Goal: Check status: Check status

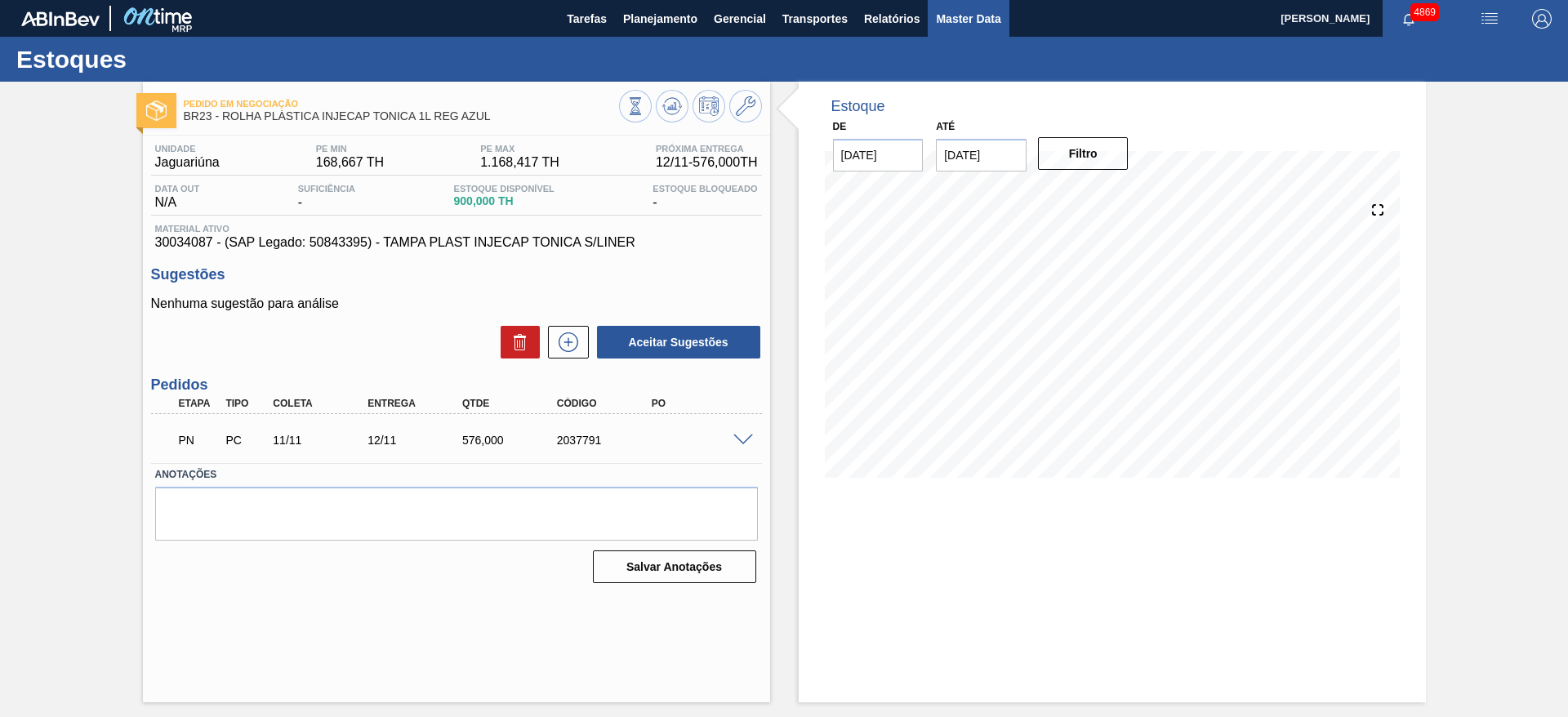
click at [999, 13] on span "Master Data" at bounding box center [967, 18] width 64 height 20
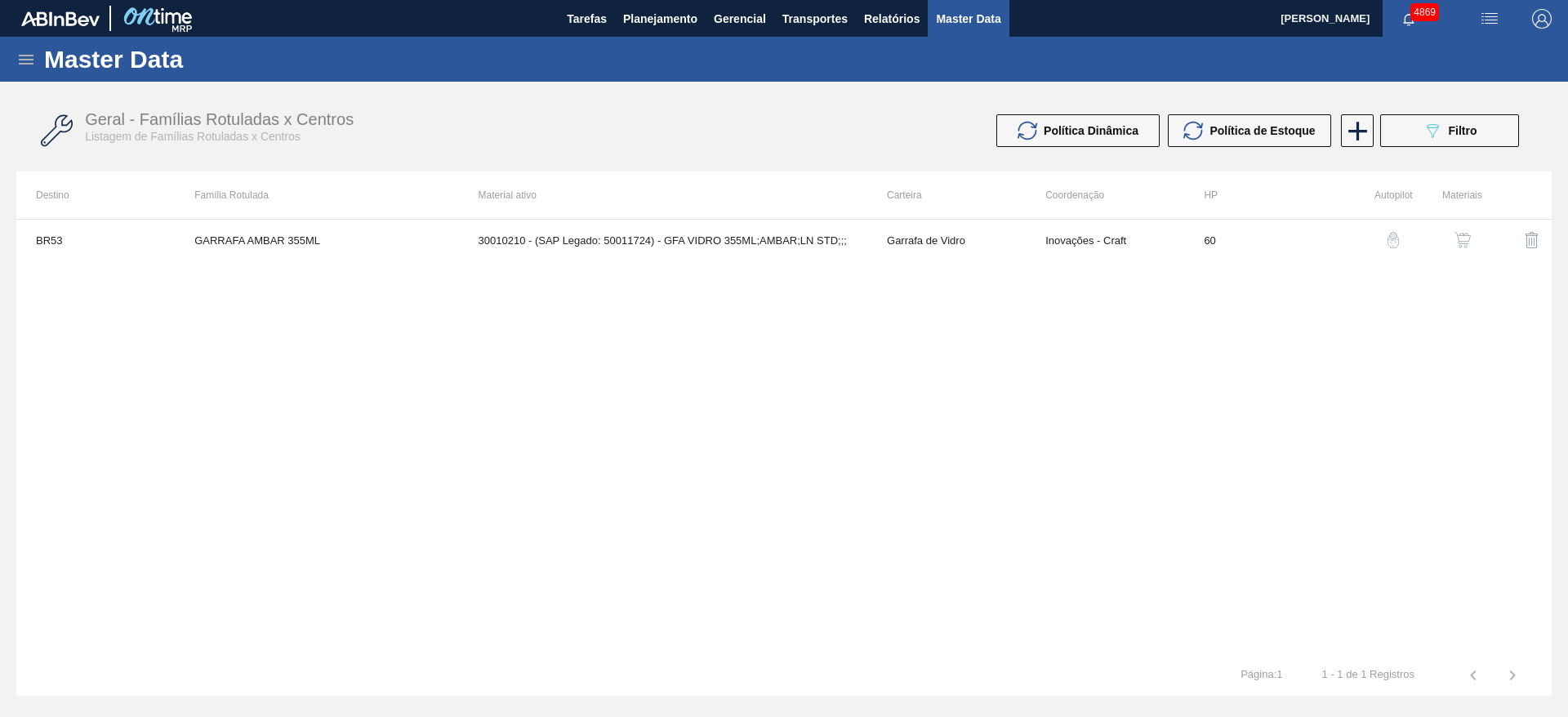
click at [27, 55] on icon at bounding box center [26, 59] width 15 height 9
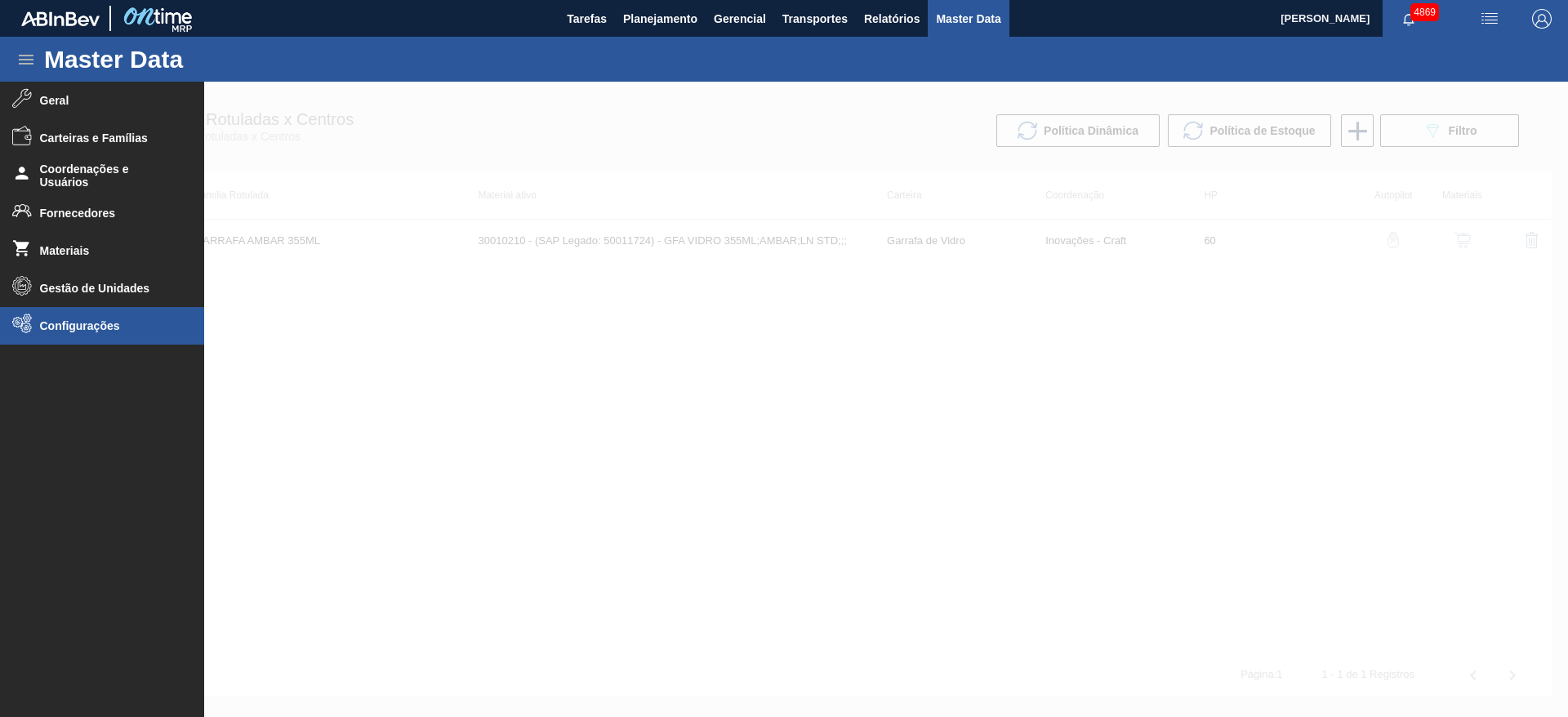
click at [87, 315] on li "Configurações" at bounding box center [102, 326] width 205 height 38
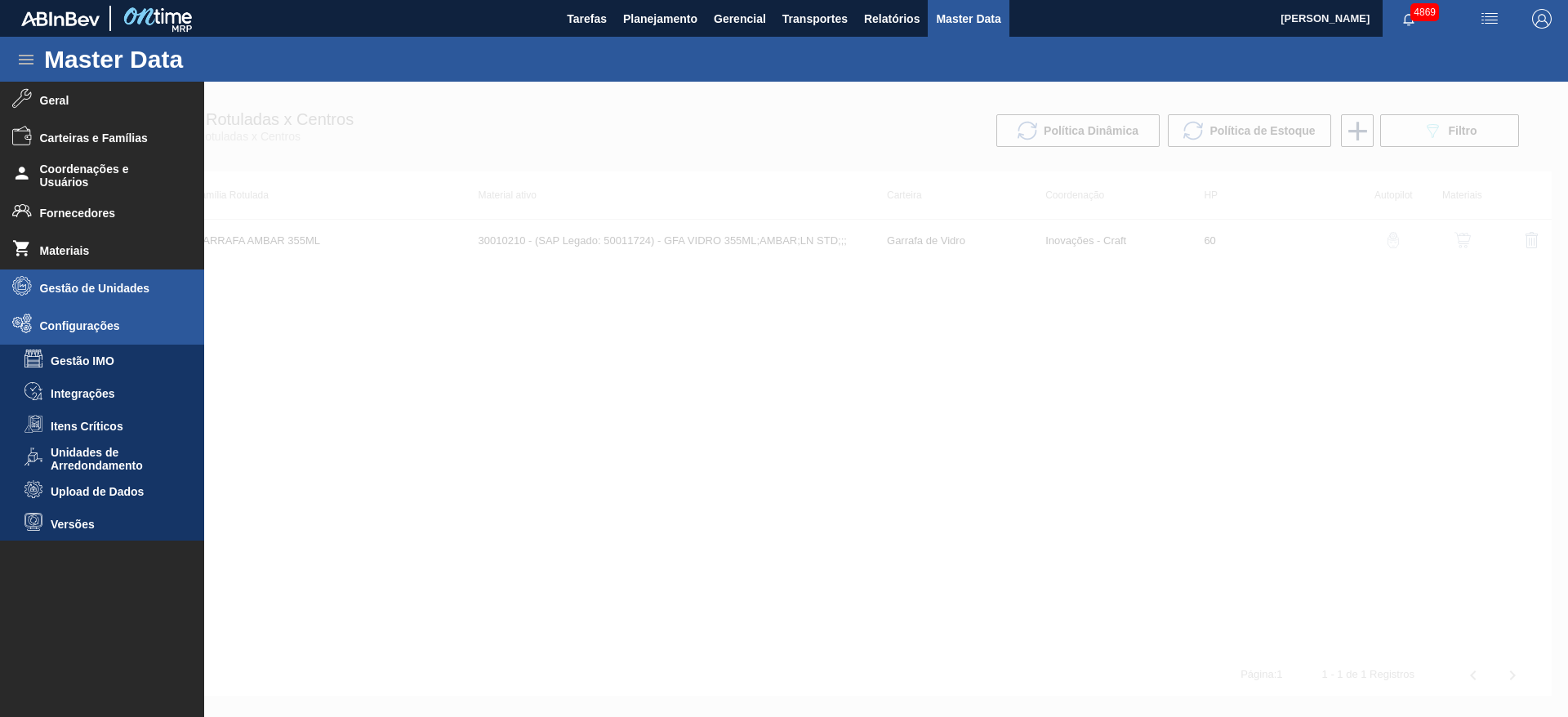
click at [122, 281] on span "Gestão de Unidades" at bounding box center [107, 287] width 134 height 13
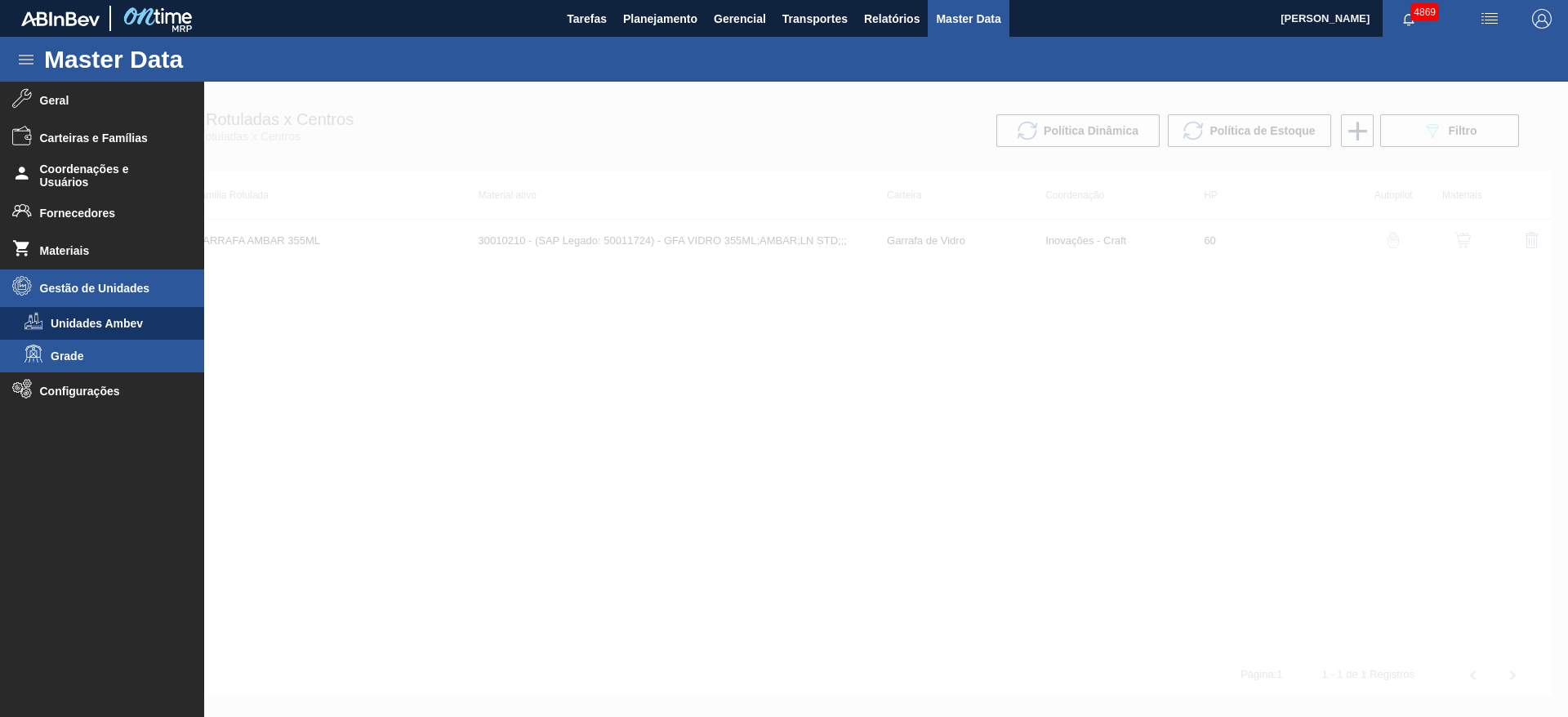
click at [41, 351] on icon at bounding box center [33, 353] width 18 height 20
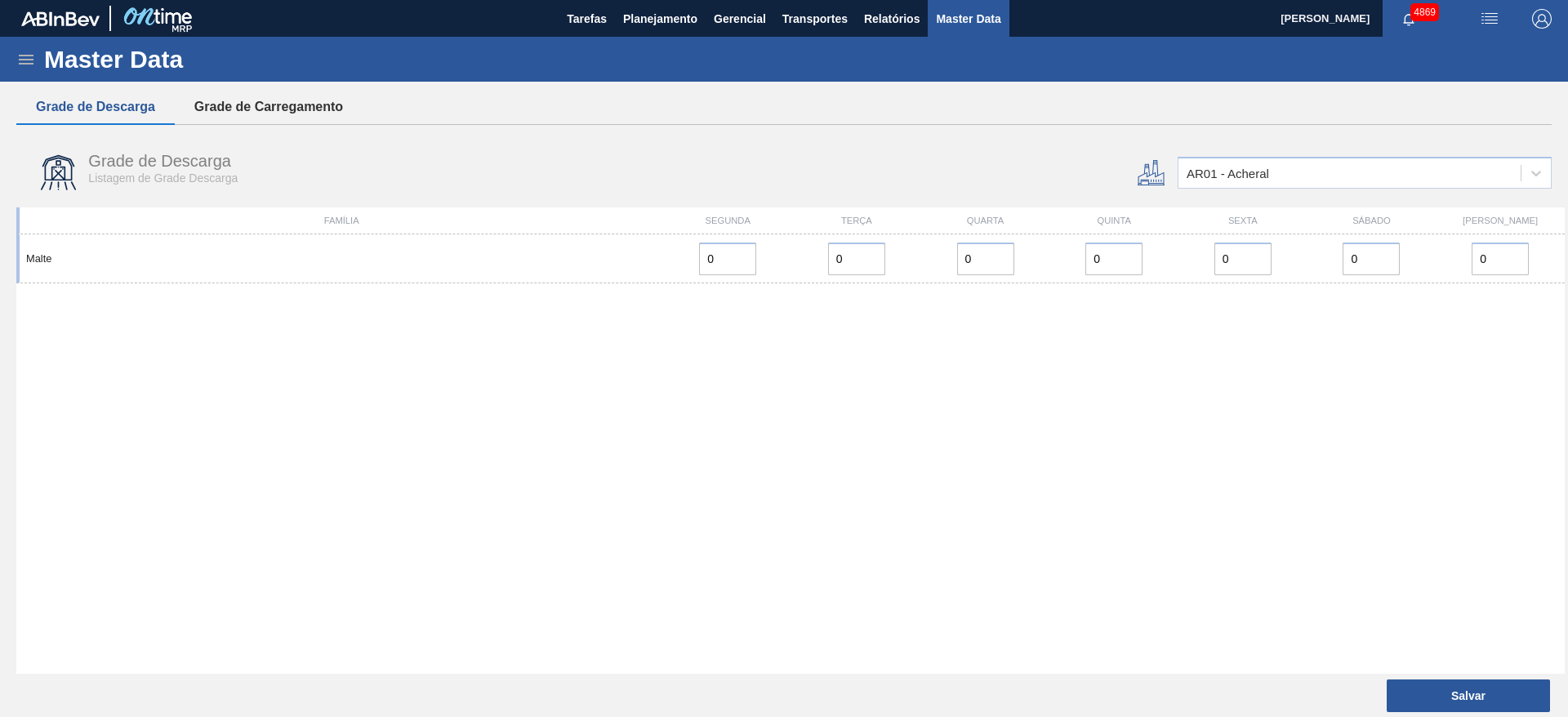
click at [330, 95] on button "Grade de Carregamento" at bounding box center [268, 107] width 187 height 34
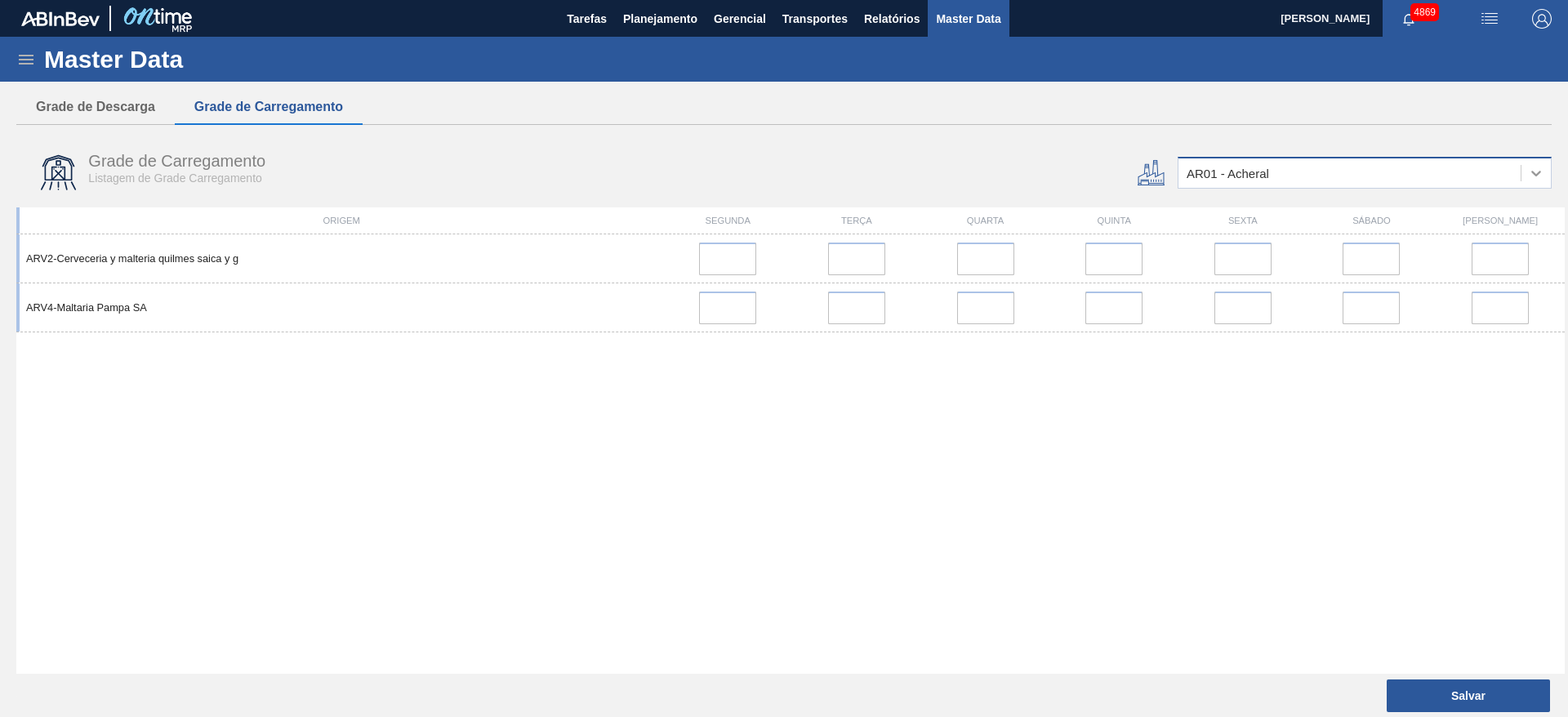
click at [1529, 158] on div at bounding box center [1535, 173] width 29 height 29
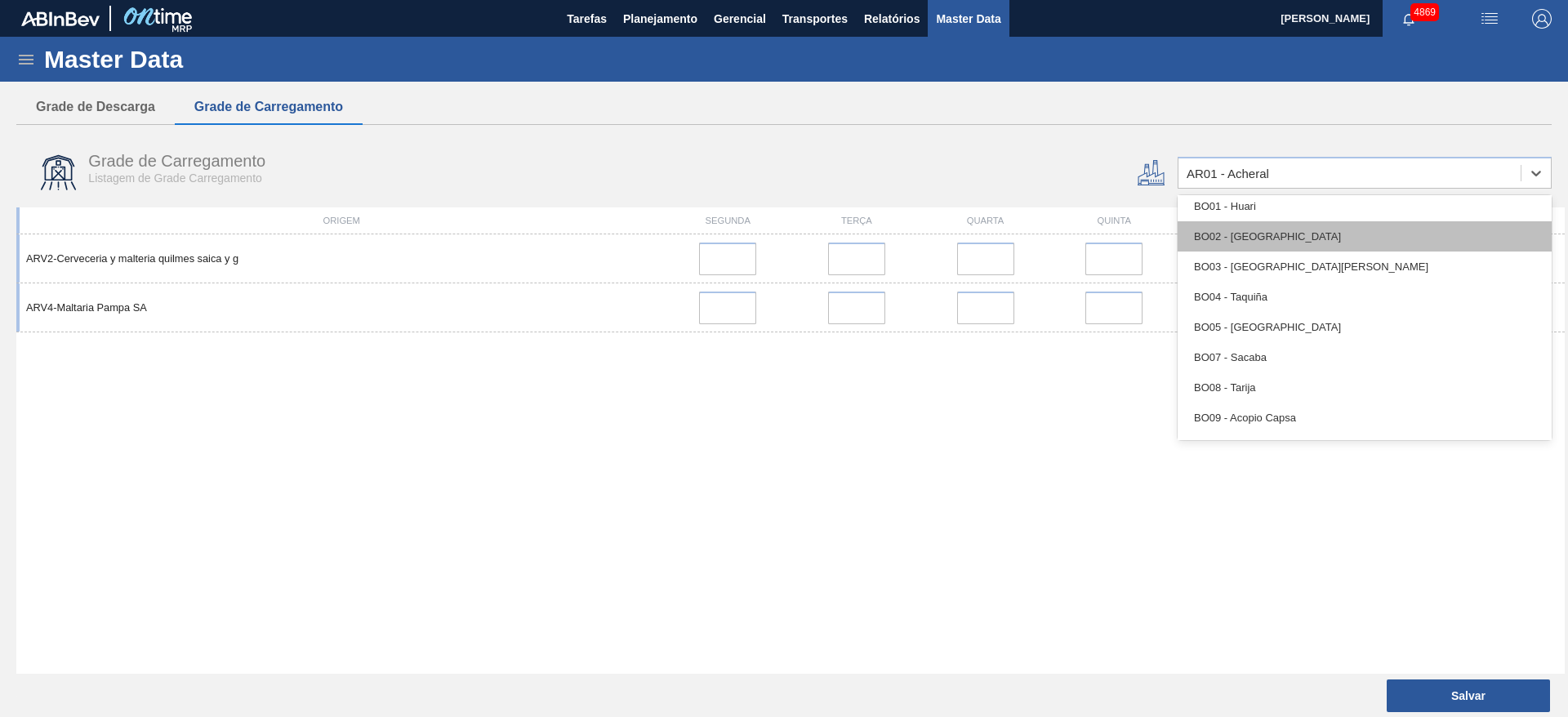
scroll to position [613, 0]
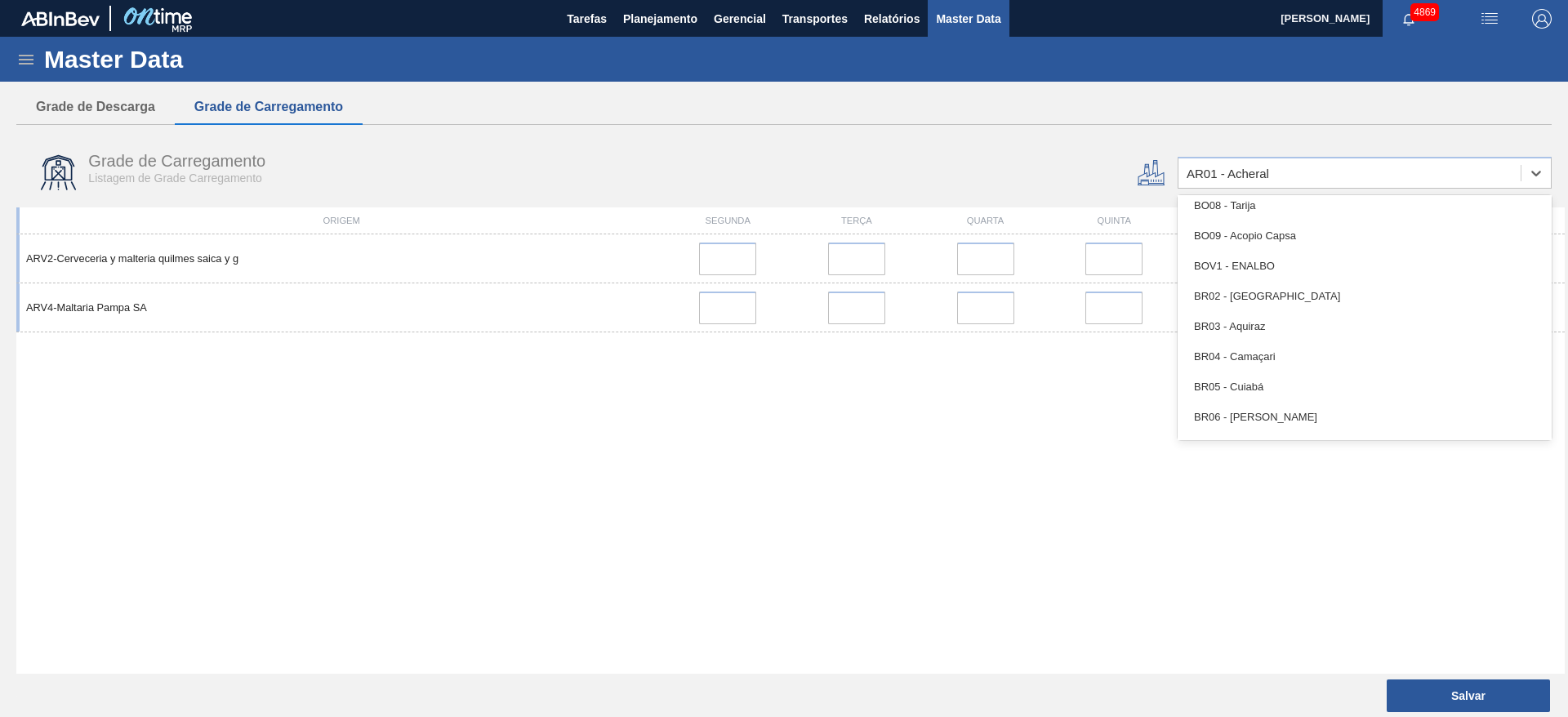
click at [131, 59] on h1 "Master Data" at bounding box center [189, 59] width 290 height 19
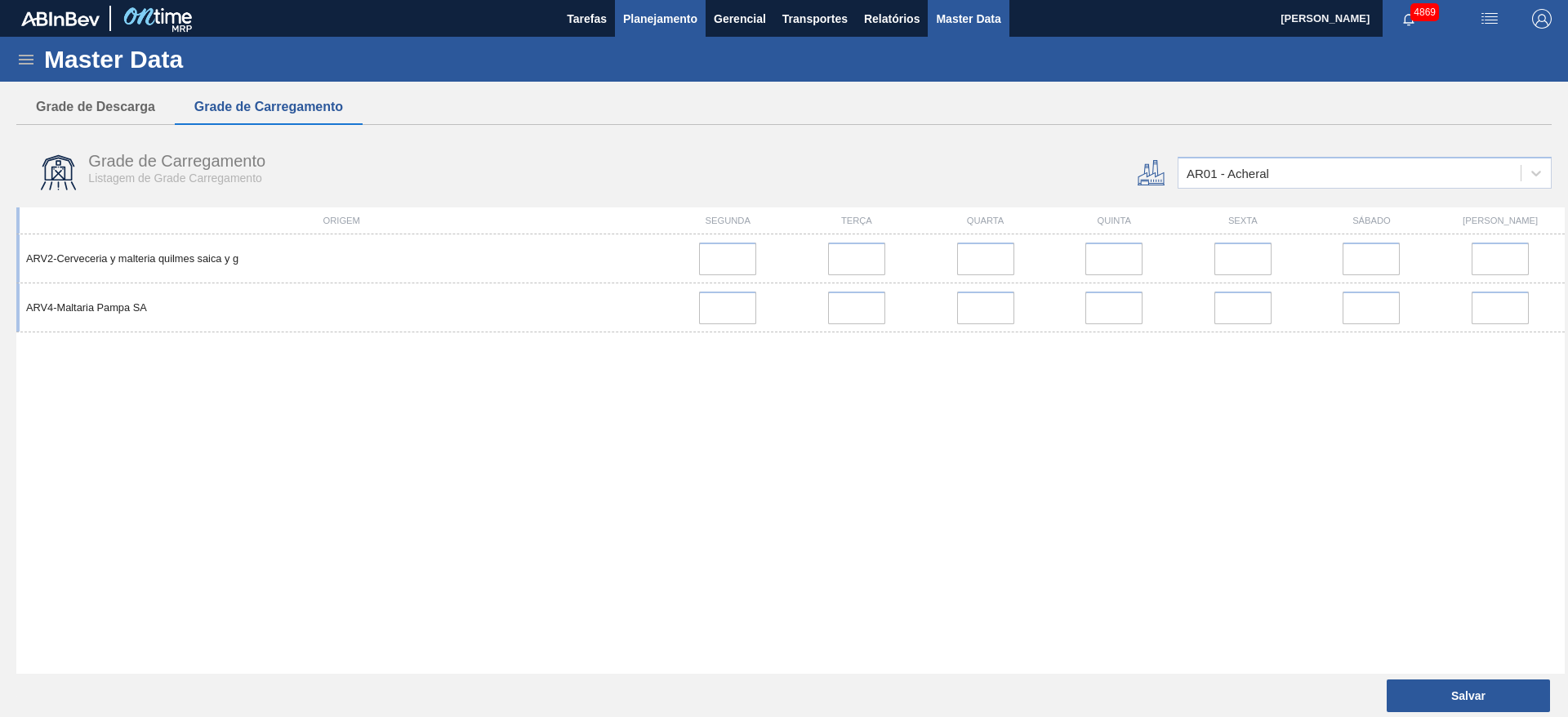
click at [671, 2] on button "Planejamento" at bounding box center [660, 18] width 91 height 37
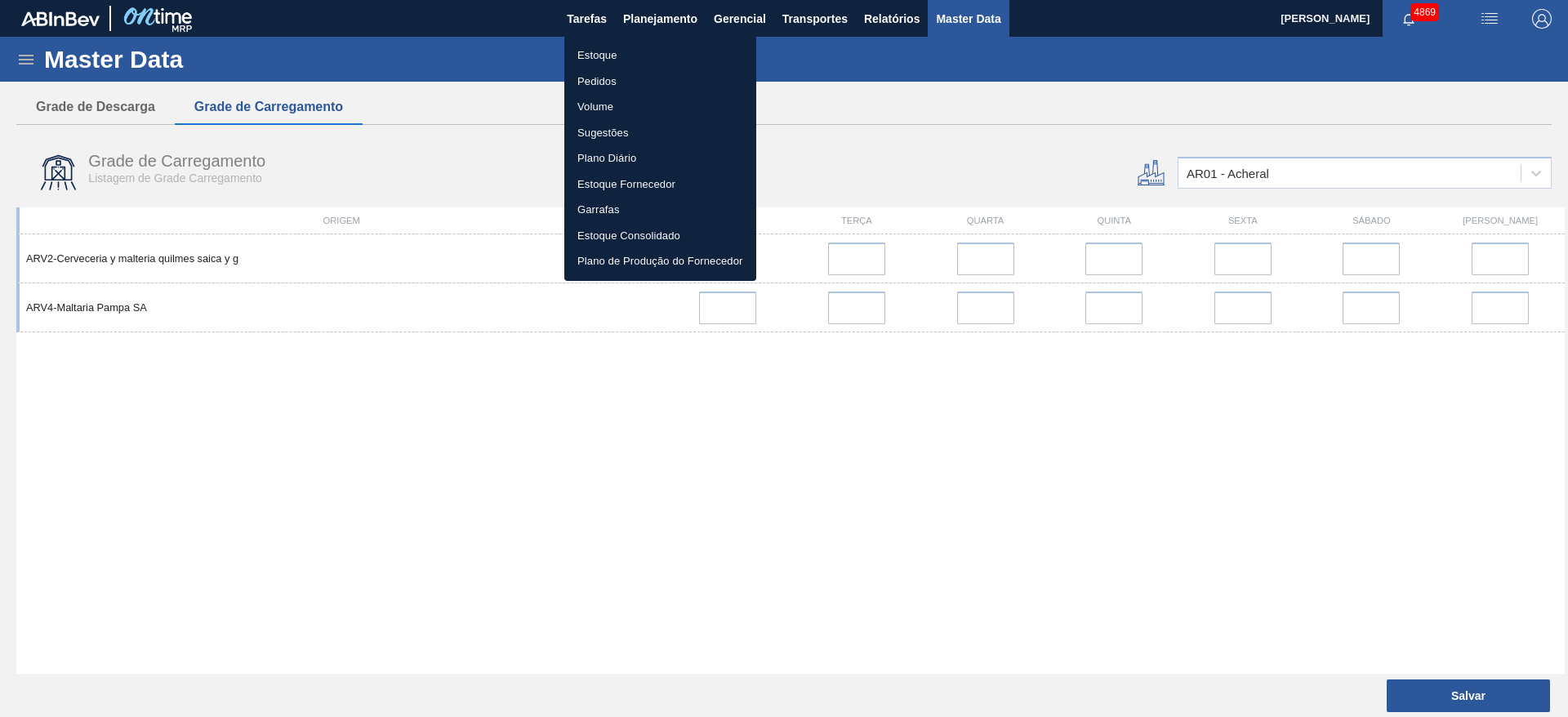
click at [602, 57] on li "Estoque" at bounding box center [660, 56] width 192 height 27
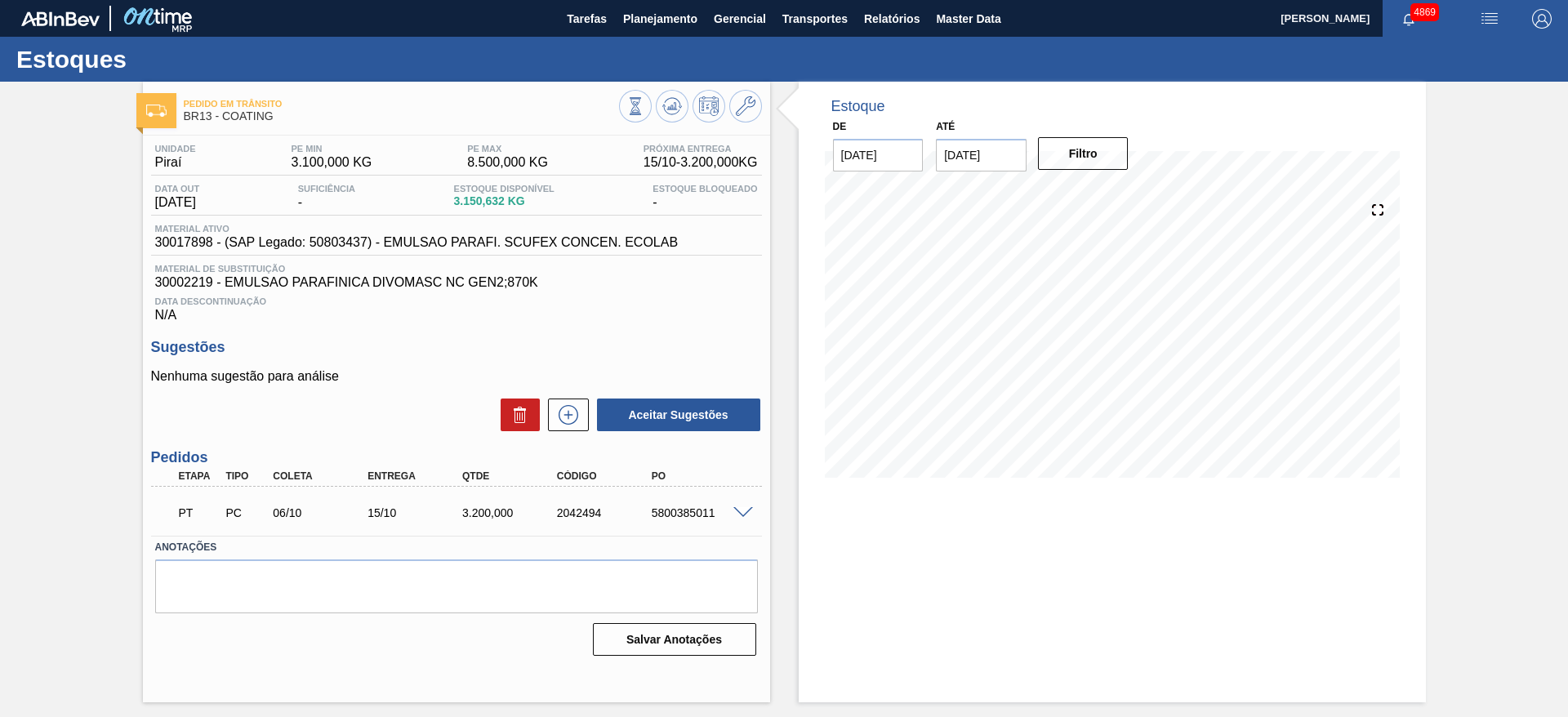
click at [1004, 147] on input "[DATE]" at bounding box center [981, 155] width 91 height 33
click at [1118, 195] on button "Next Month" at bounding box center [1118, 193] width 11 height 11
click at [959, 381] on div "30" at bounding box center [955, 379] width 22 height 22
type input "30/11/2025"
click at [1073, 167] on button "Filtro" at bounding box center [1084, 153] width 91 height 33
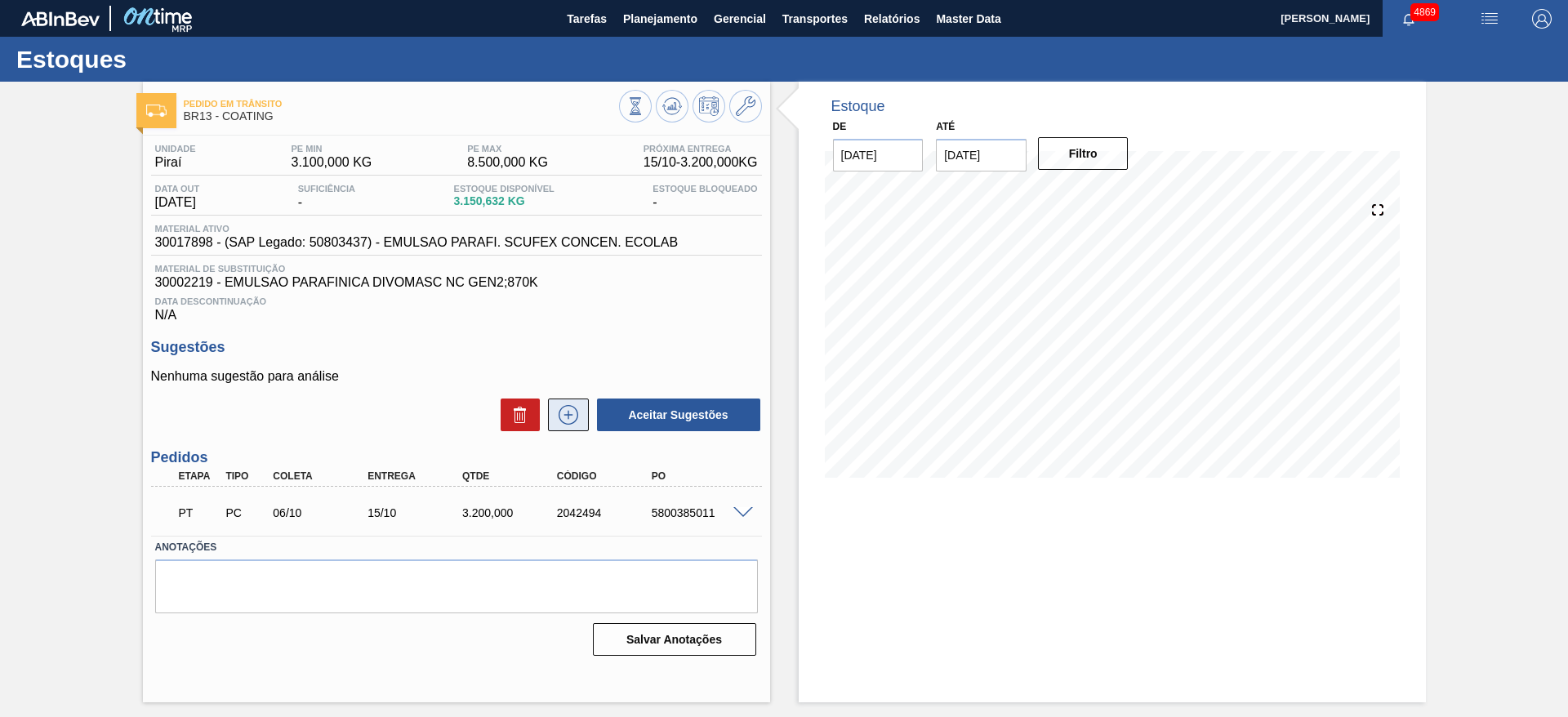
click at [571, 419] on icon at bounding box center [568, 414] width 27 height 20
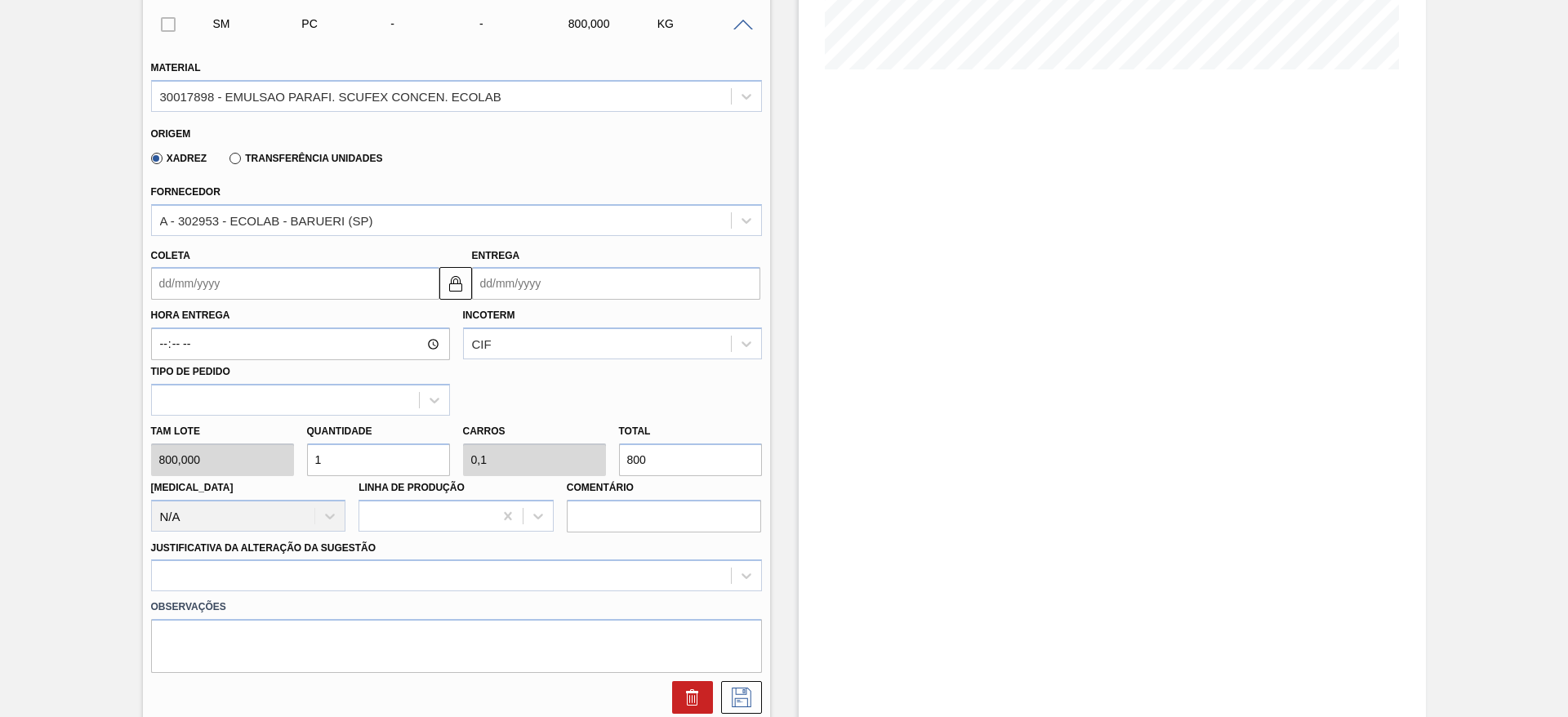
scroll to position [245, 0]
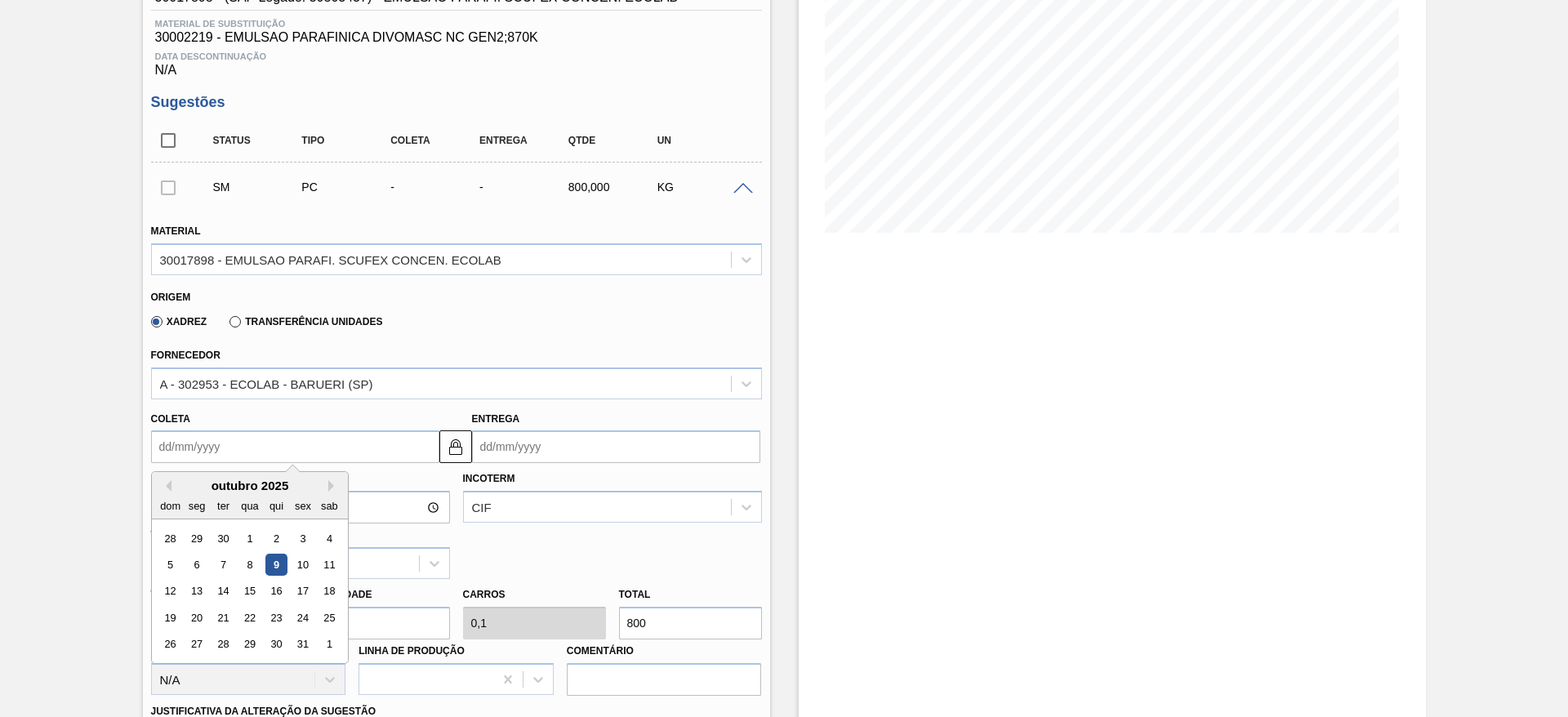
click at [353, 441] on input "Coleta" at bounding box center [295, 447] width 288 height 33
click at [216, 590] on div "14" at bounding box center [223, 591] width 22 height 22
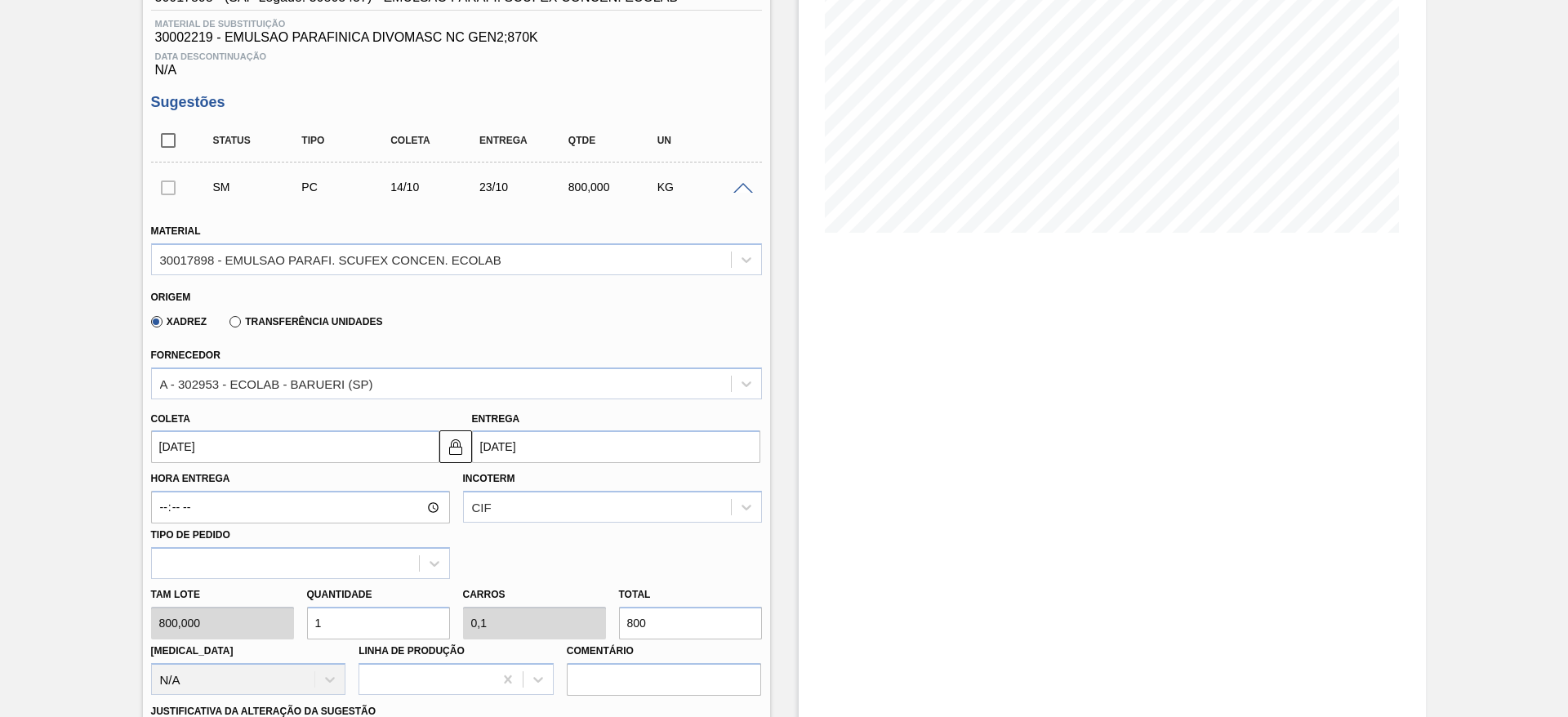
type input "[DATE]"
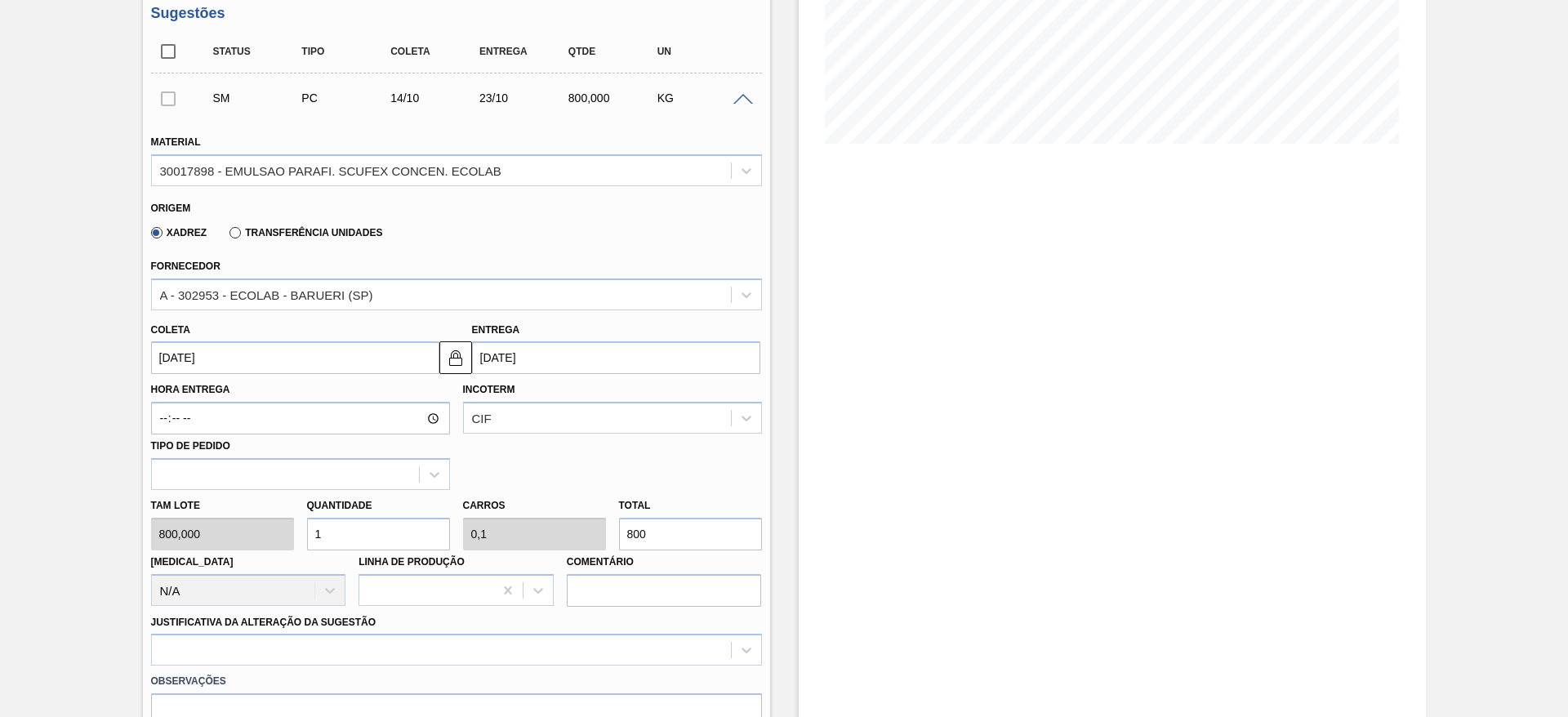
scroll to position [489, 0]
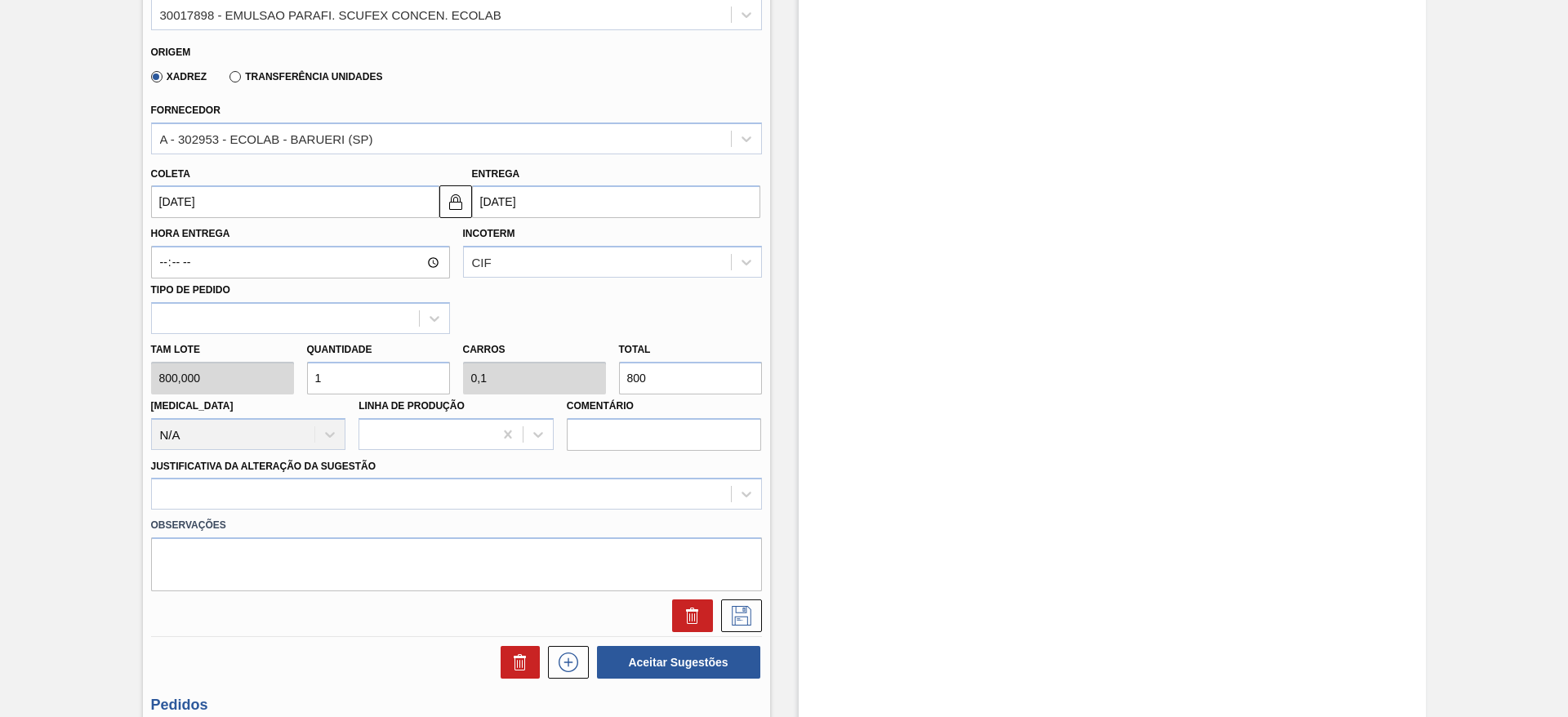
drag, startPoint x: 324, startPoint y: 373, endPoint x: 300, endPoint y: 371, distance: 24.1
click at [300, 371] on div "Quantidade 1" at bounding box center [378, 366] width 156 height 56
type input "2"
type input "0,2"
type input "1.600"
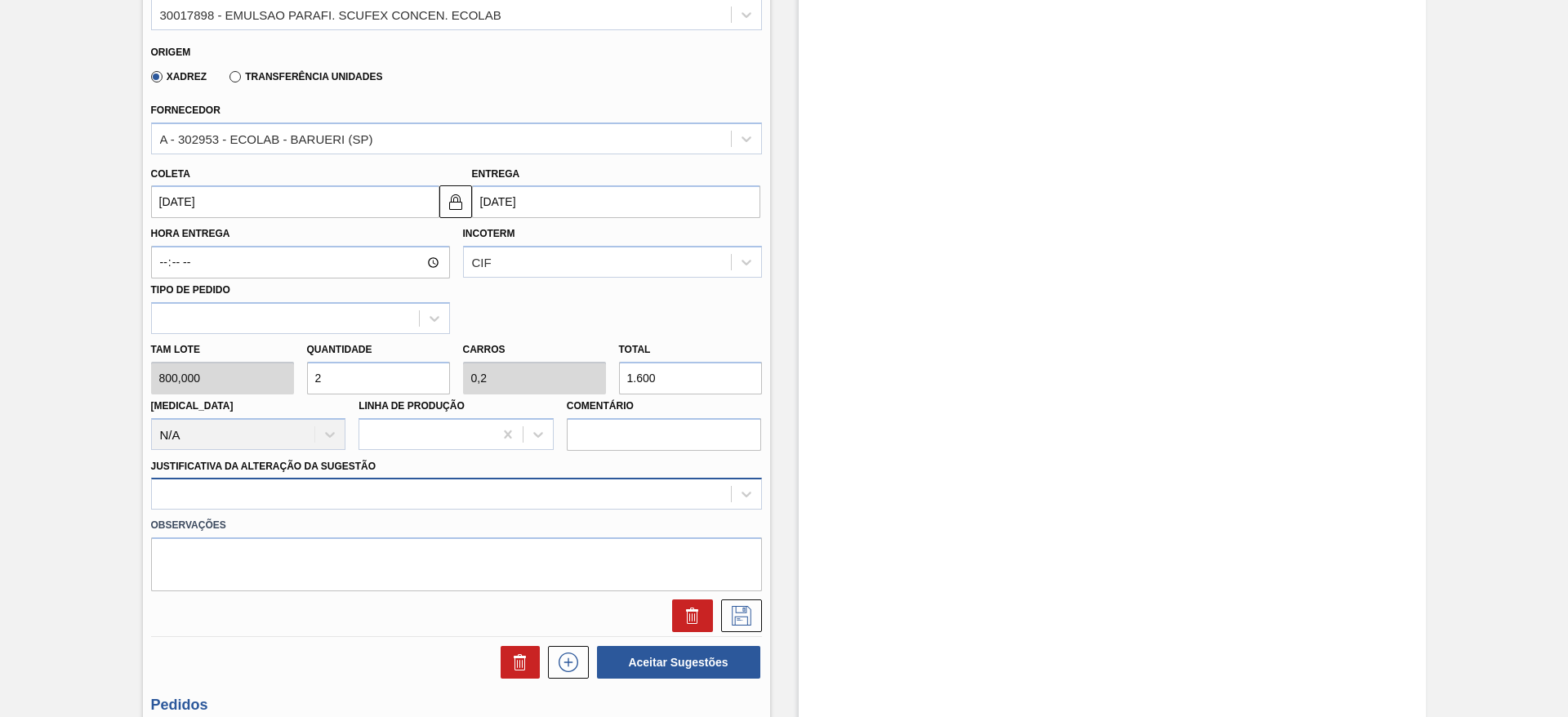
type input "2"
click at [507, 484] on div at bounding box center [457, 493] width 611 height 32
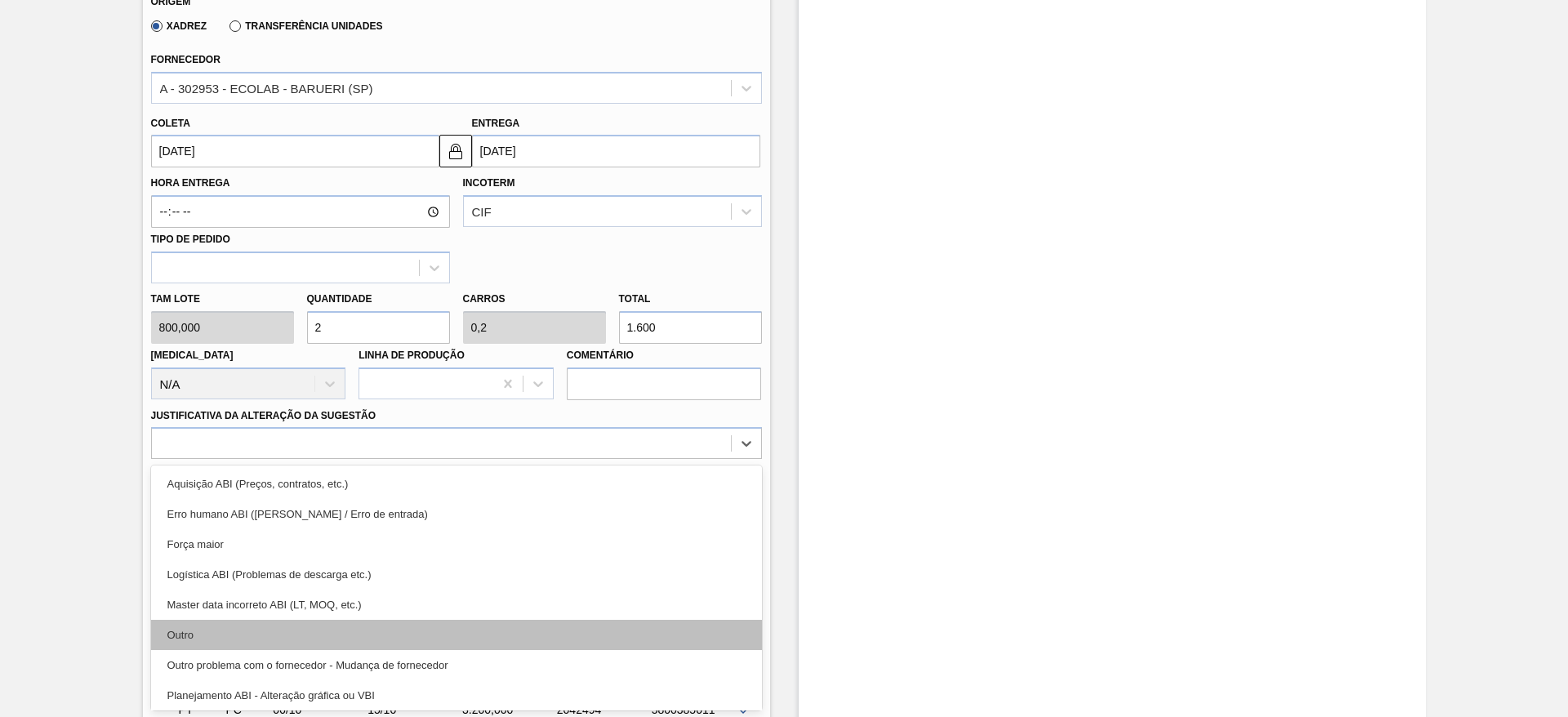
click at [491, 636] on div "Outro" at bounding box center [457, 634] width 611 height 30
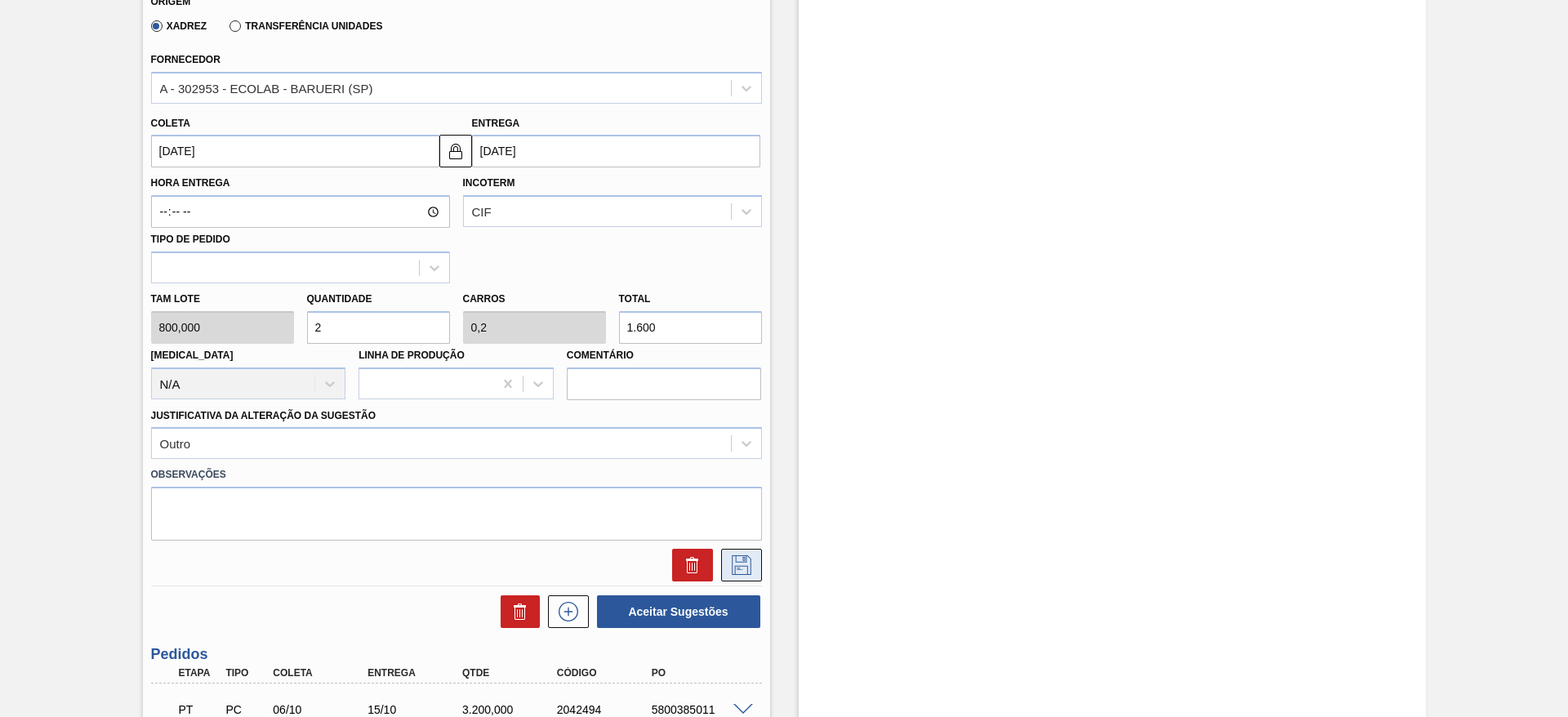
click at [736, 564] on icon at bounding box center [741, 565] width 27 height 20
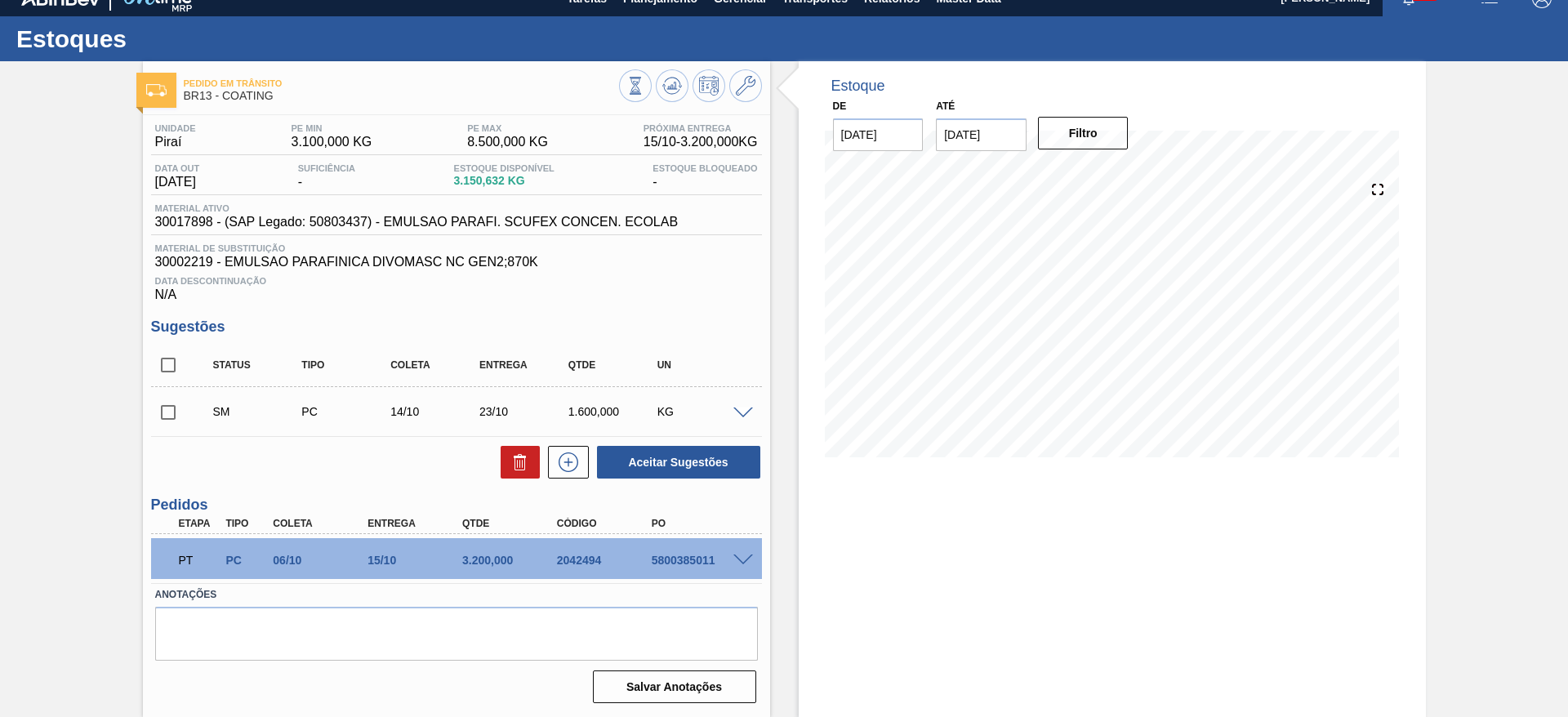
scroll to position [21, 0]
click at [166, 406] on input "checkbox" at bounding box center [169, 412] width 34 height 34
click at [715, 457] on button "Aceitar Sugestões" at bounding box center [678, 462] width 163 height 33
checkbox input "false"
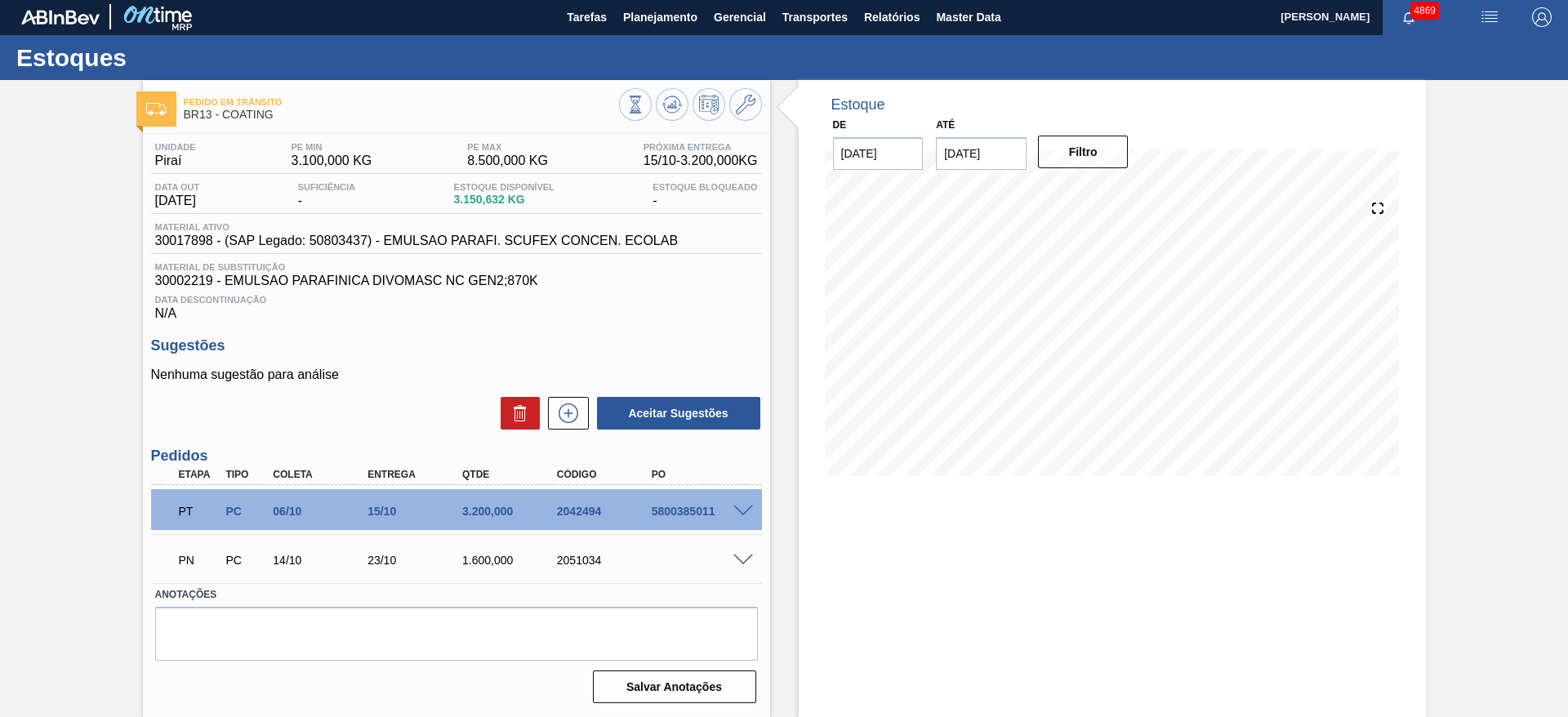
scroll to position [2, 0]
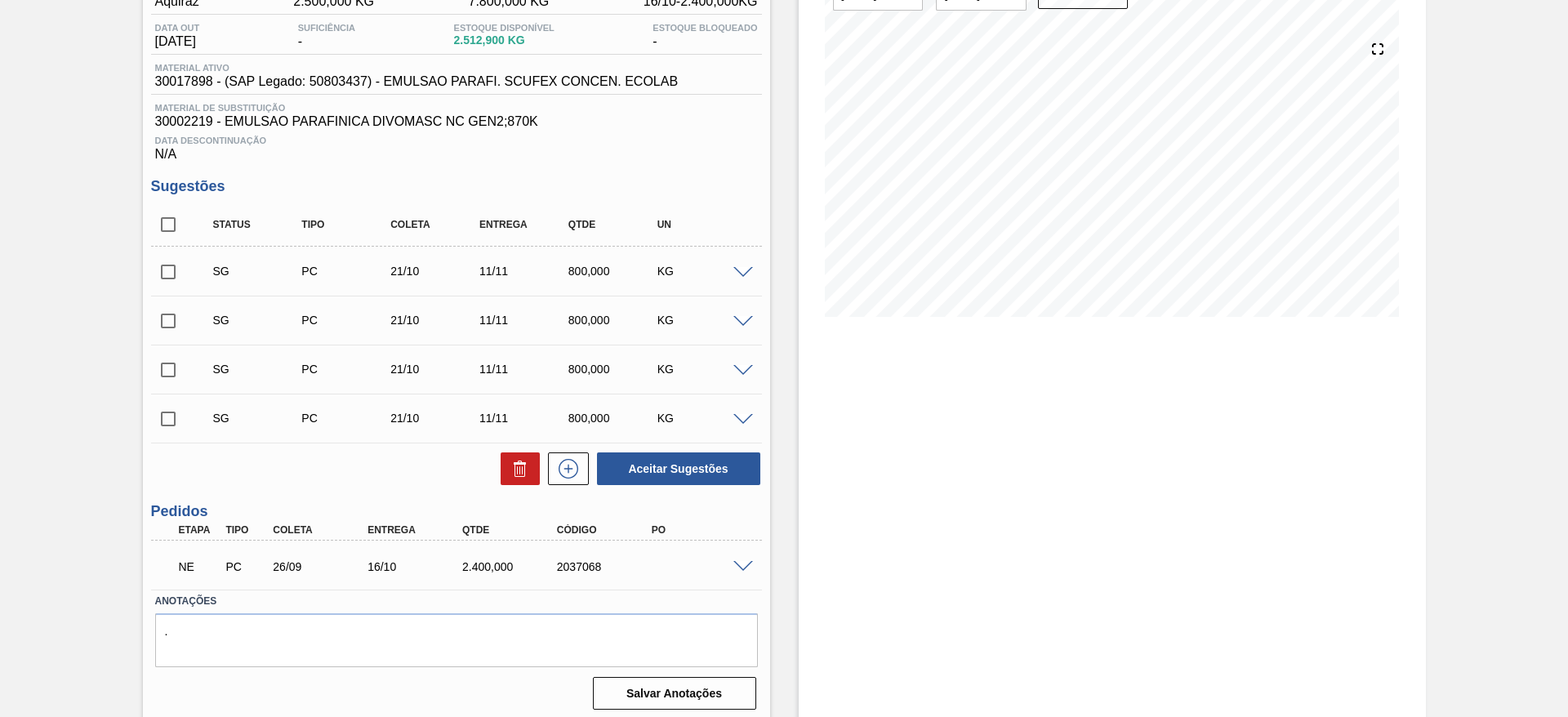
scroll to position [168, 0]
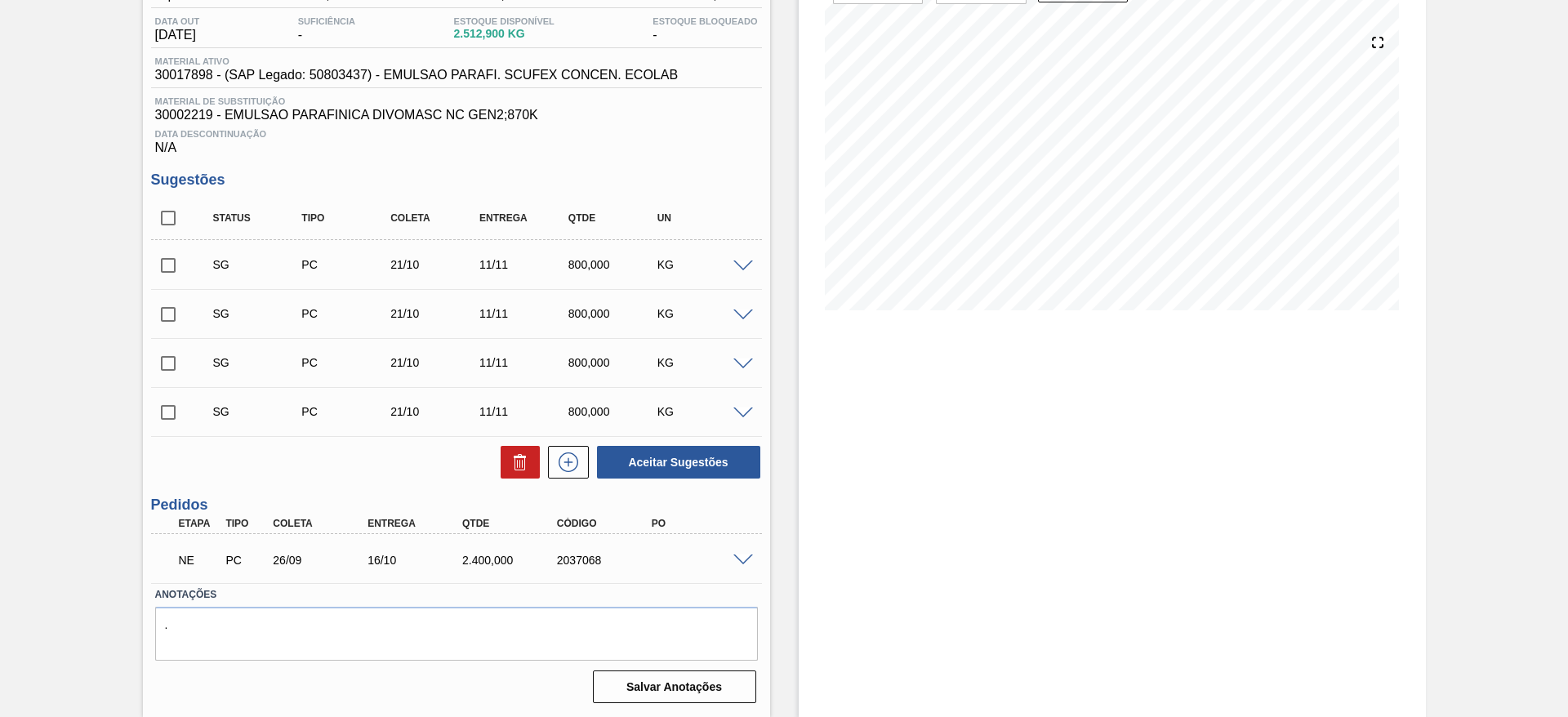
click at [740, 559] on span at bounding box center [743, 560] width 20 height 12
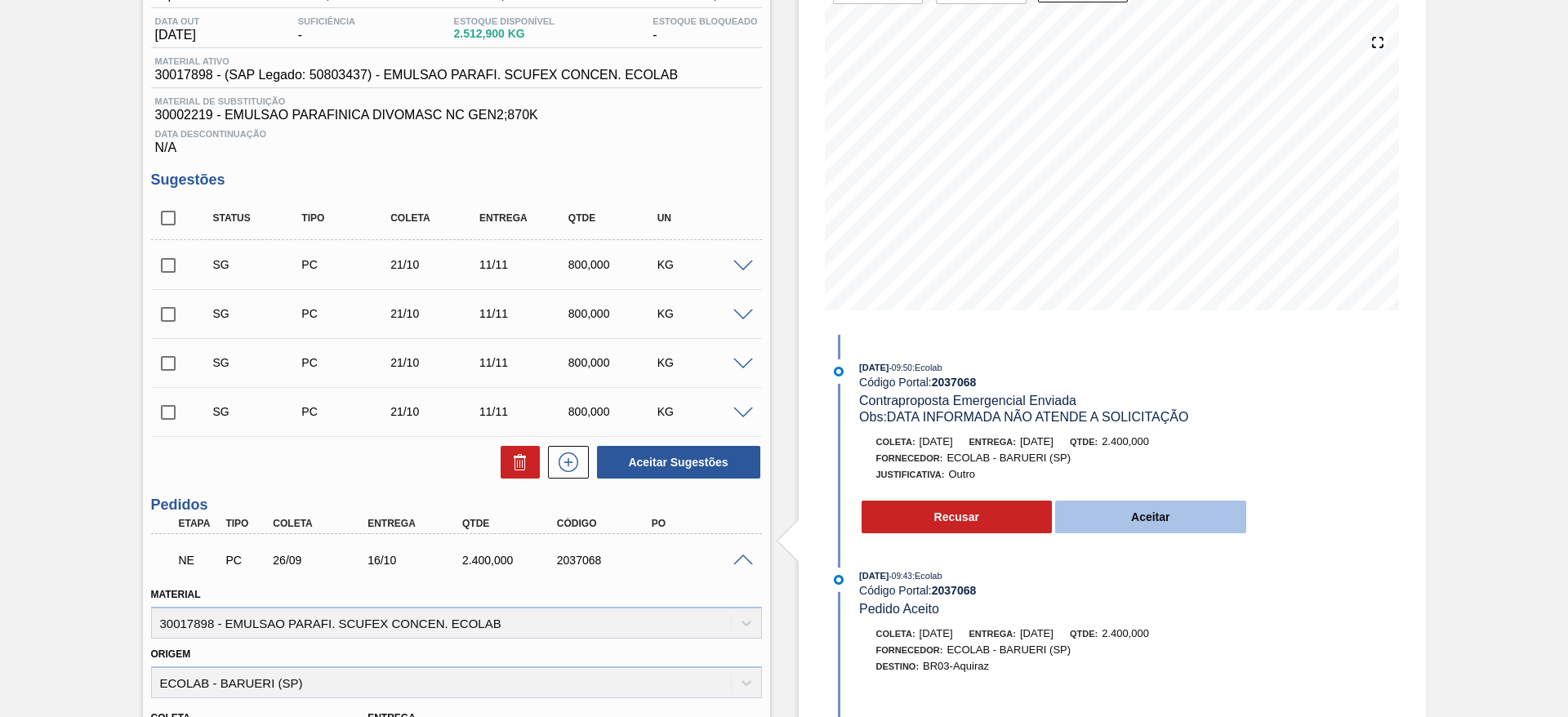
click at [1122, 524] on button "Aceitar" at bounding box center [1150, 517] width 191 height 33
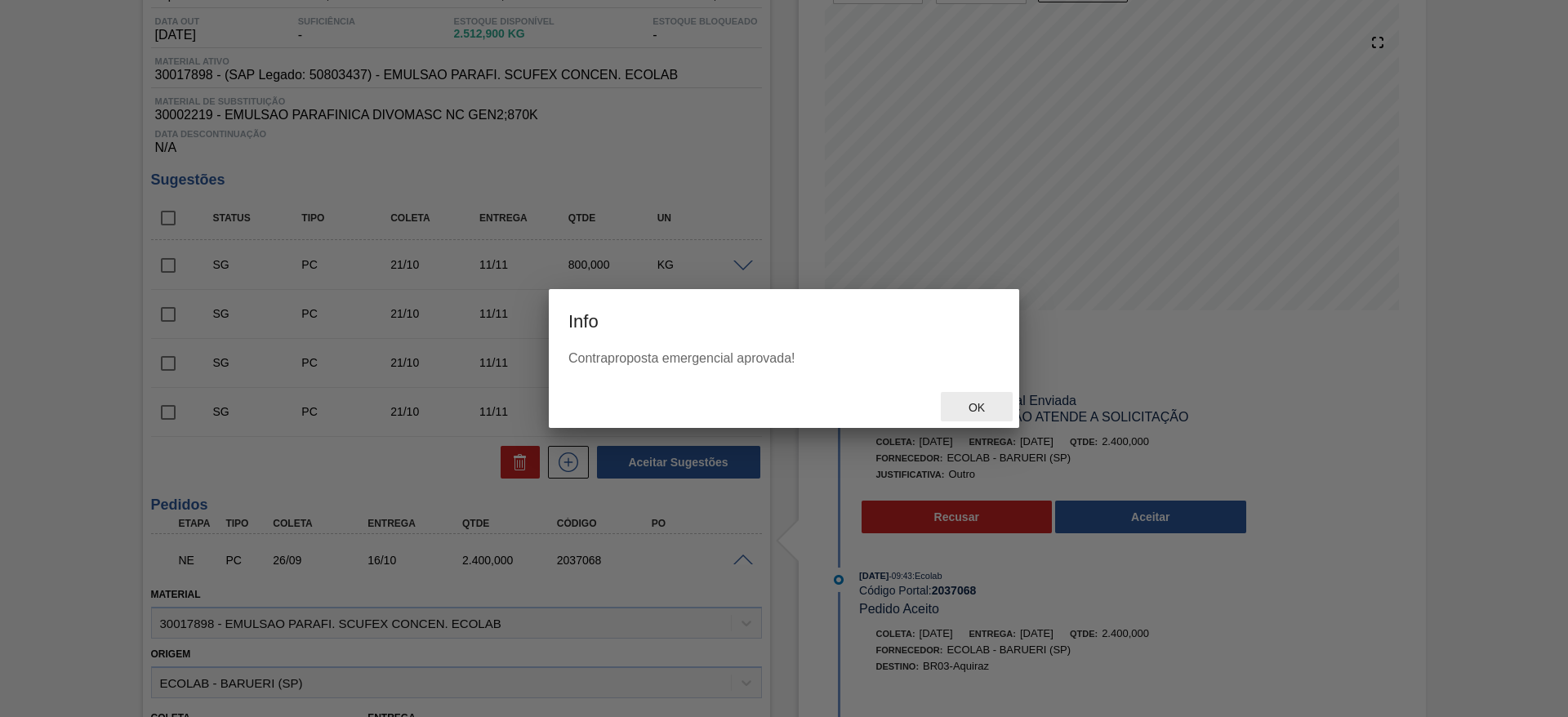
click at [977, 400] on div "Ok" at bounding box center [977, 406] width 72 height 30
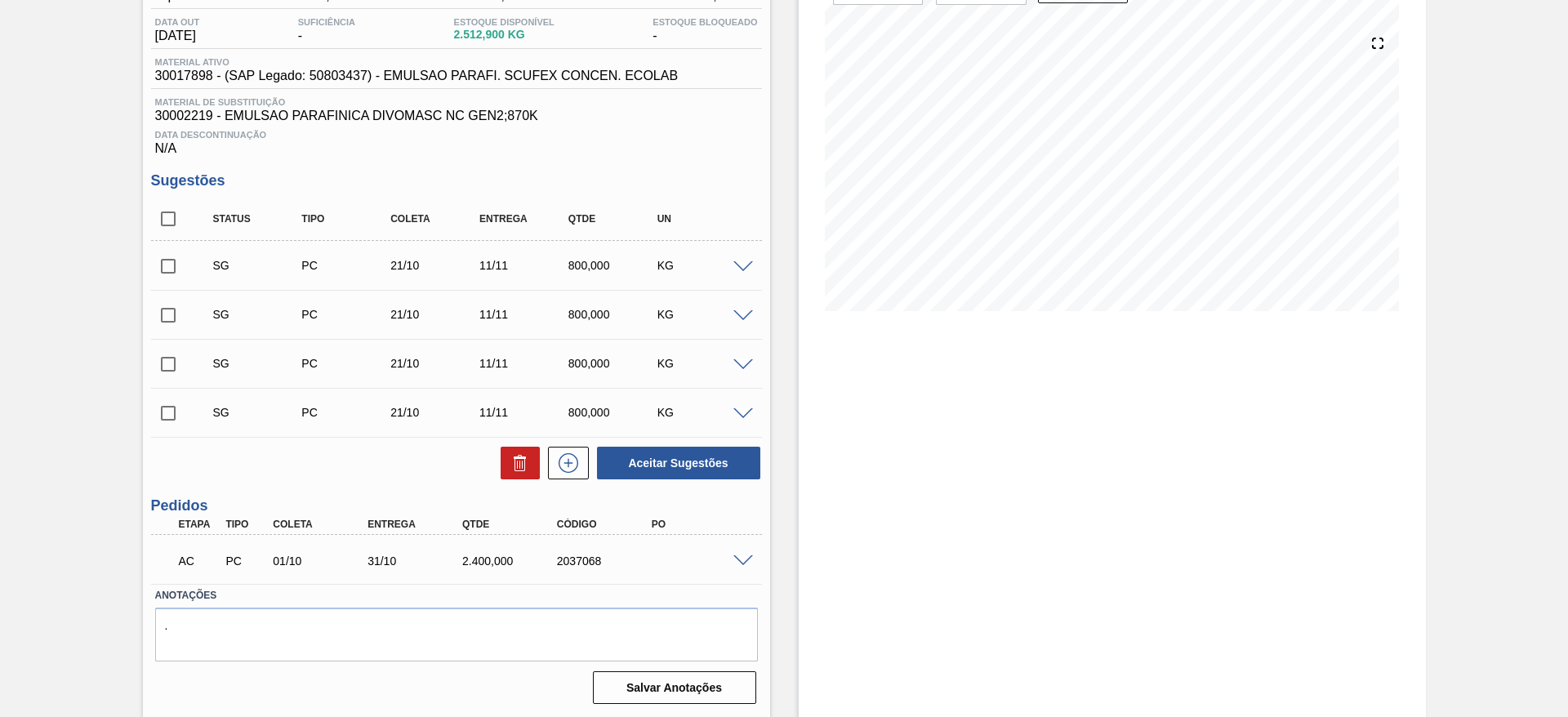
scroll to position [168, 0]
click at [745, 558] on span at bounding box center [743, 560] width 20 height 12
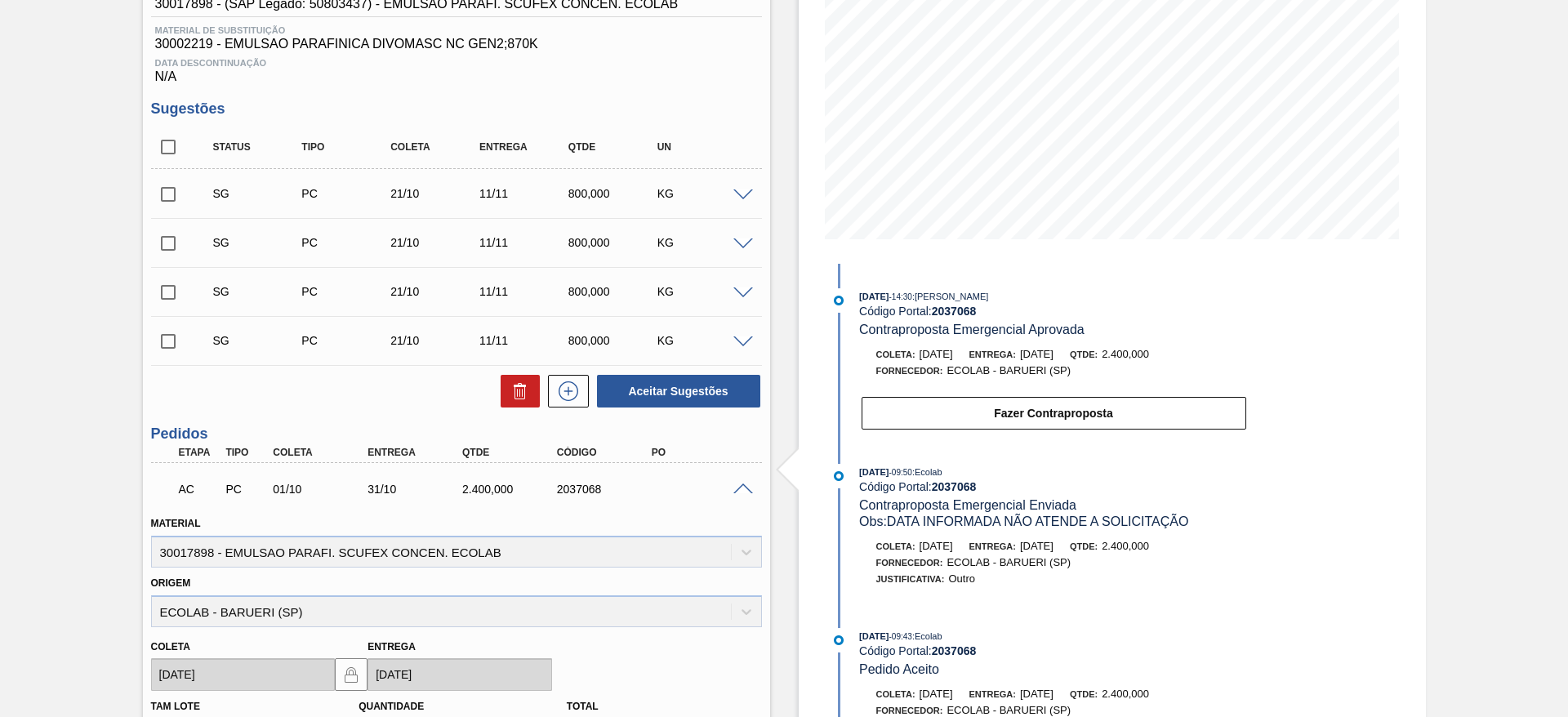
scroll to position [367, 0]
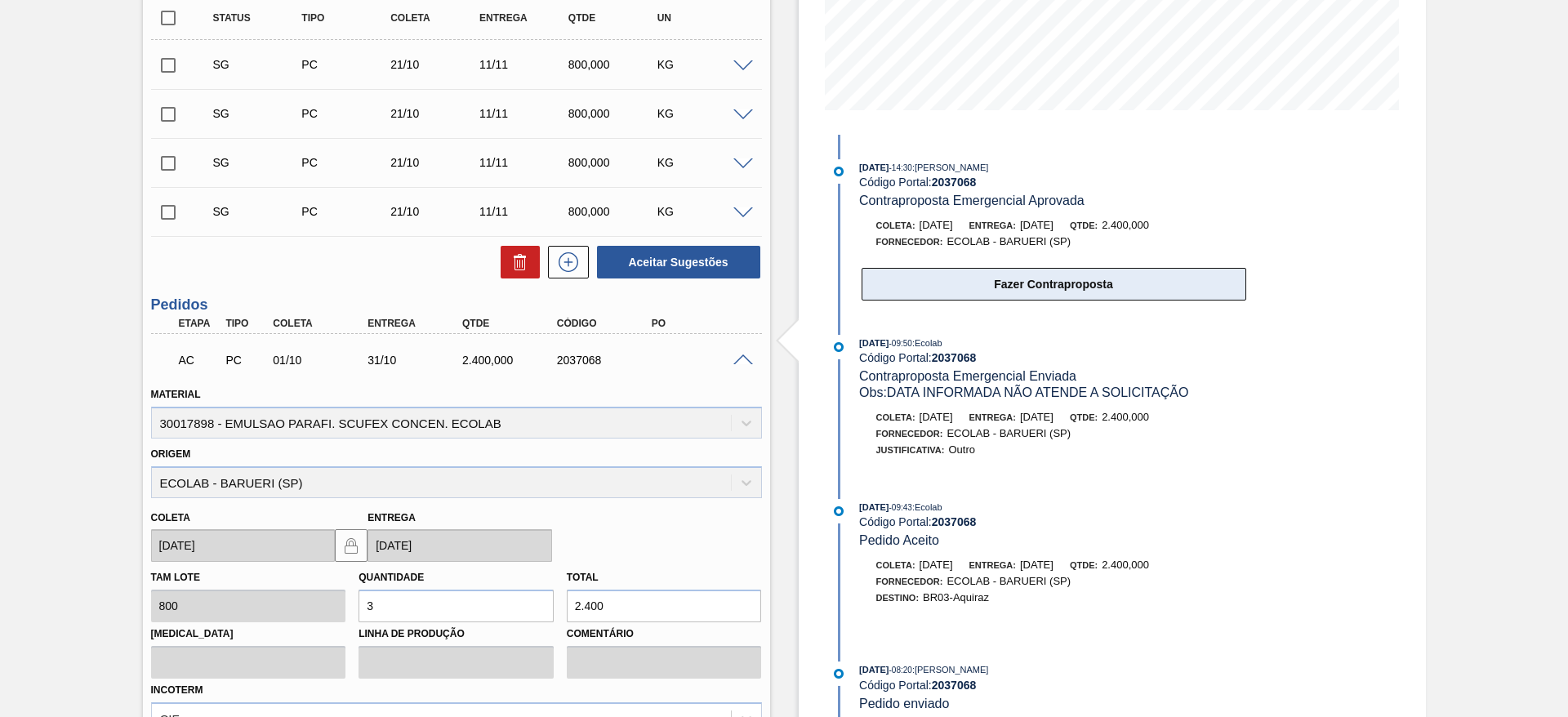
click at [906, 290] on button "Fazer Contraproposta" at bounding box center [1054, 284] width 384 height 33
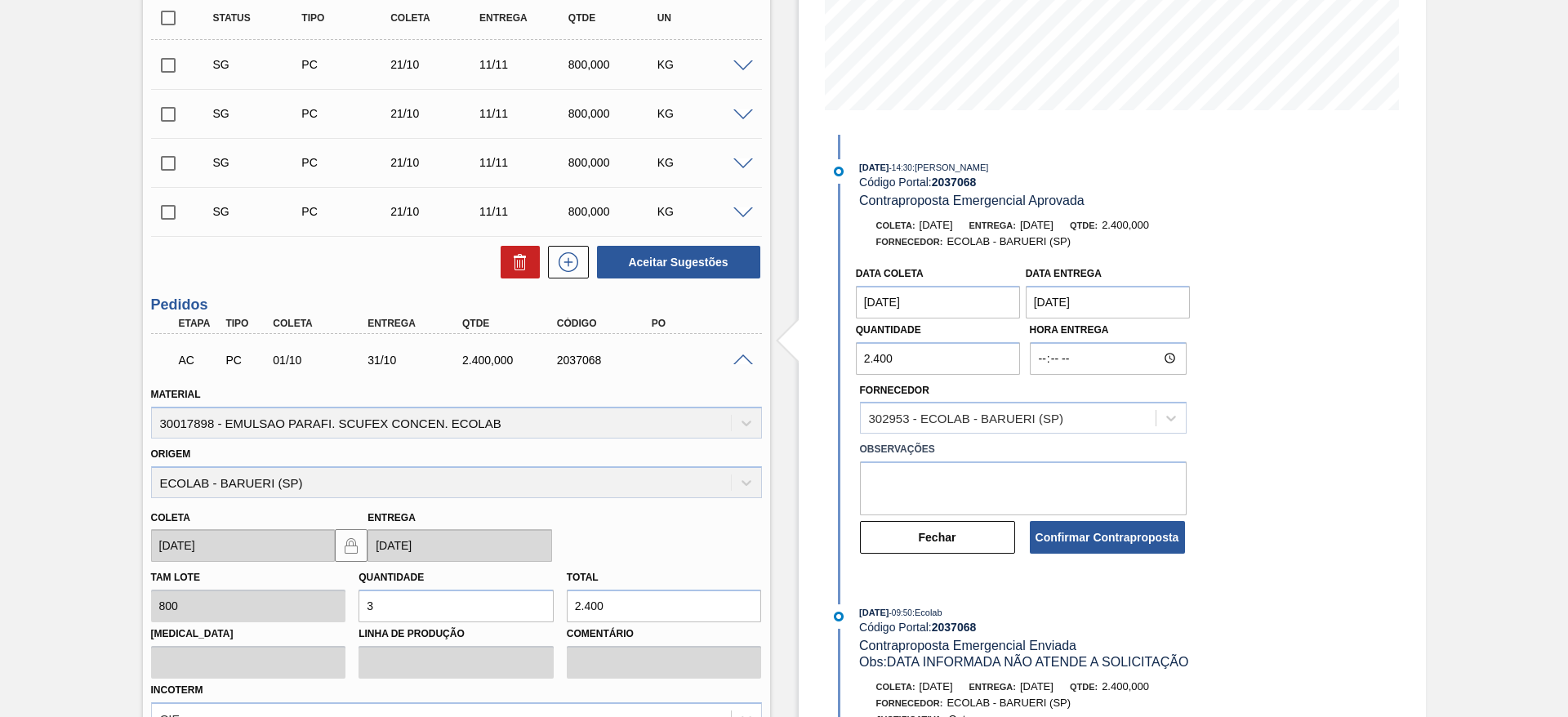
click at [899, 304] on coleta "01/10/2025" at bounding box center [938, 302] width 165 height 33
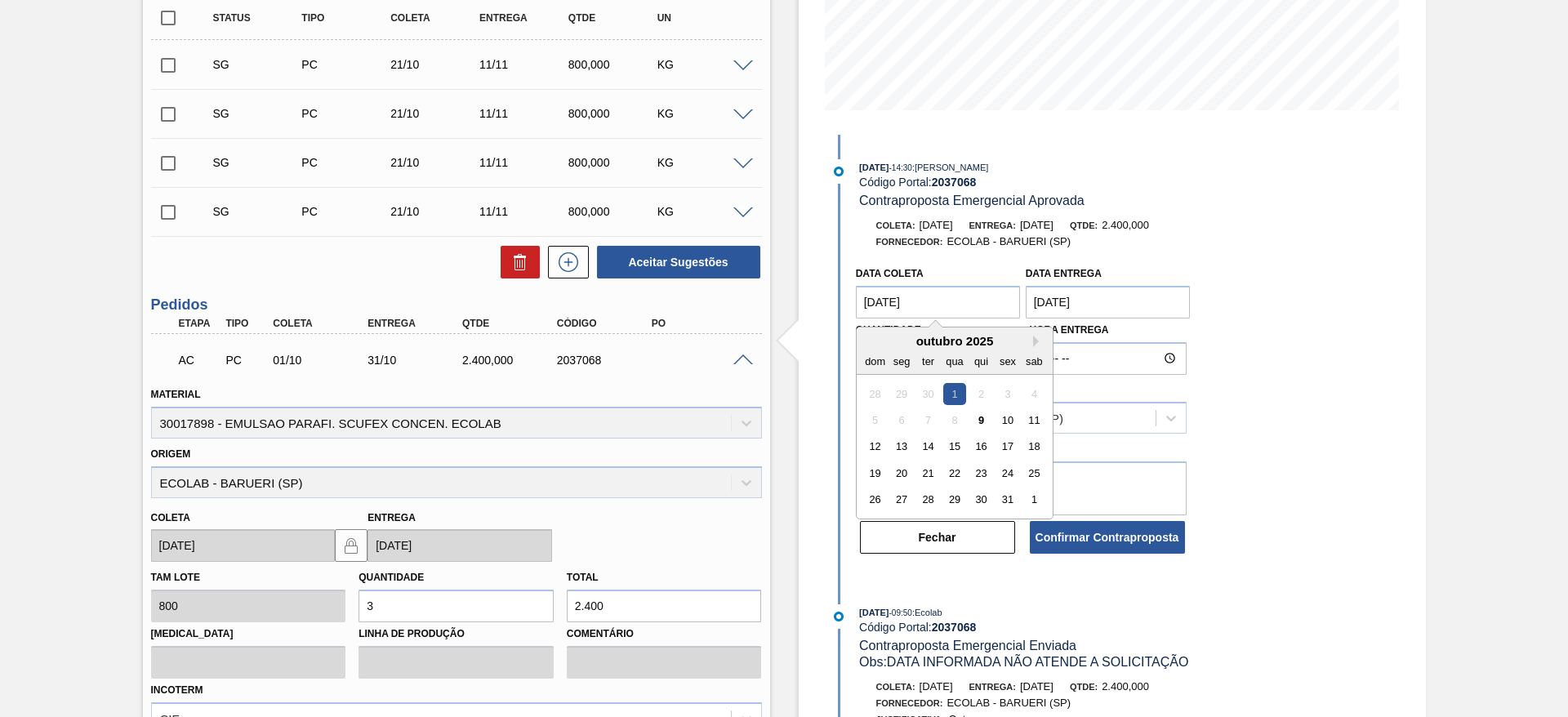
click at [965, 301] on coleta "01/10/2025" at bounding box center [938, 302] width 165 height 33
drag, startPoint x: 985, startPoint y: 416, endPoint x: 978, endPoint y: 406, distance: 12.2
click at [984, 415] on div "9" at bounding box center [981, 420] width 22 height 22
type coleta "[DATE]"
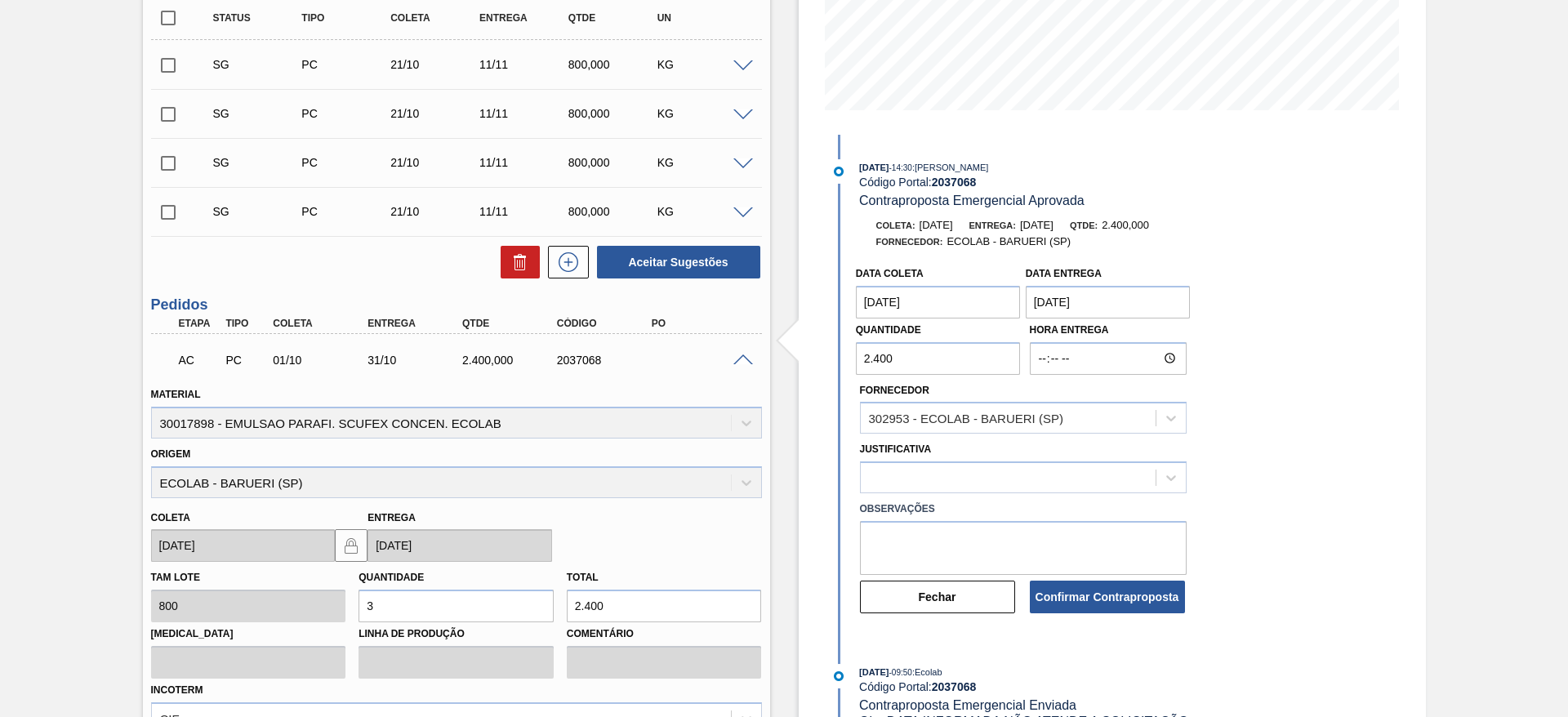
drag, startPoint x: 1069, startPoint y: 597, endPoint x: 1065, endPoint y: 520, distance: 77.1
click at [1065, 524] on div "Data coleta 09/10/2025 Data Entrega 31/10/2025 Quantidade 2.400 Hora Entrega Fo…" at bounding box center [1036, 436] width 420 height 357
click at [980, 467] on div at bounding box center [1024, 477] width 327 height 32
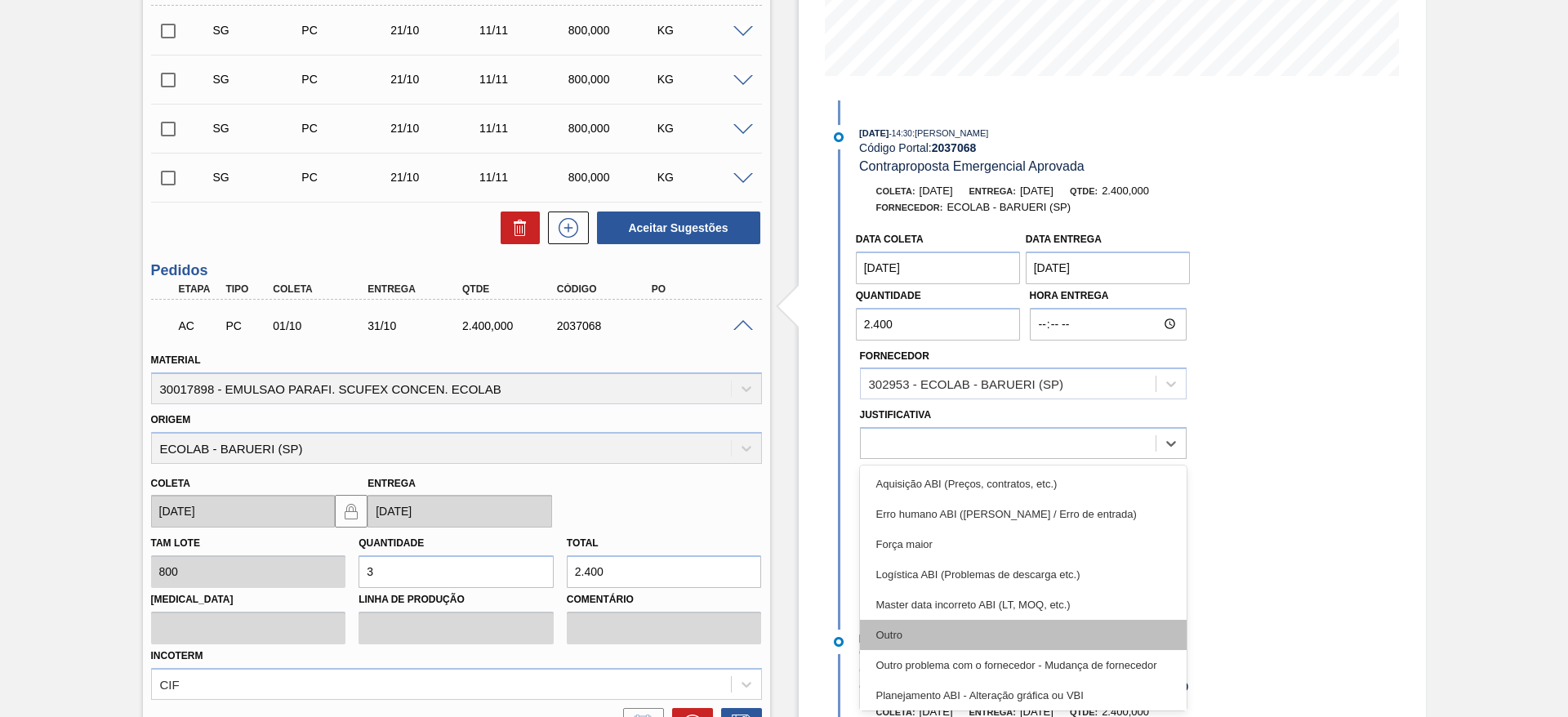
click at [933, 625] on div "Outro" at bounding box center [1024, 634] width 327 height 30
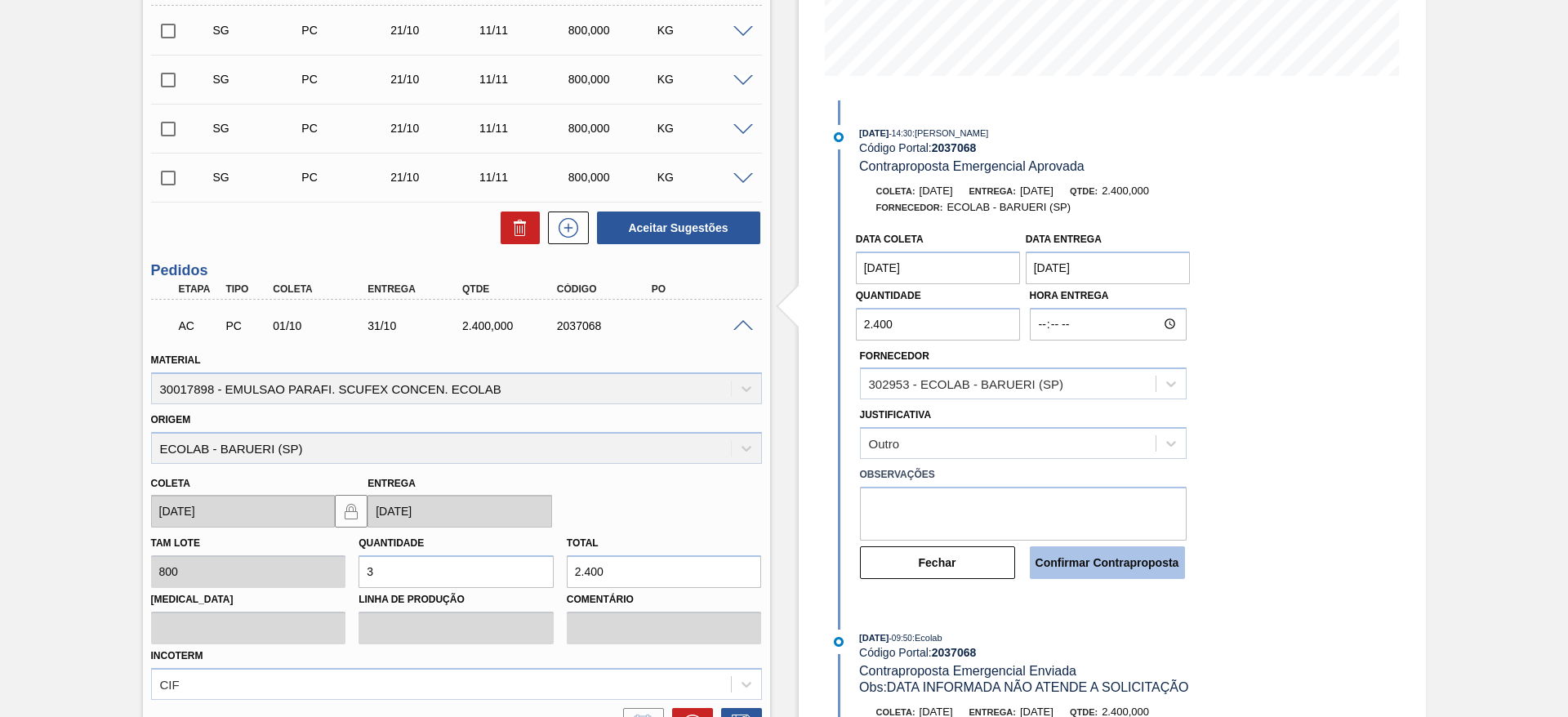
click at [1165, 560] on button "Confirmar Contraproposta" at bounding box center [1107, 562] width 155 height 33
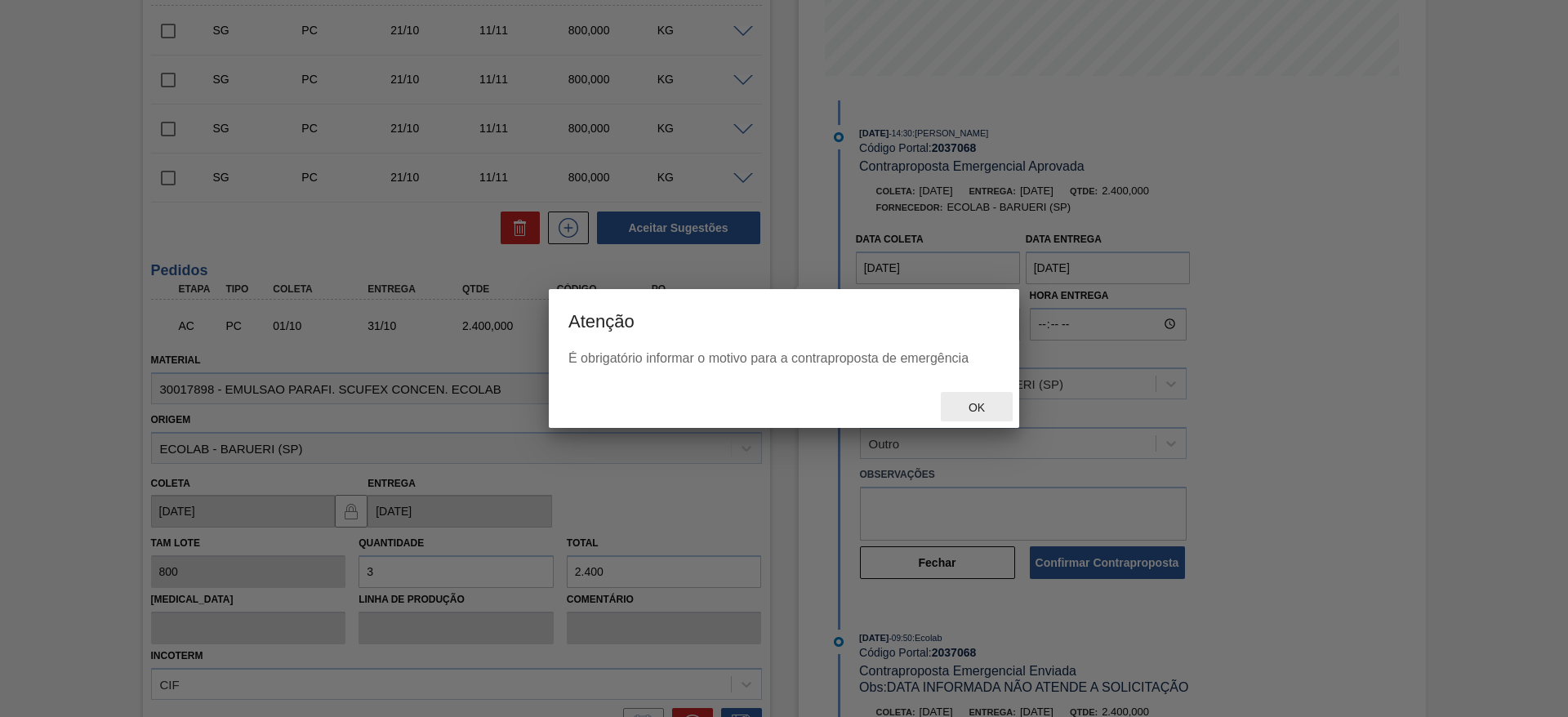
click at [976, 412] on span "Ok" at bounding box center [977, 406] width 43 height 13
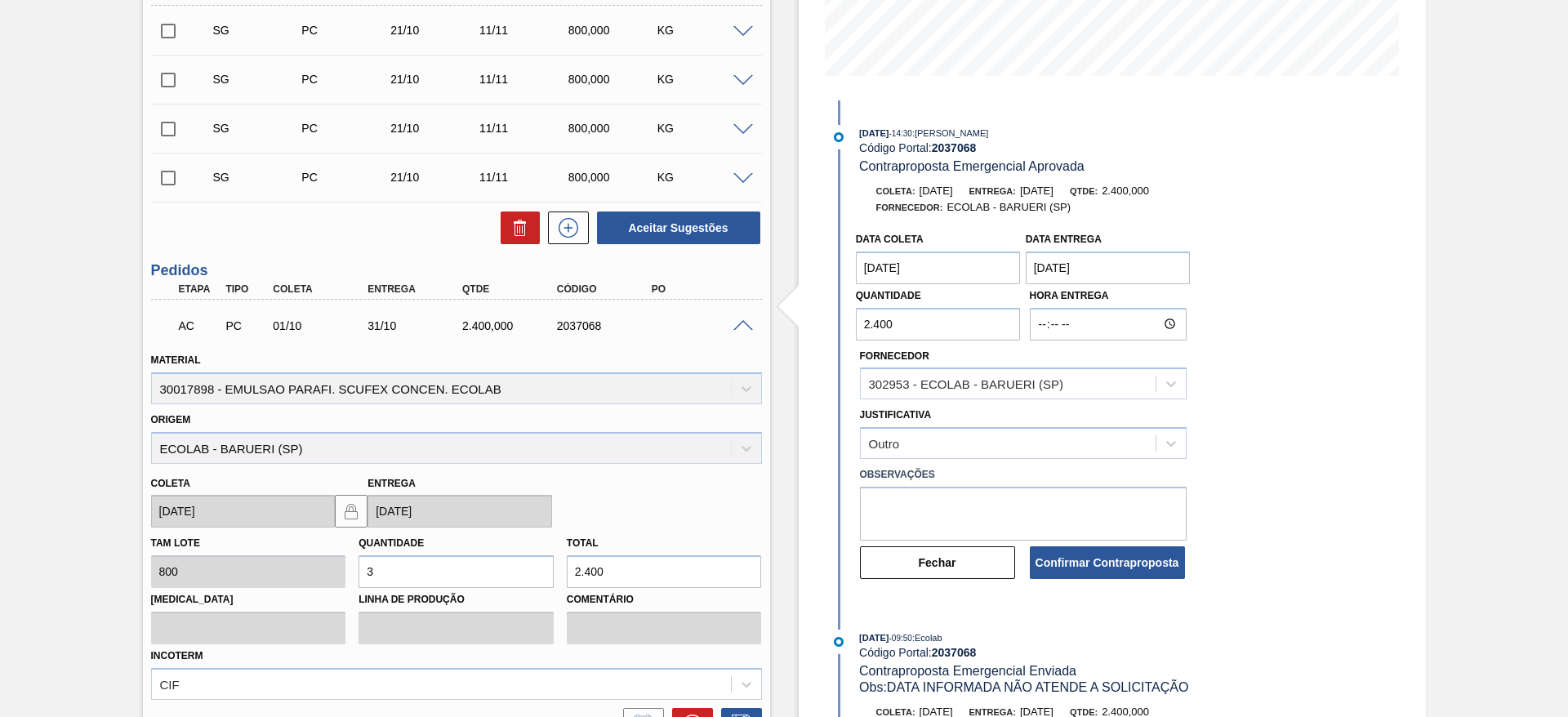
click at [991, 0] on body "Tarefas Planejamento Gerencial Transportes Relatórios Master Data JULIA SILVA D…" at bounding box center [784, 0] width 1568 height 0
click at [991, 515] on textarea at bounding box center [1024, 513] width 327 height 54
type textarea "data"
drag, startPoint x: 1057, startPoint y: 558, endPoint x: 1048, endPoint y: 553, distance: 10.3
click at [1052, 559] on button "Confirmar Contraproposta" at bounding box center [1107, 562] width 155 height 33
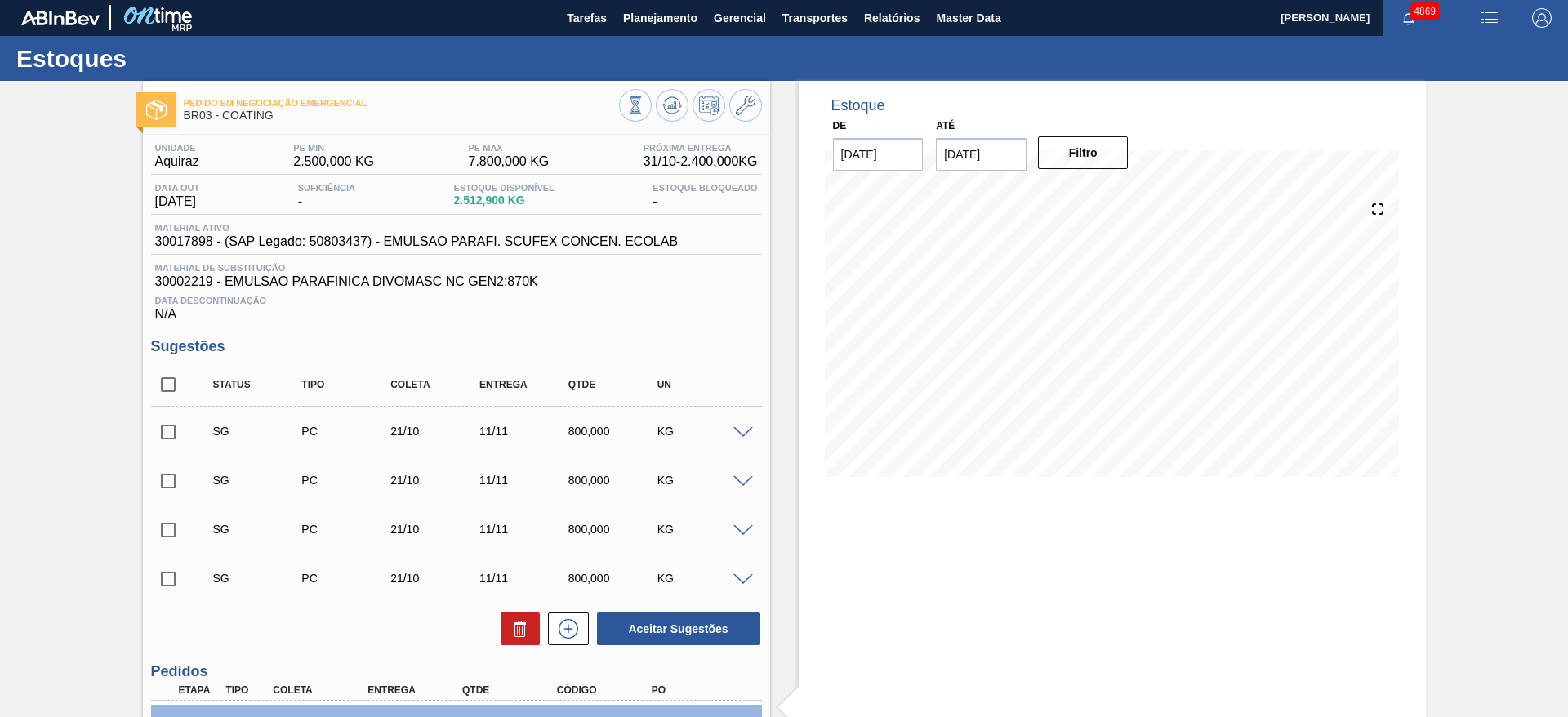
scroll to position [0, 0]
click at [667, 119] on button at bounding box center [672, 106] width 33 height 33
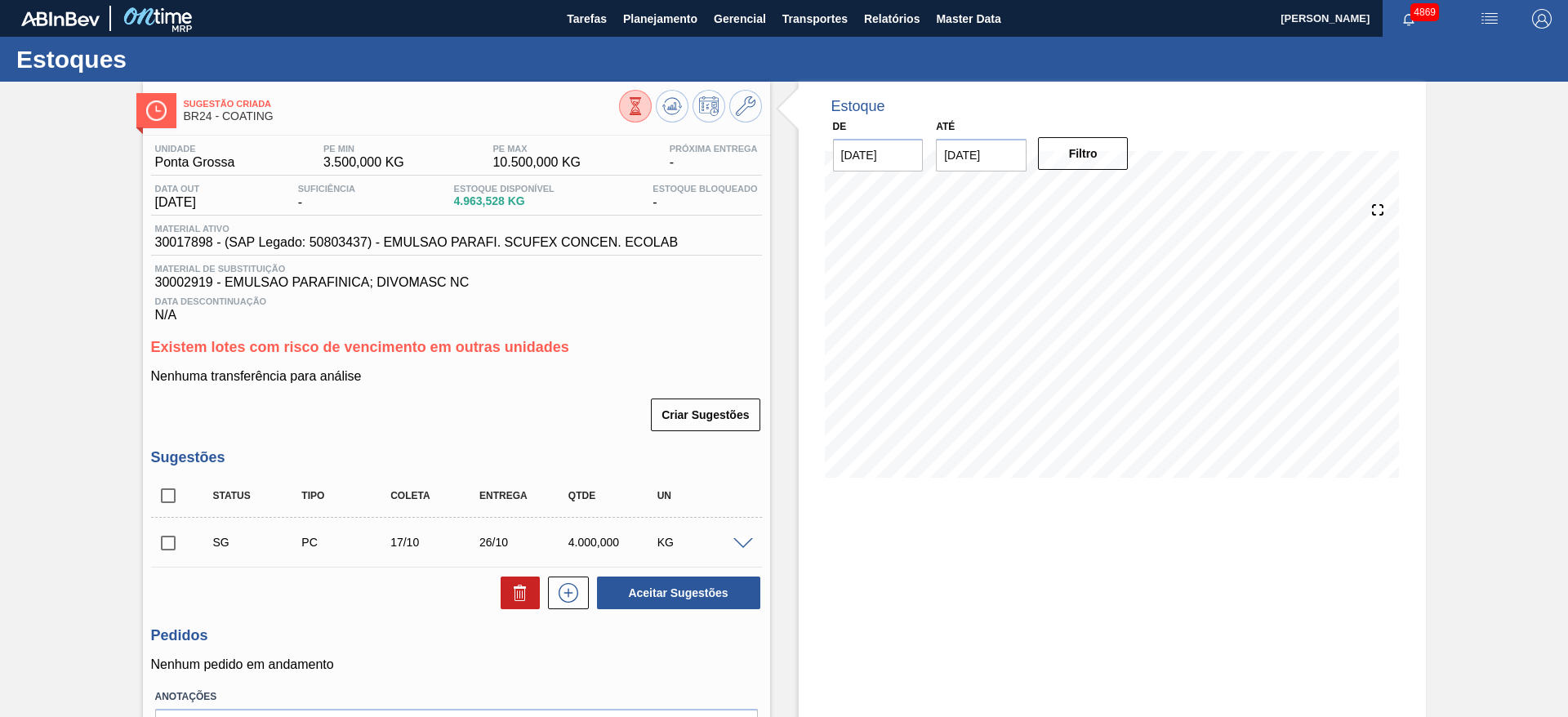
click at [739, 539] on span at bounding box center [743, 544] width 20 height 12
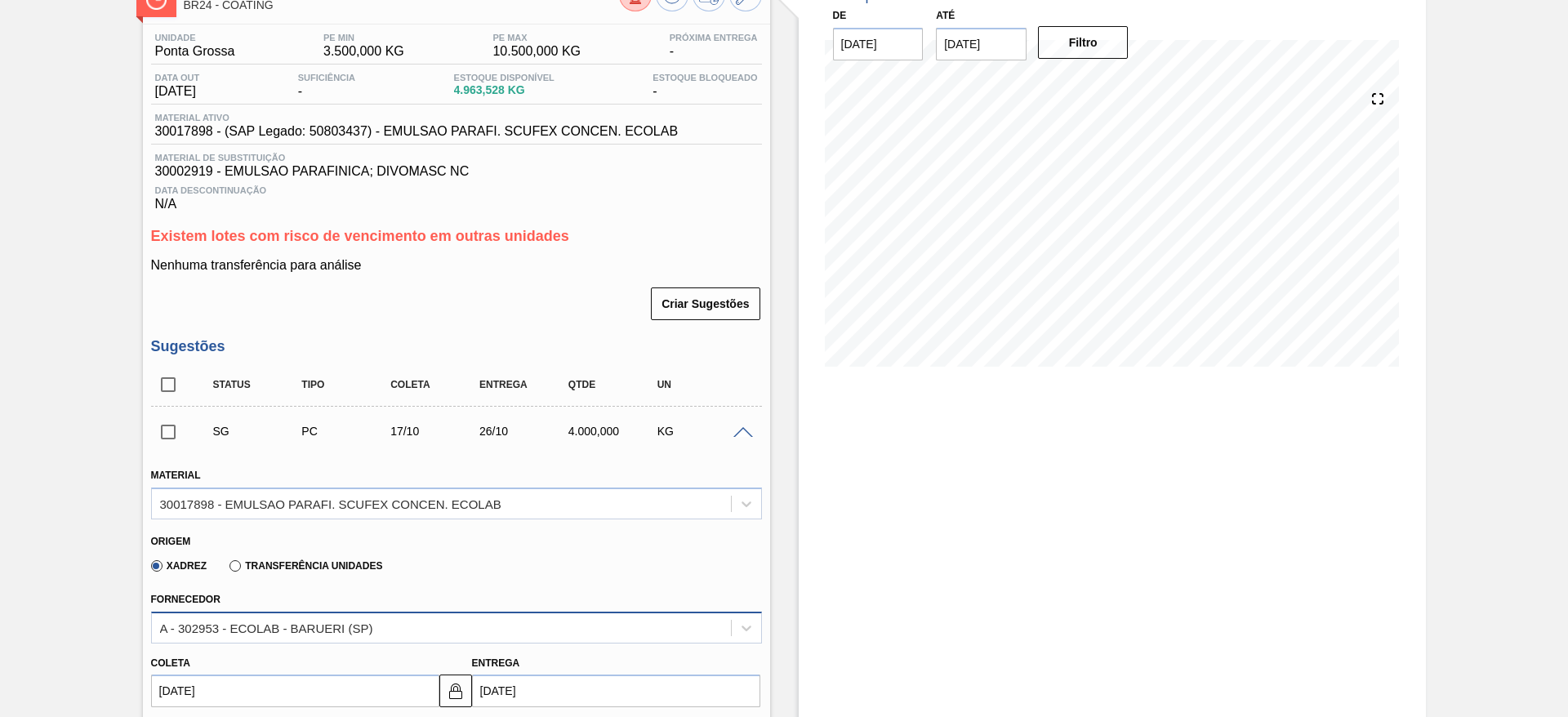
scroll to position [489, 0]
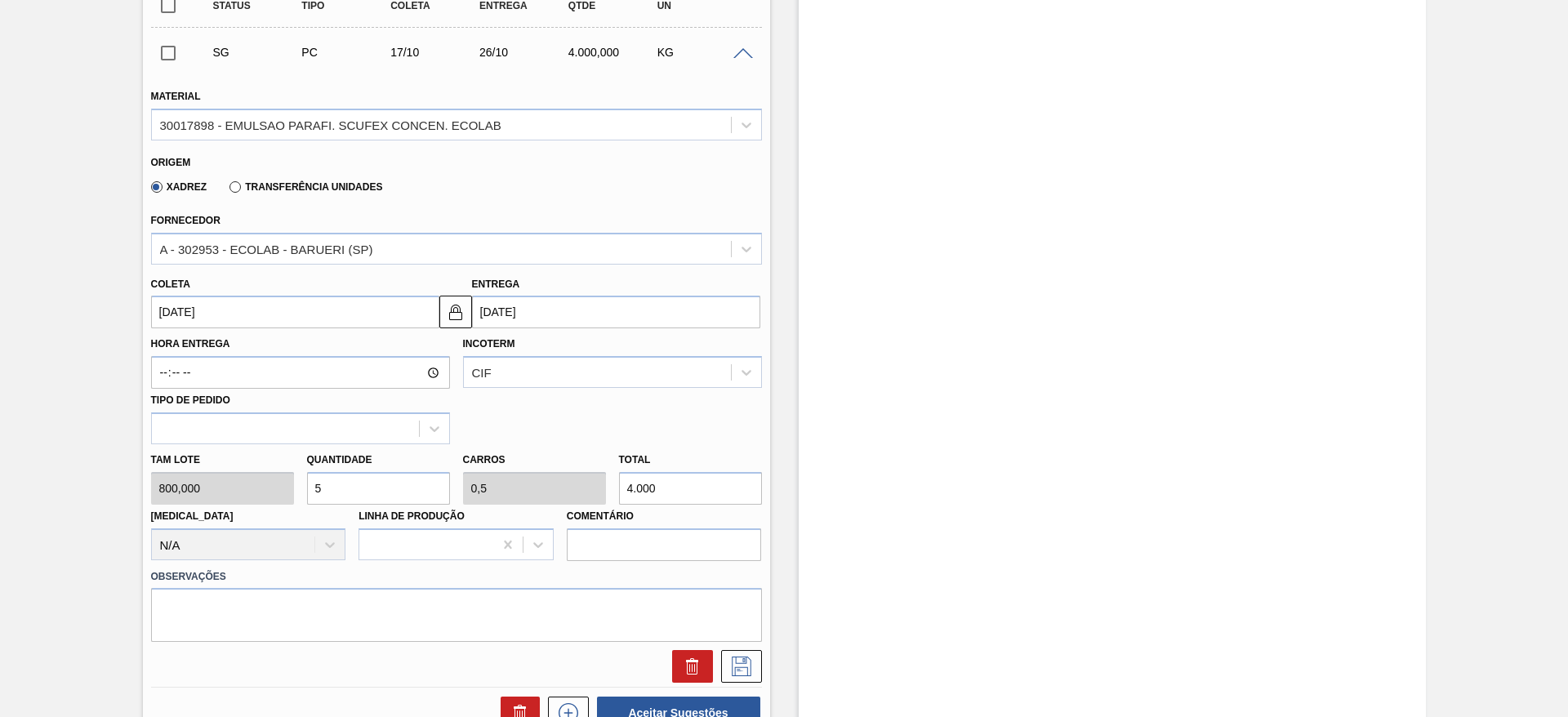
click at [353, 317] on input "[DATE]" at bounding box center [295, 311] width 288 height 33
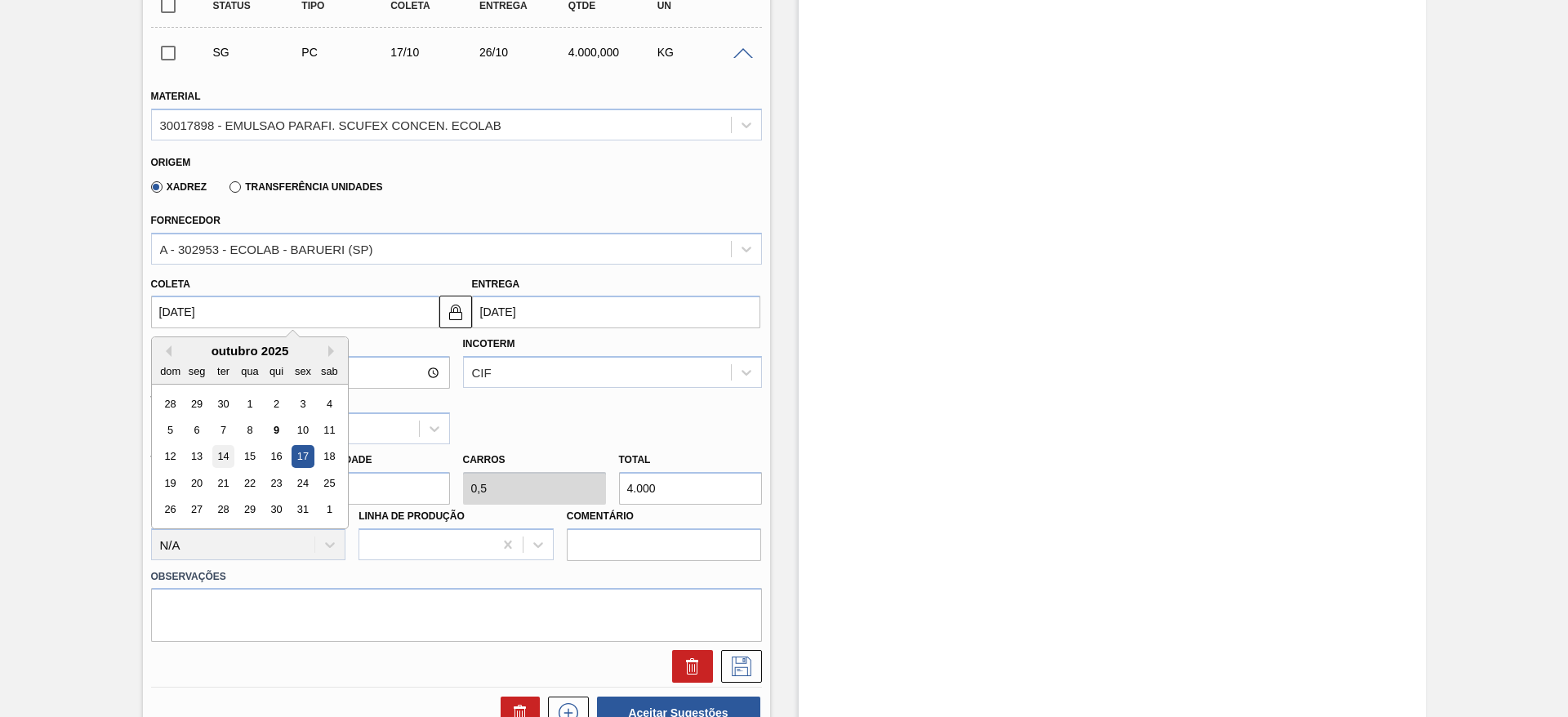
click at [222, 454] on div "14" at bounding box center [223, 457] width 22 height 22
type input "[DATE]"
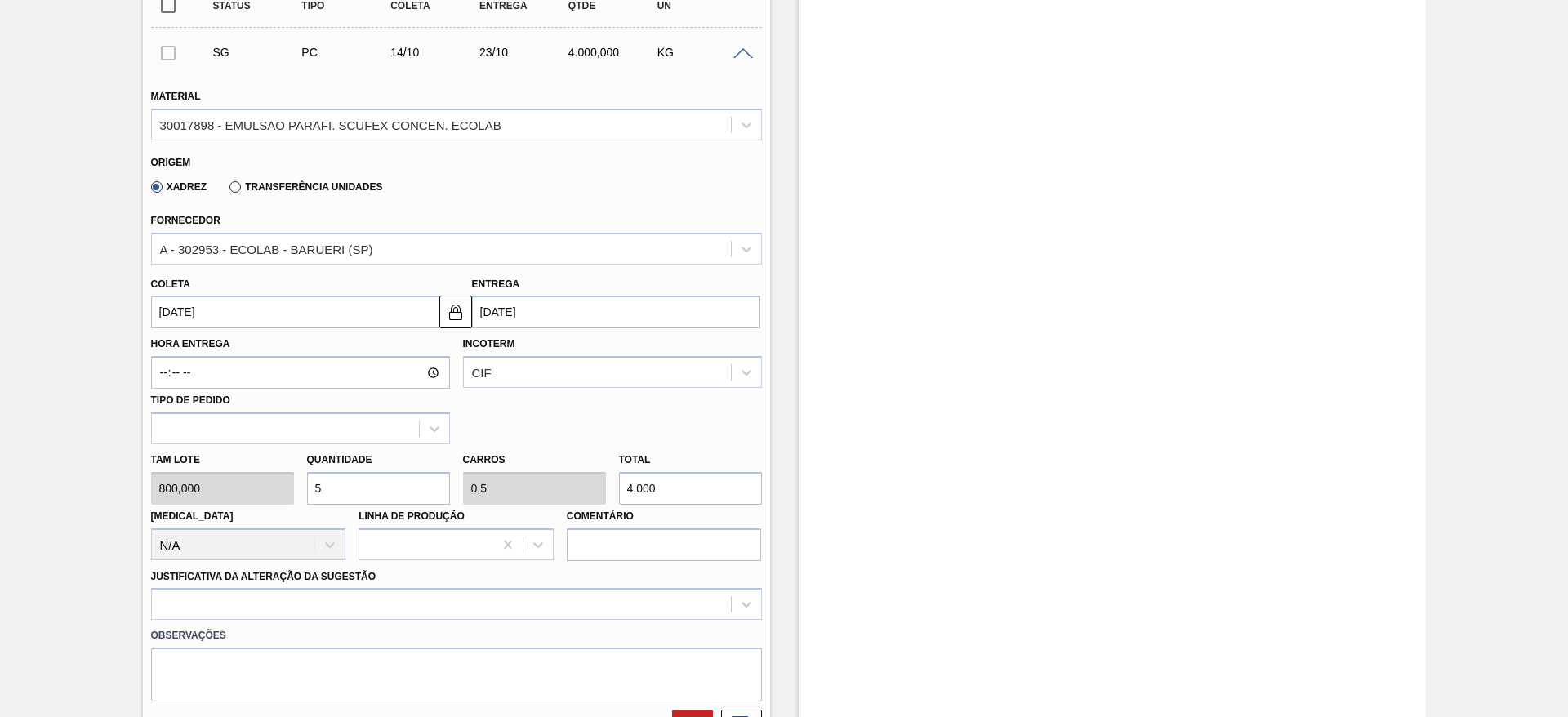
drag, startPoint x: 340, startPoint y: 489, endPoint x: 301, endPoint y: 480, distance: 40.0
click at [301, 480] on div "Quantidade 5" at bounding box center [378, 477] width 156 height 56
type input "3"
type input "0,3"
type input "2.400"
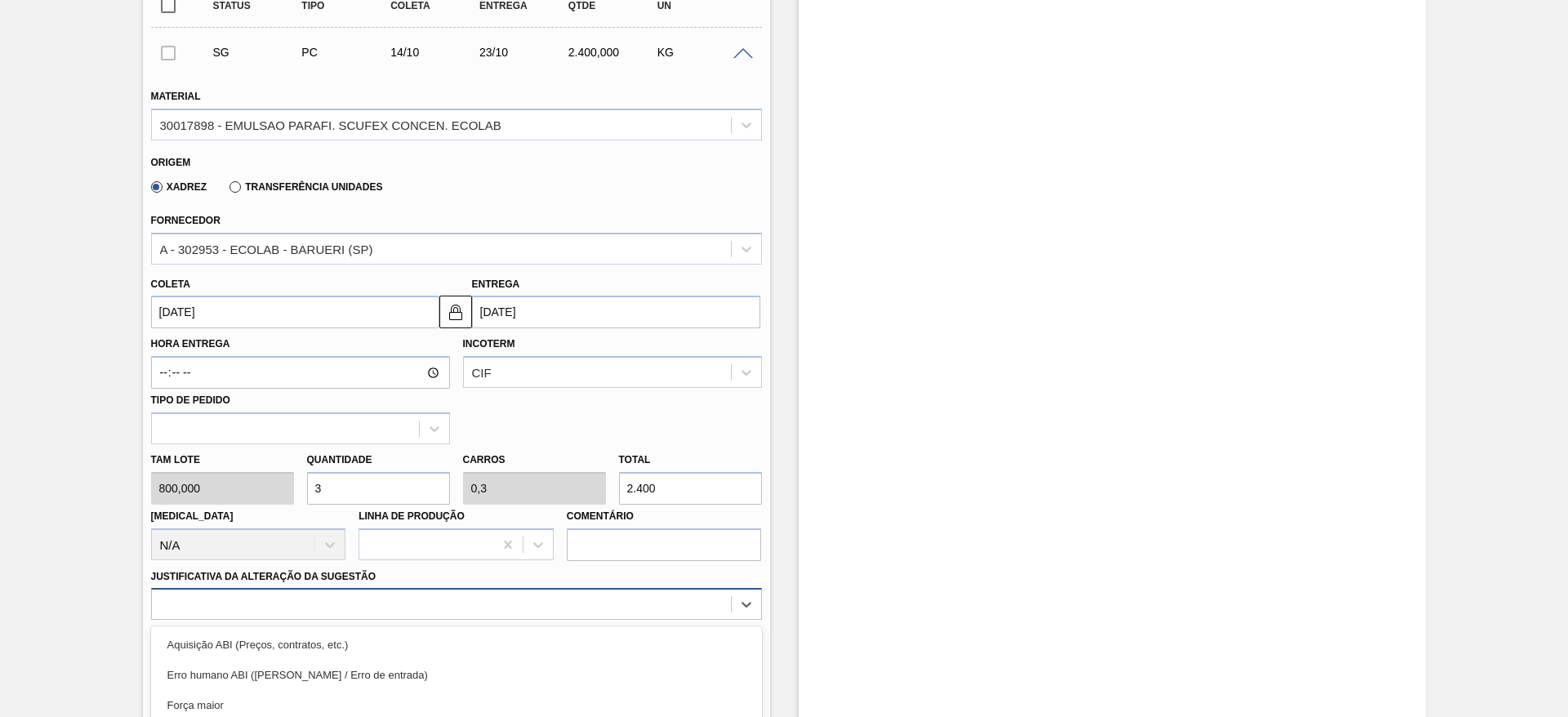
click at [394, 598] on div "option Master data incorreto ABI (LT, MOQ, etc.) focused, 5 of 18. 18 results a…" at bounding box center [457, 603] width 611 height 32
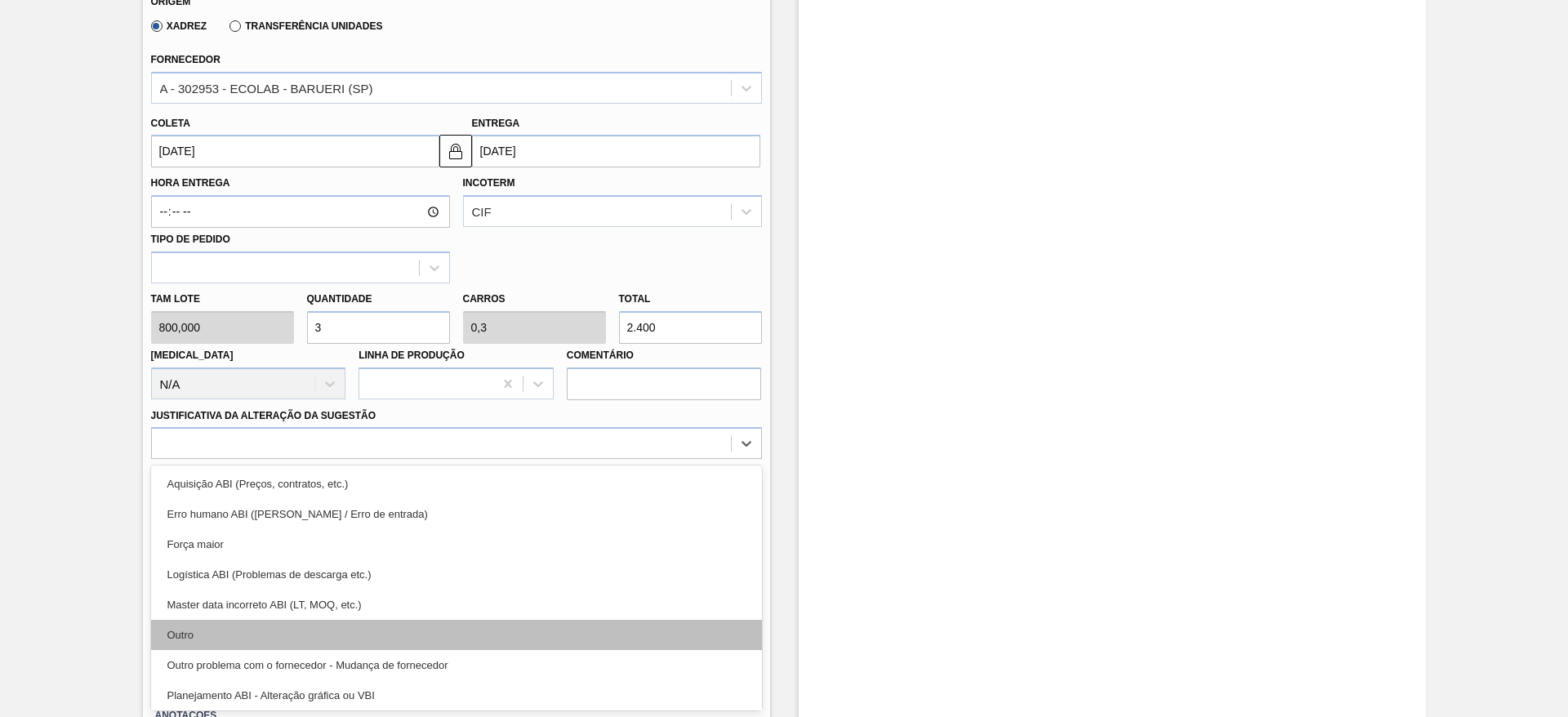
click at [400, 626] on div "Outro" at bounding box center [457, 634] width 611 height 30
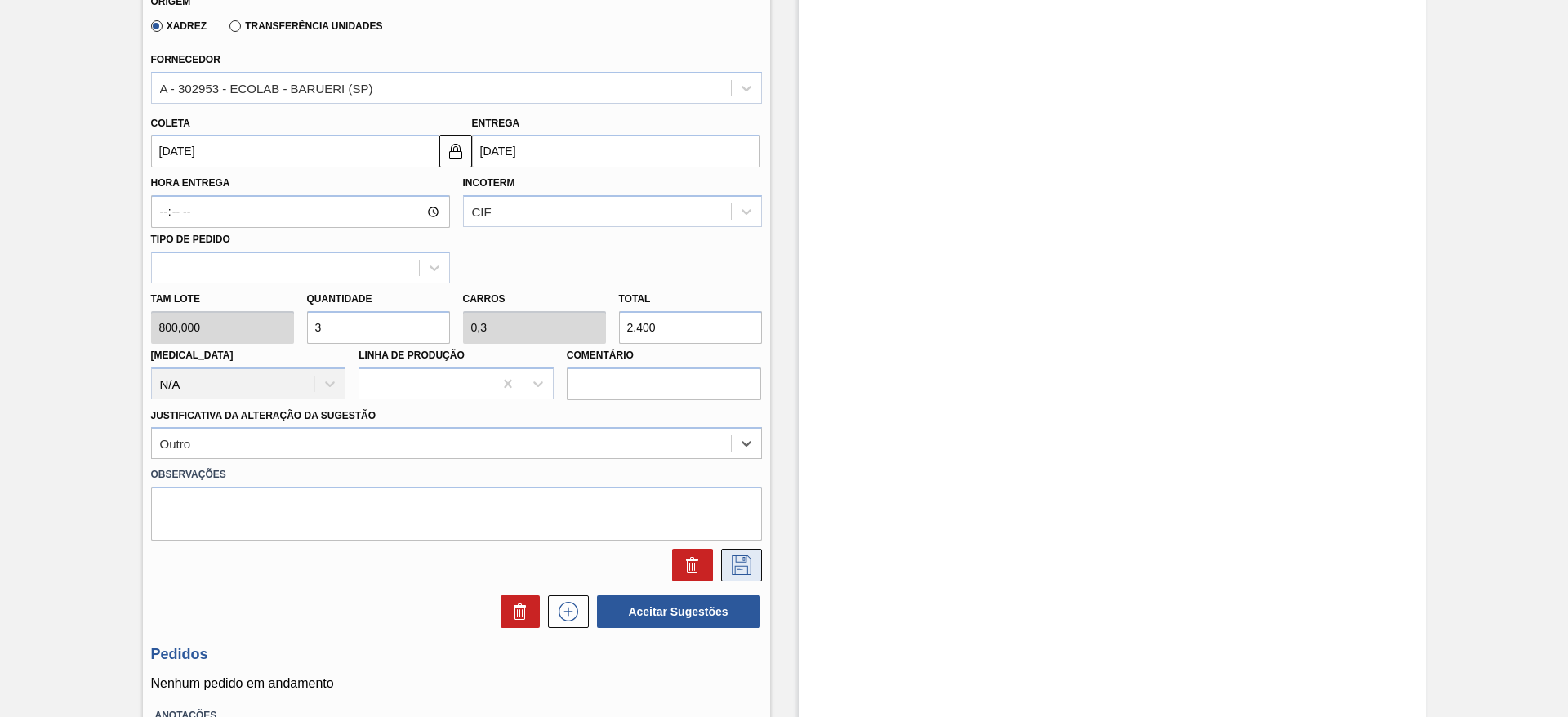
click at [736, 560] on icon at bounding box center [741, 565] width 27 height 20
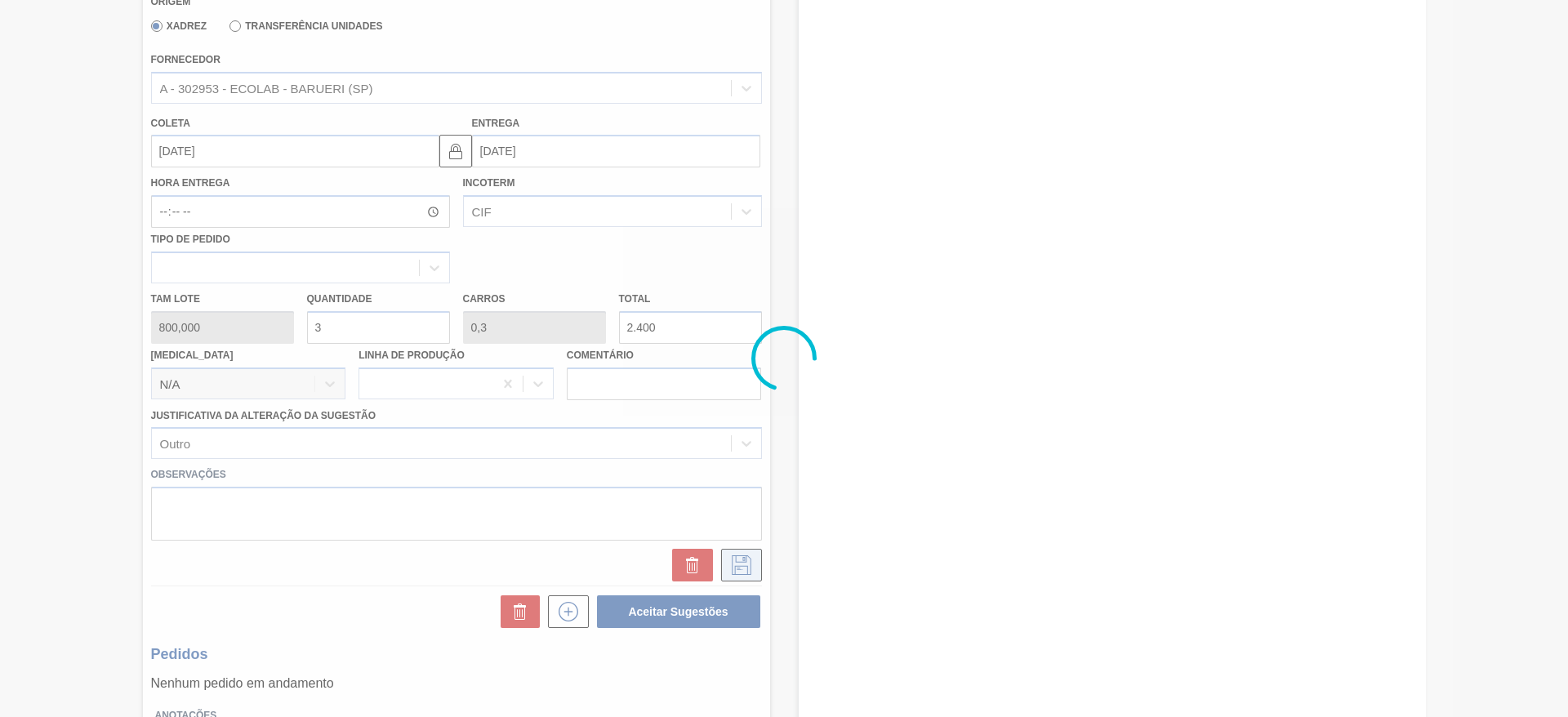
scroll to position [102, 0]
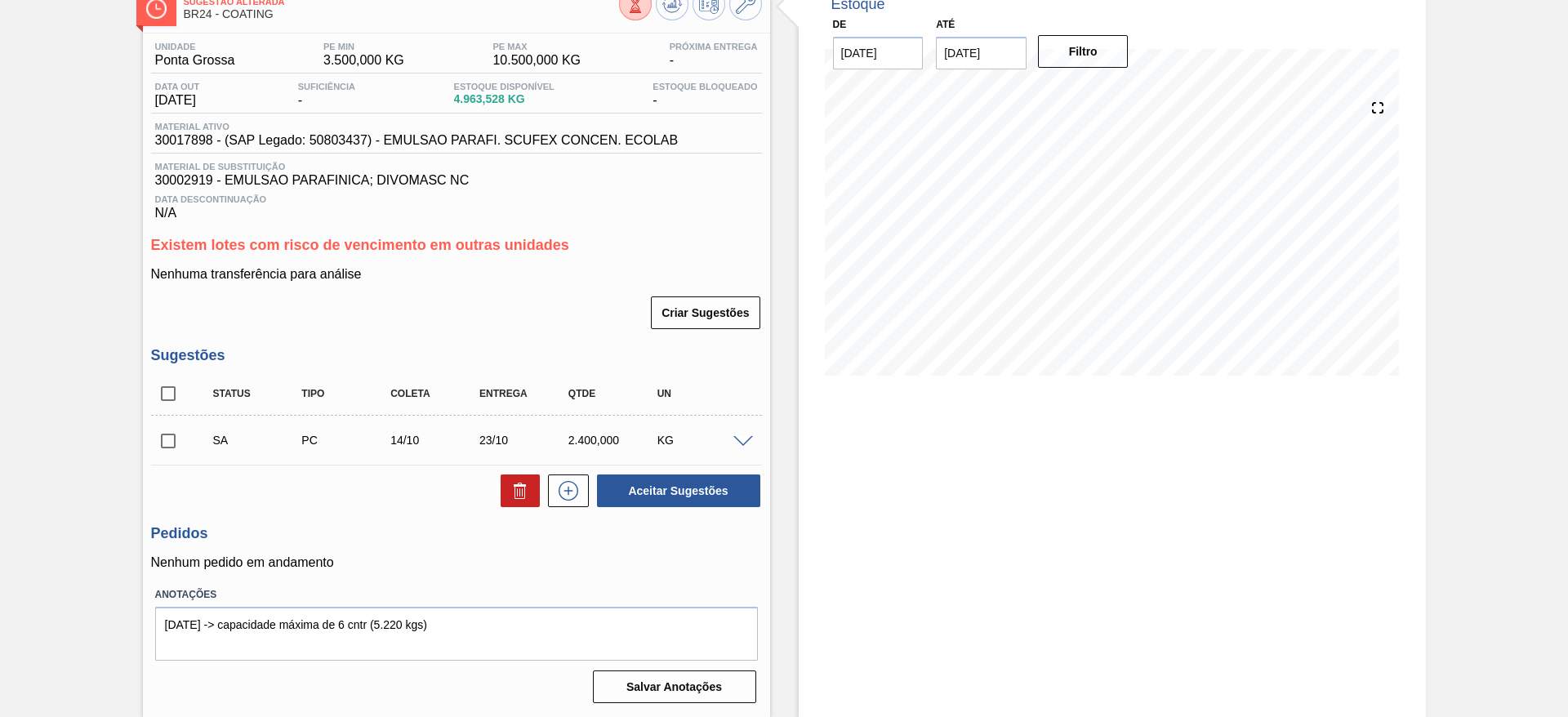
click at [741, 438] on span at bounding box center [743, 441] width 20 height 12
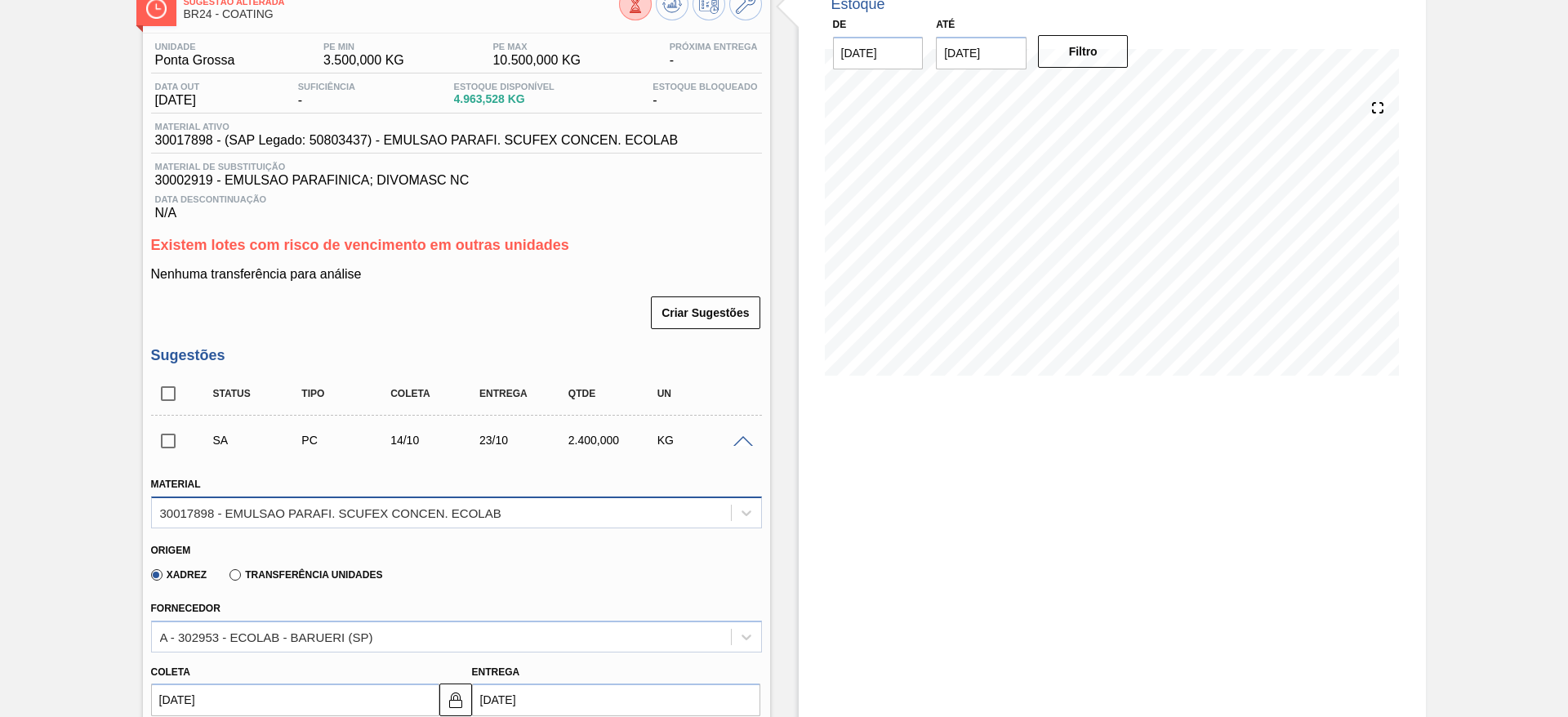
scroll to position [470, 0]
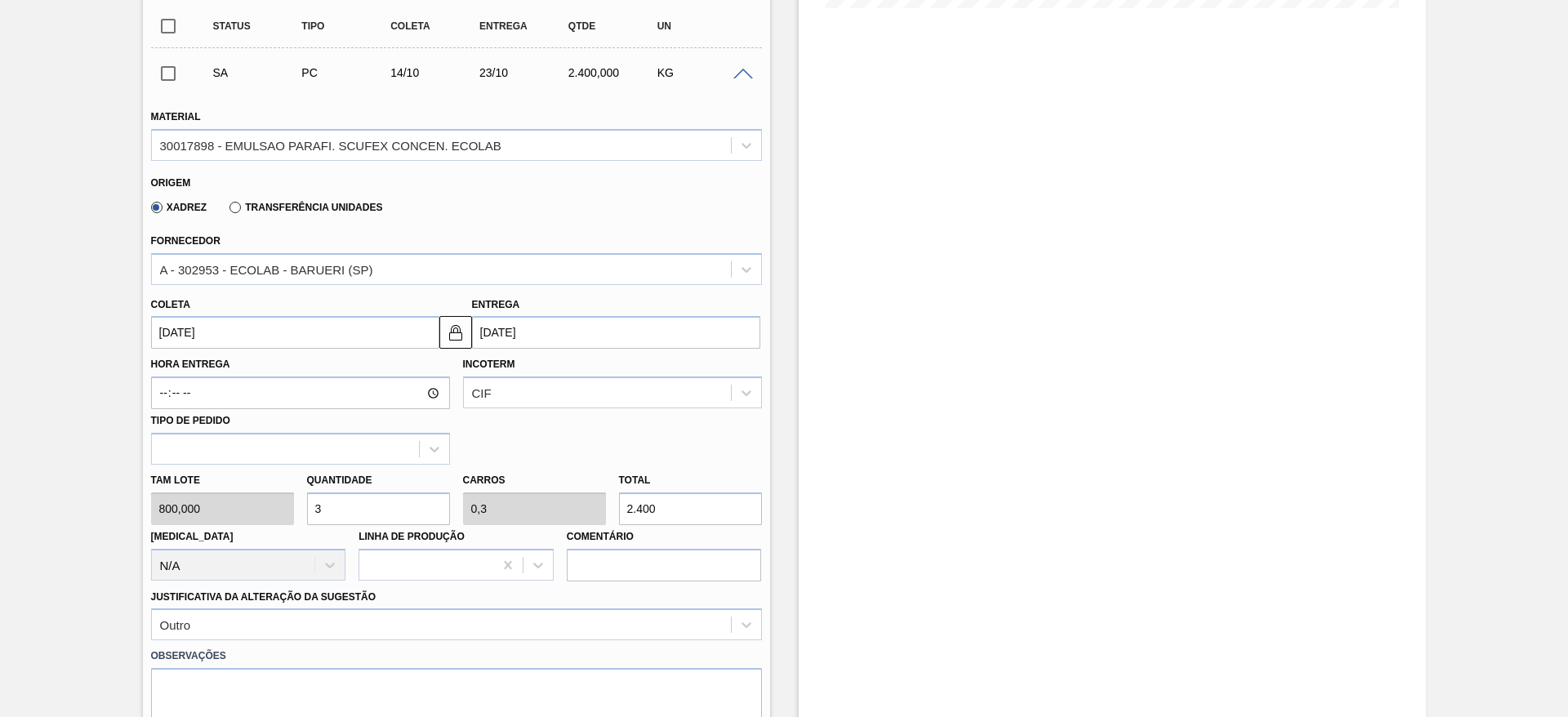
drag, startPoint x: 353, startPoint y: 508, endPoint x: 294, endPoint y: 510, distance: 59.0
click at [294, 510] on div "Tam lote 800,000 Quantidade 3 Carros 0,3 Total 2.400 [MEDICAL_DATA] N/A Linha d…" at bounding box center [456, 523] width 624 height 116
type input "4"
type input "0,4"
type input "3.200"
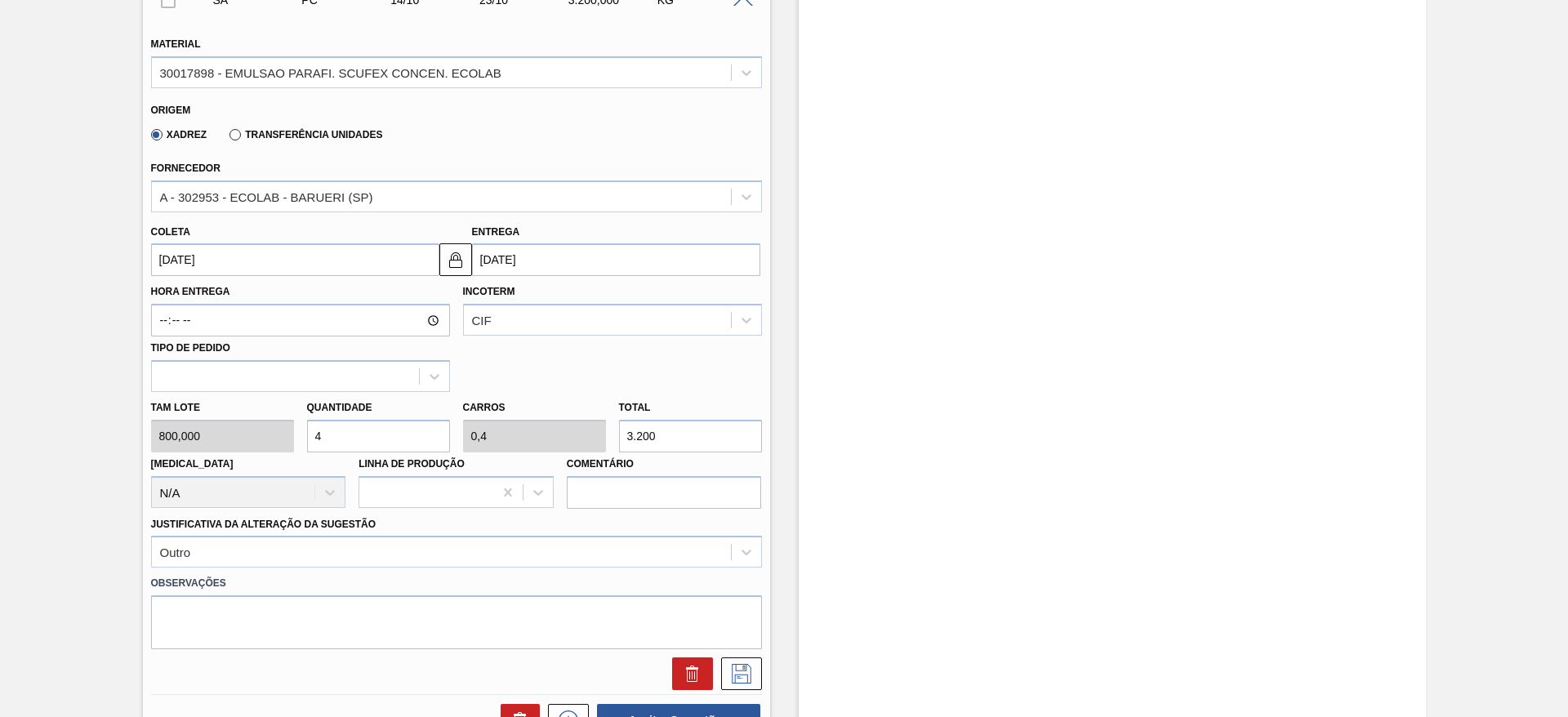
scroll to position [592, 0]
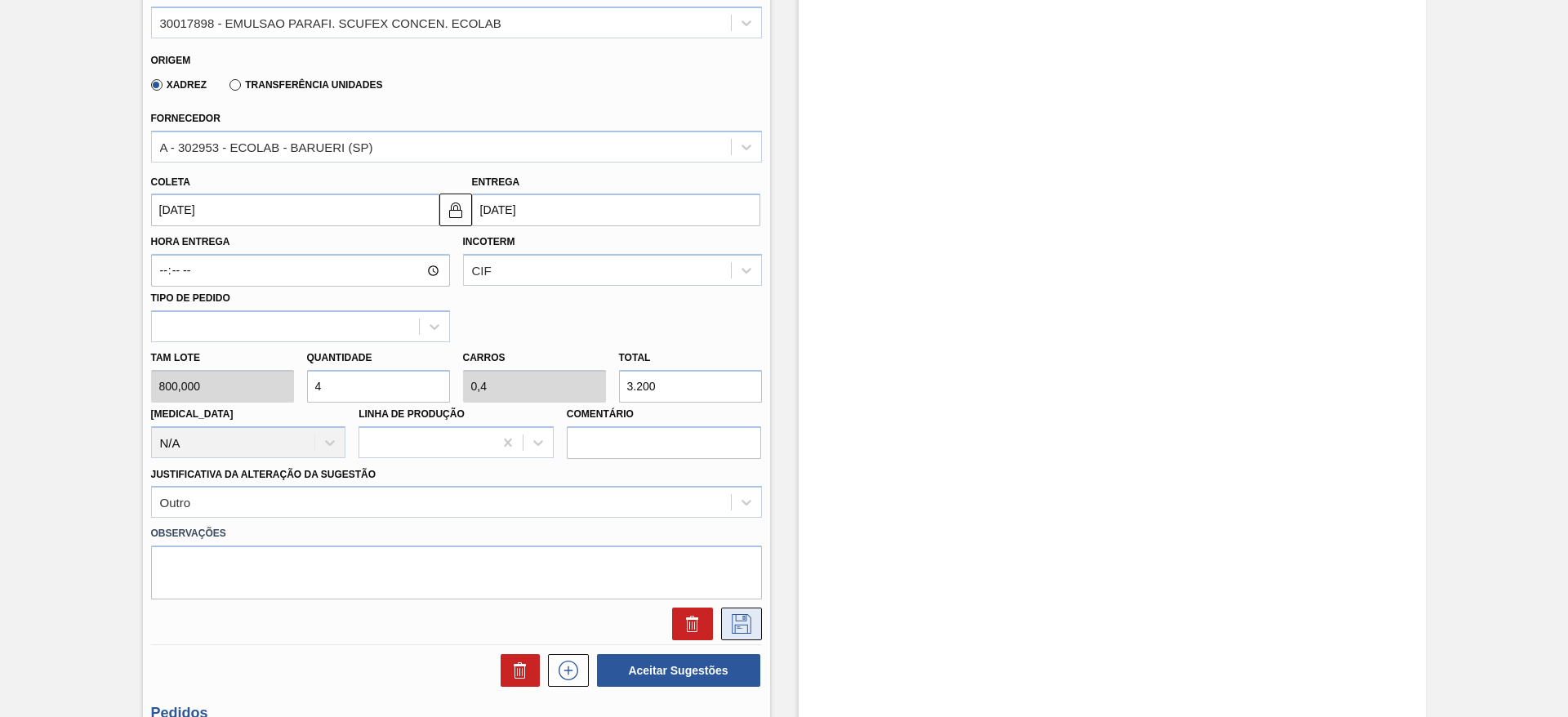
type input "4"
click at [735, 612] on button at bounding box center [741, 624] width 41 height 33
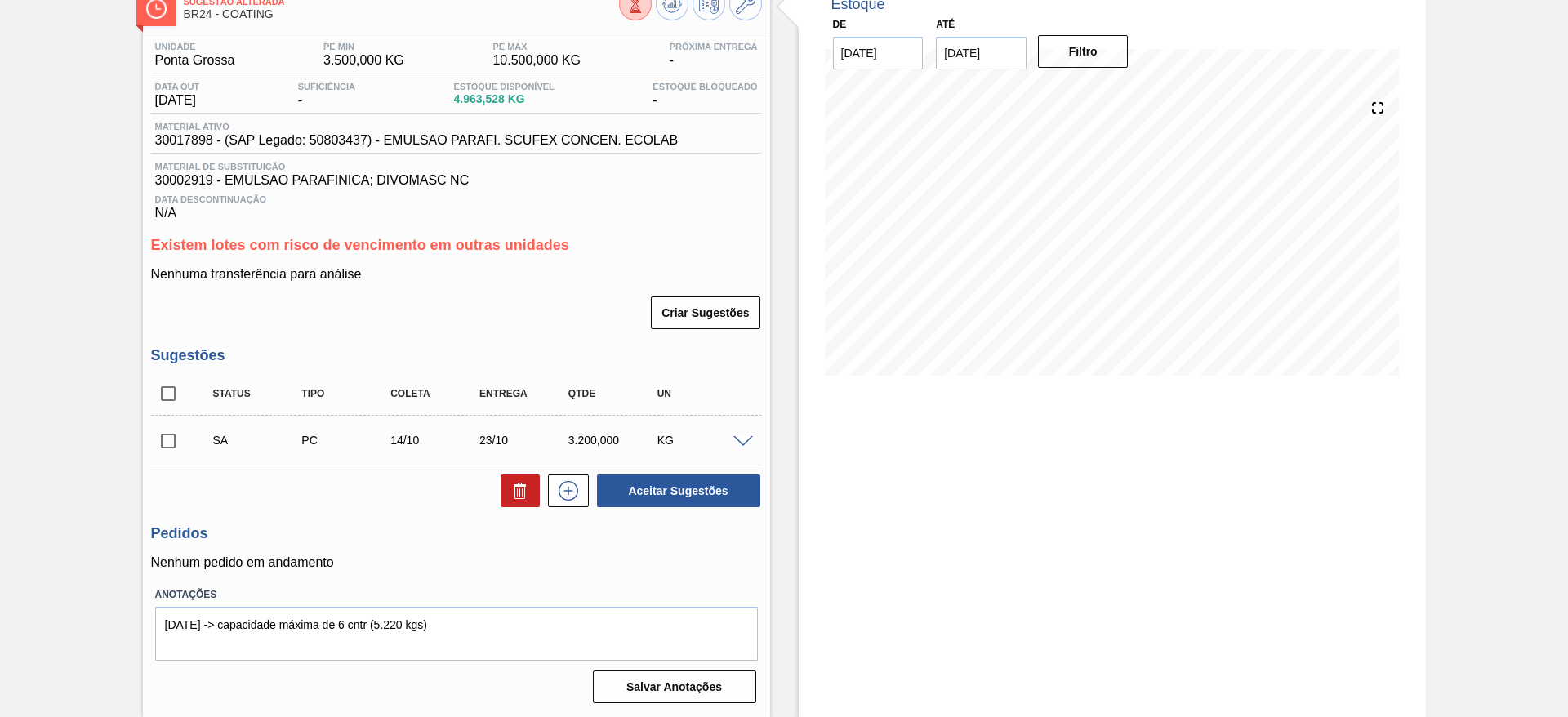
scroll to position [102, 0]
click at [162, 434] on input "checkbox" at bounding box center [169, 441] width 34 height 34
click at [719, 483] on button "Aceitar Sugestões" at bounding box center [678, 490] width 163 height 33
checkbox input "false"
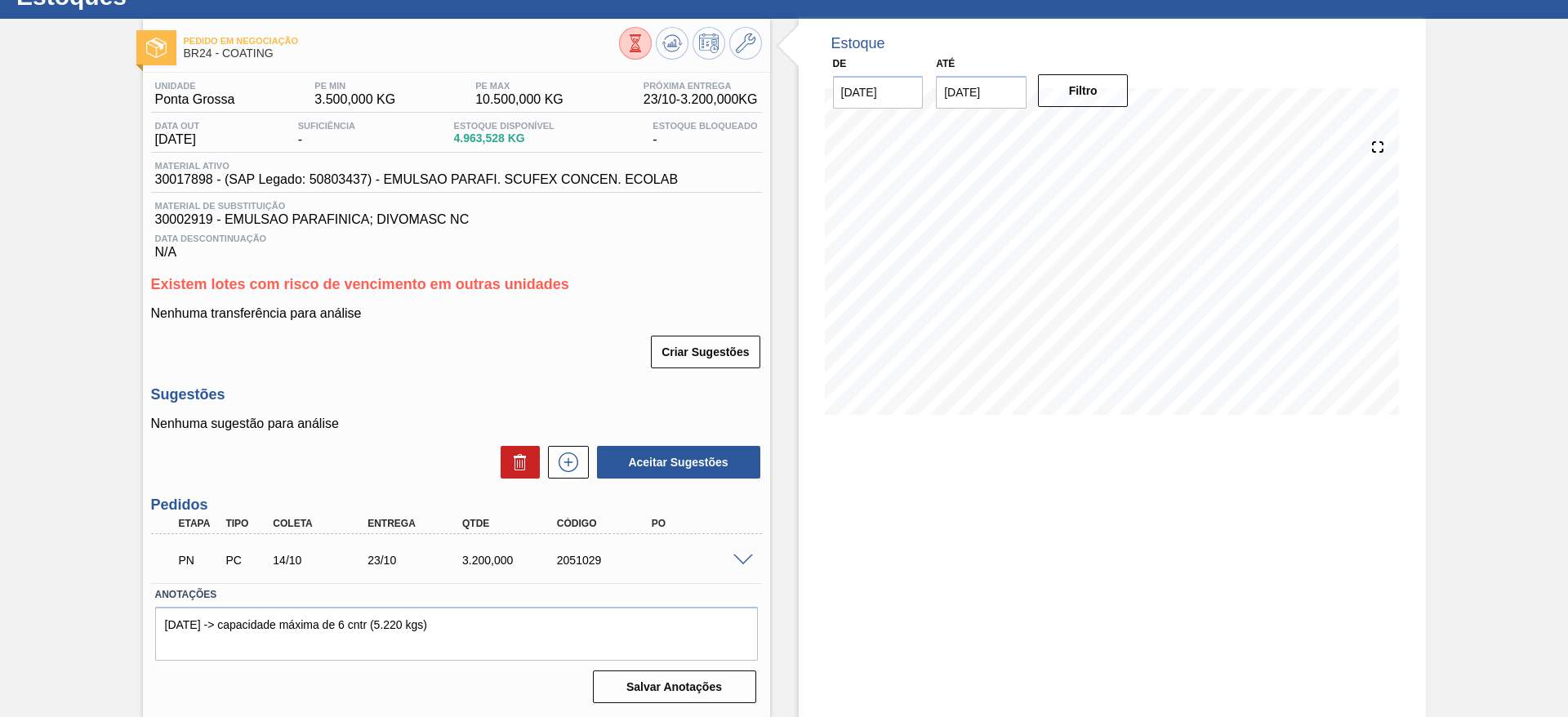
scroll to position [62, 0]
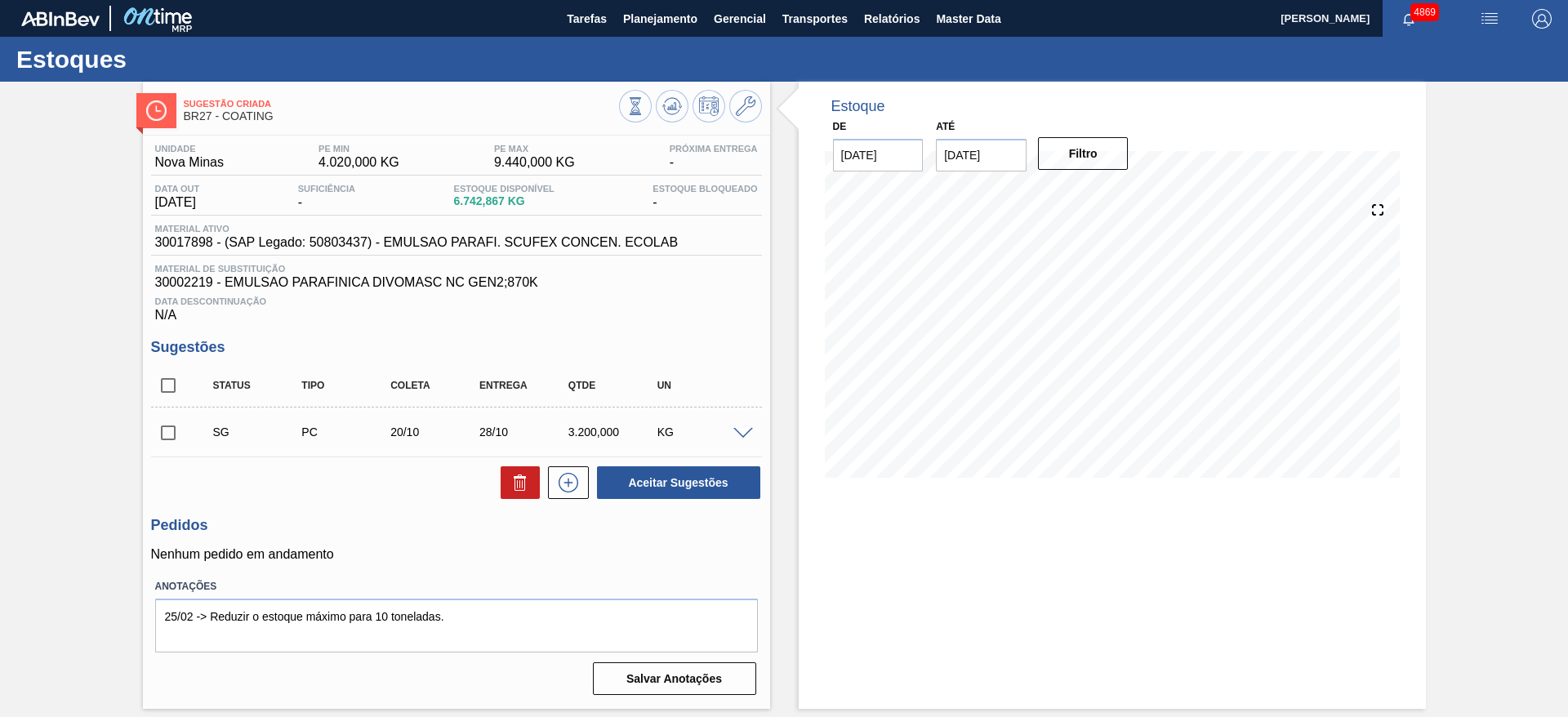
click at [745, 430] on span at bounding box center [743, 434] width 20 height 12
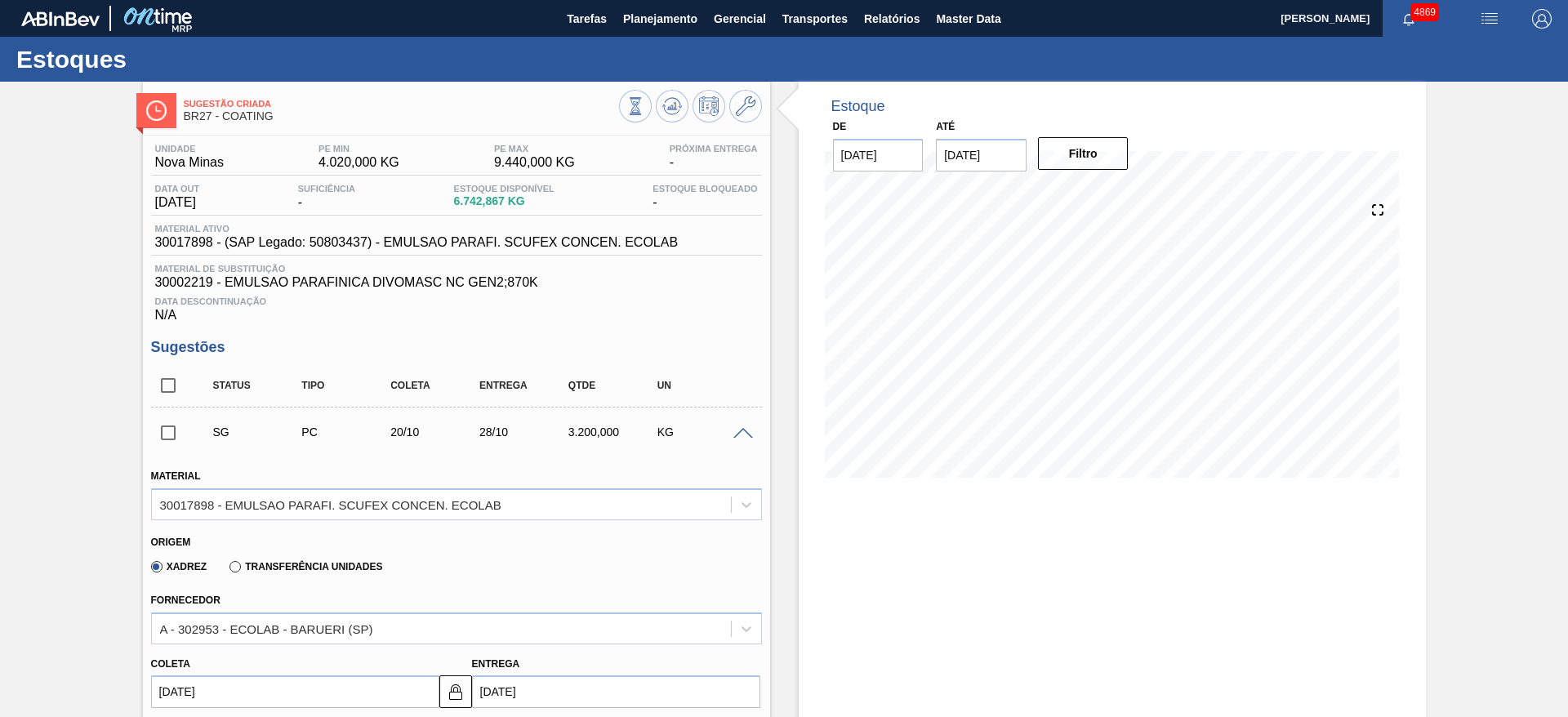
scroll to position [245, 0]
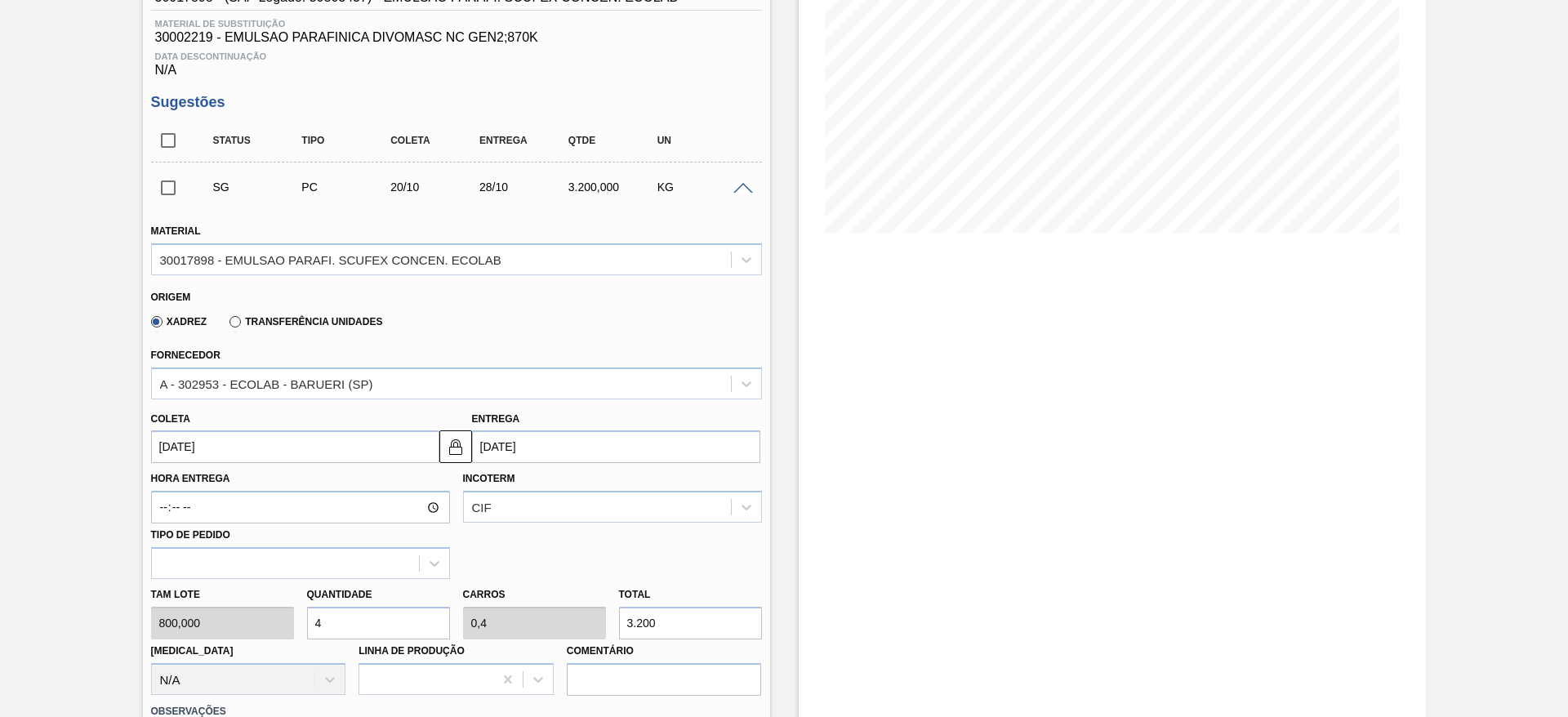
drag, startPoint x: 328, startPoint y: 619, endPoint x: 306, endPoint y: 611, distance: 23.4
click at [307, 611] on input "4" at bounding box center [378, 623] width 143 height 33
type input "2"
type input "0,2"
type input "1.600"
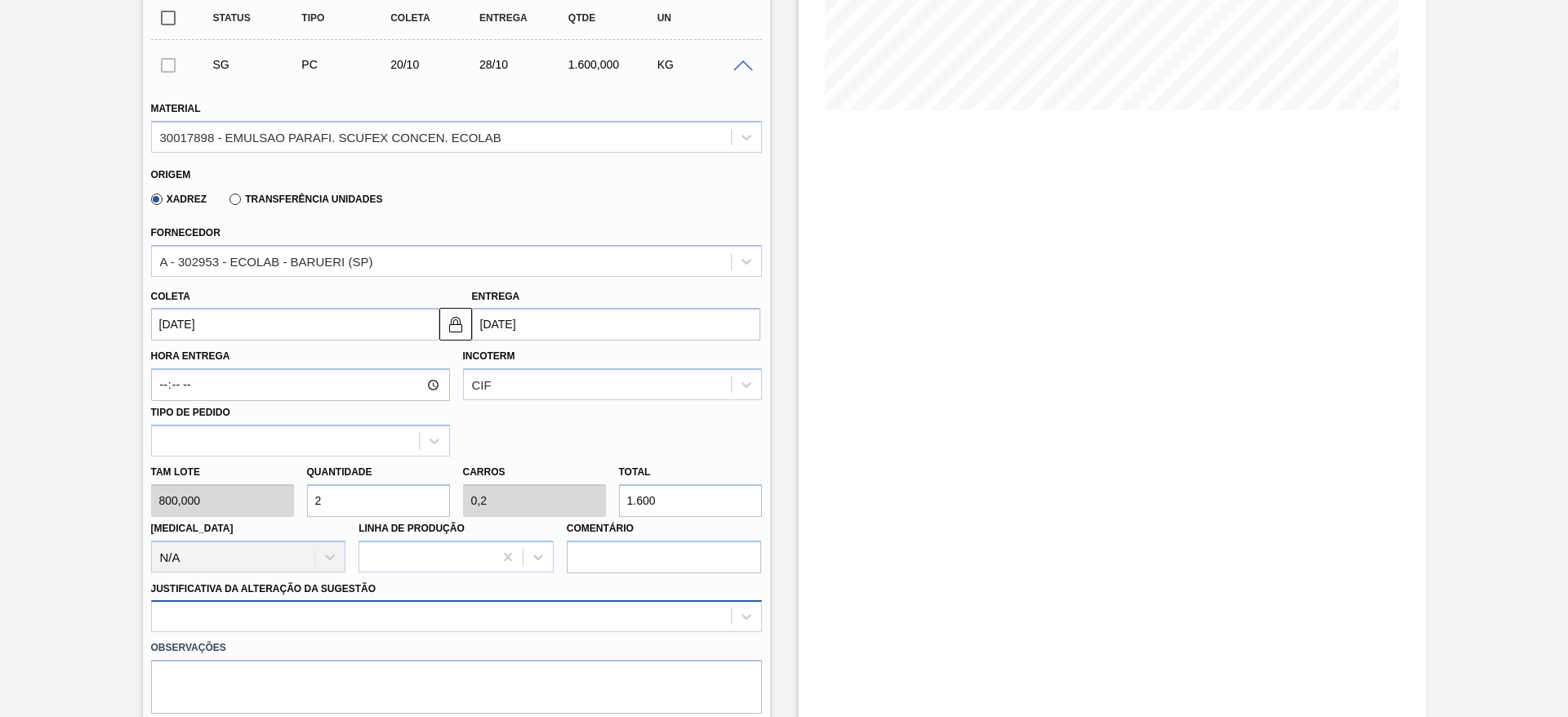
type input "2"
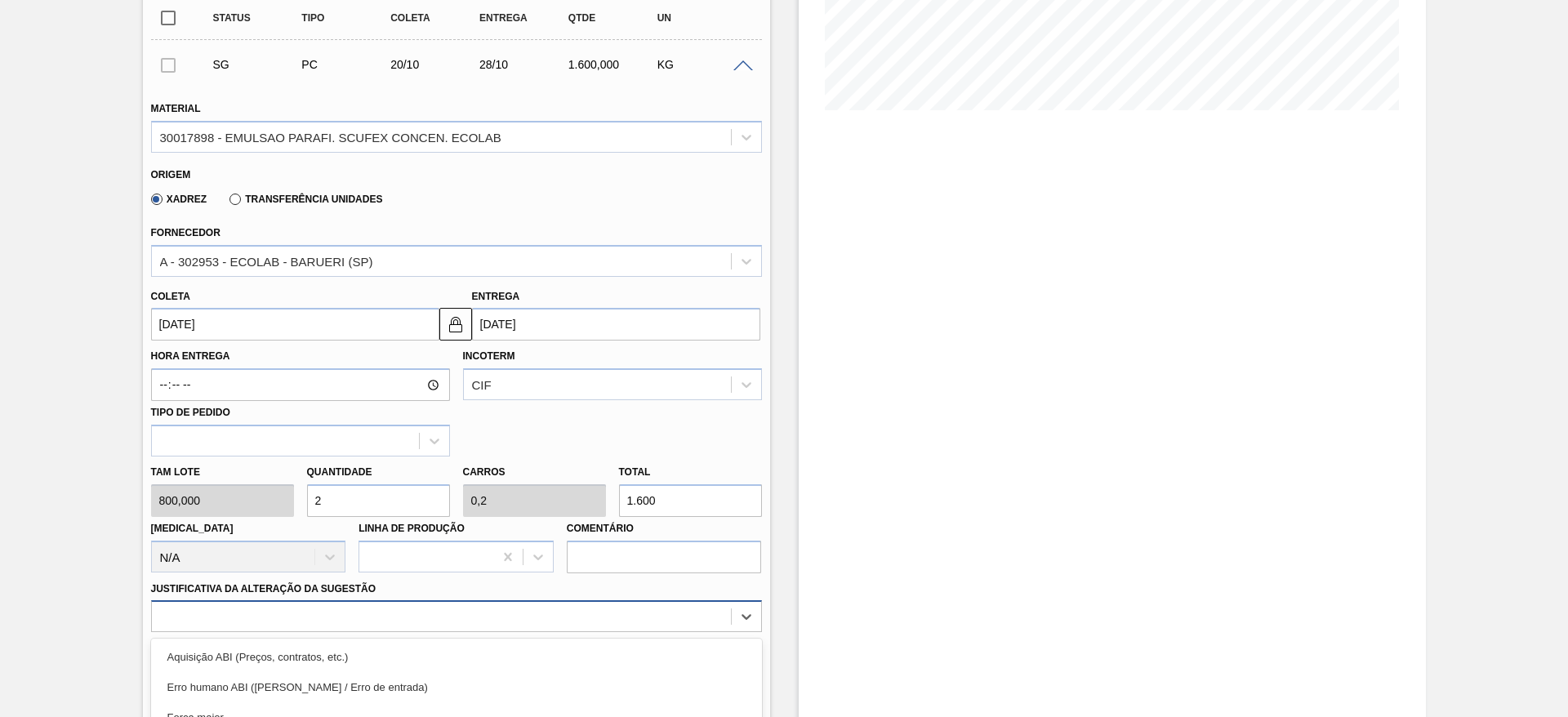
click at [407, 609] on div "option Master data incorreto ABI (LT, MOQ, etc.) focused, 5 of 18. 18 results a…" at bounding box center [457, 615] width 611 height 32
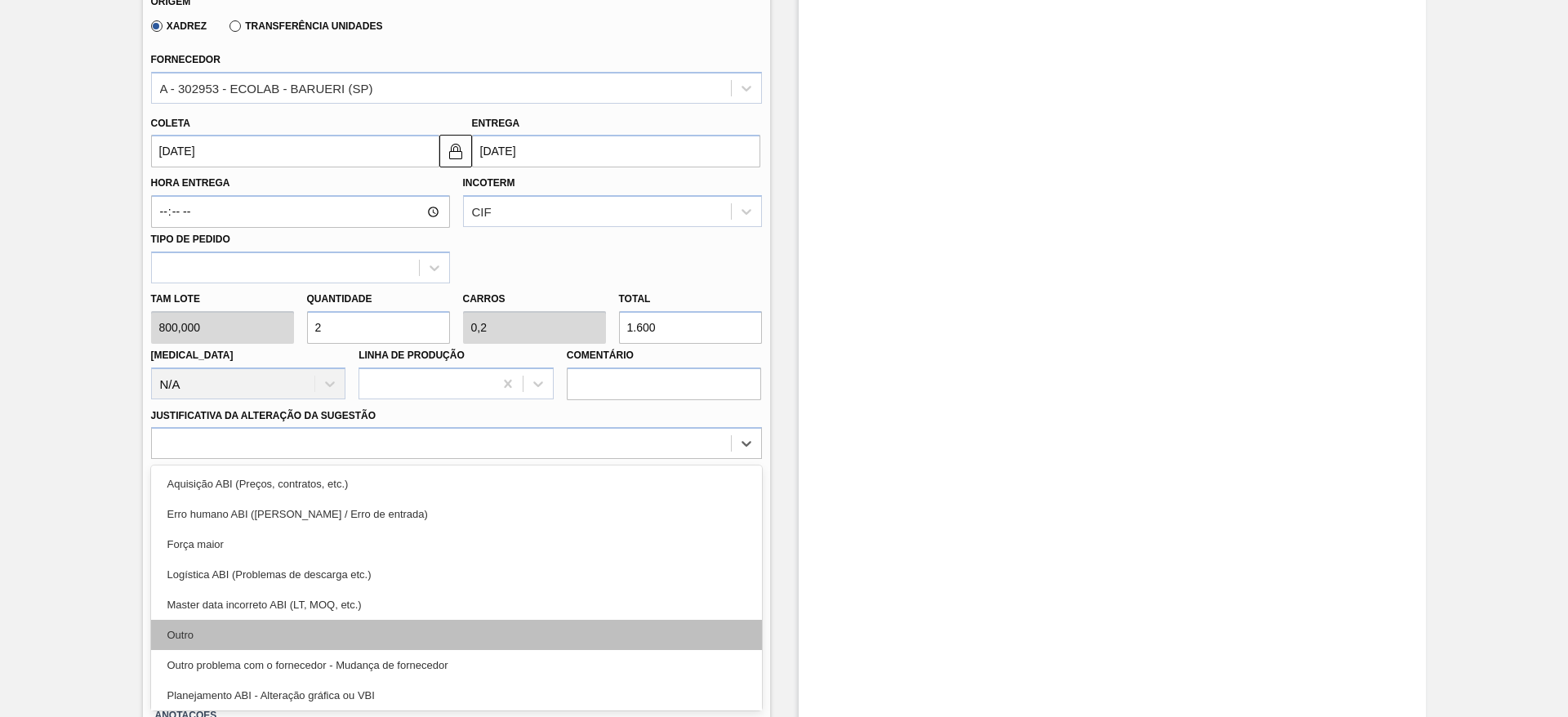
click at [393, 637] on div "Outro" at bounding box center [457, 634] width 611 height 30
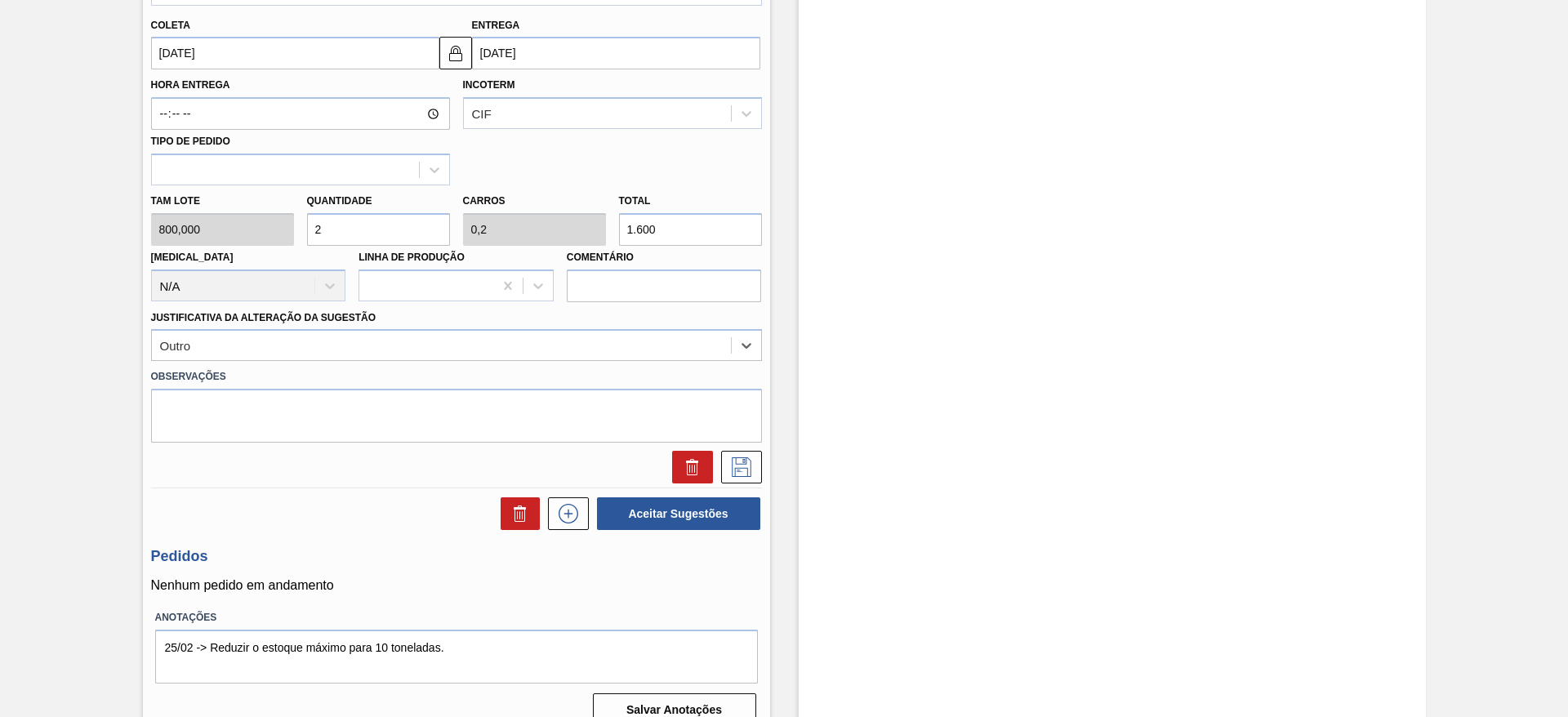
scroll to position [661, 0]
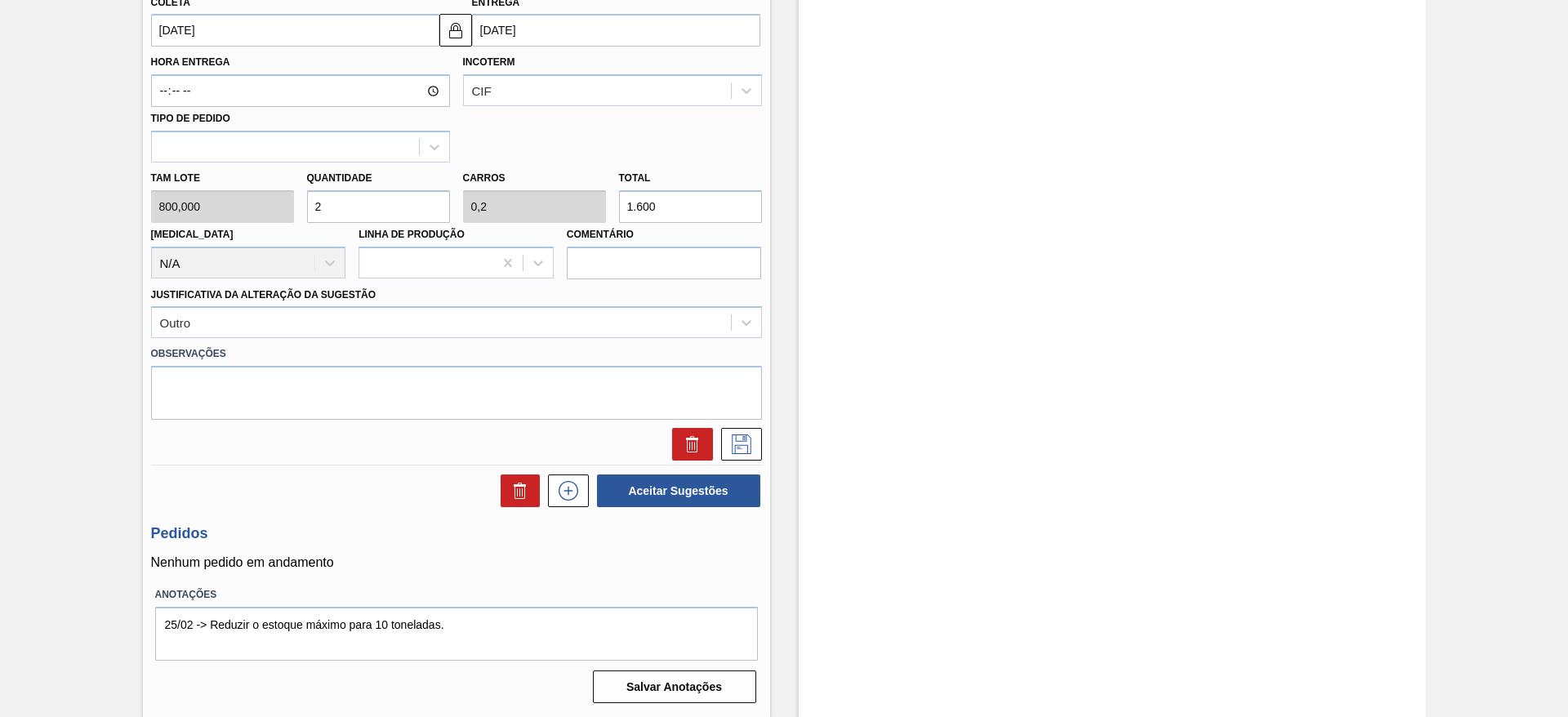
click at [271, 215] on div "Tam lote 800,000 Quantidade 2 Carros 0,2 Total 1.600 Doca N/A Linha de Produção…" at bounding box center [456, 221] width 624 height 116
click at [738, 451] on icon at bounding box center [741, 444] width 27 height 20
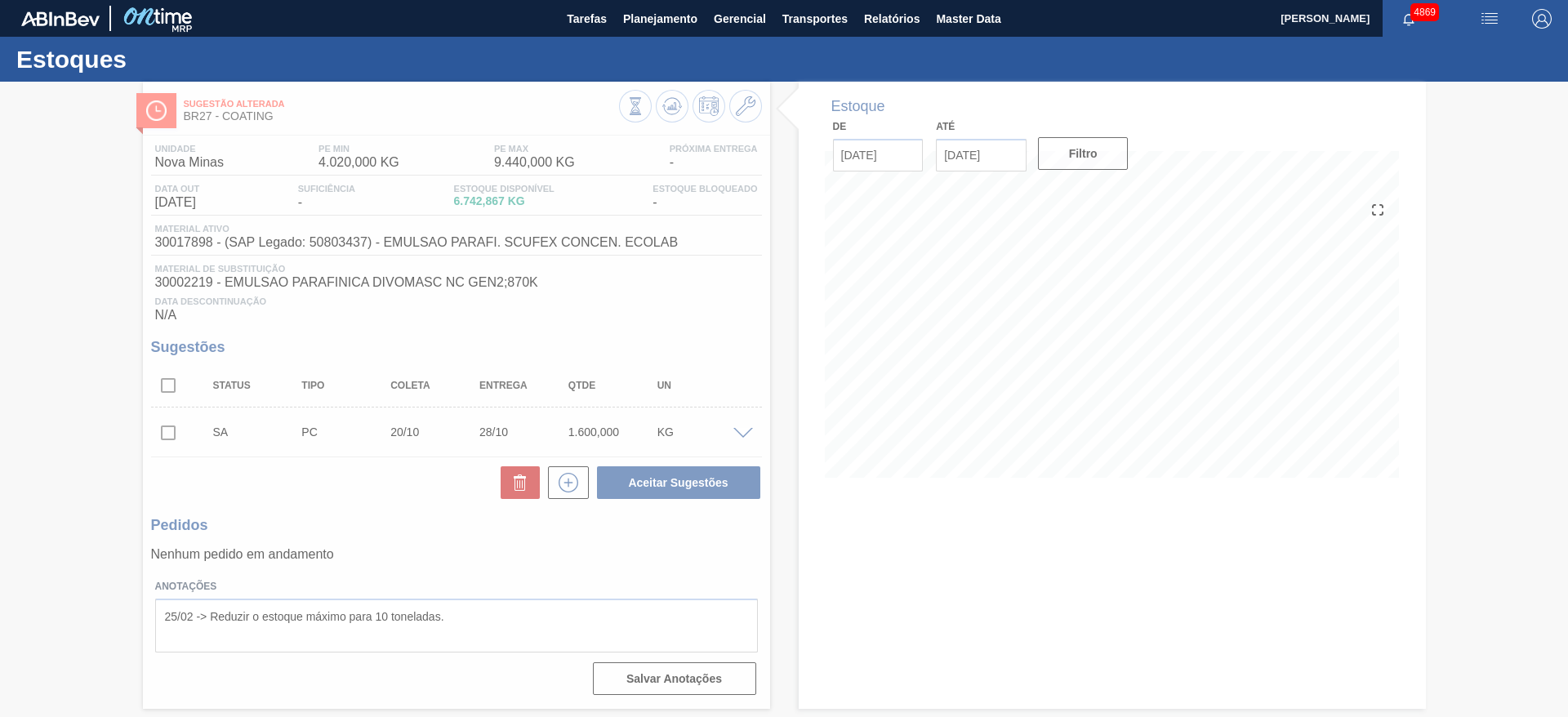
scroll to position [0, 0]
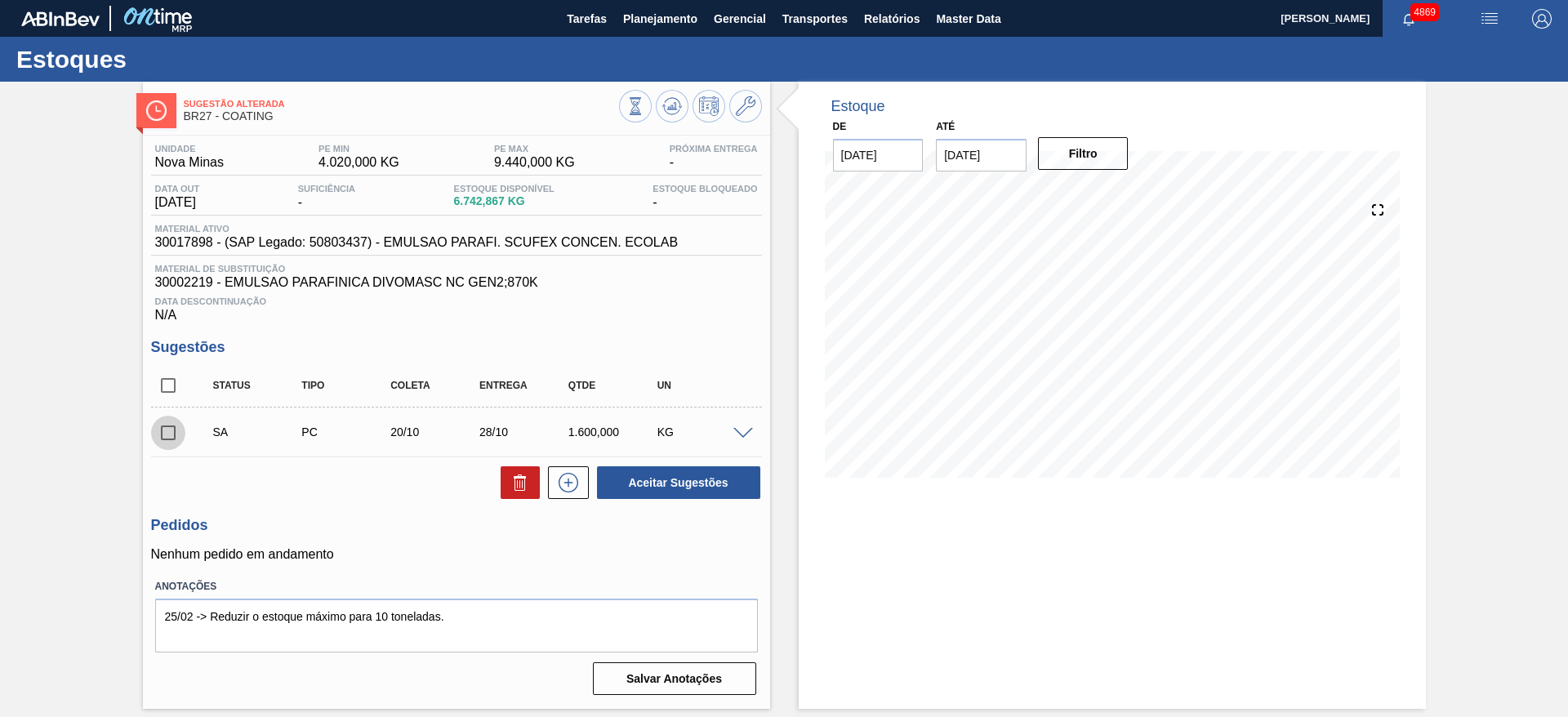
click at [169, 428] on input "checkbox" at bounding box center [169, 433] width 34 height 34
click at [619, 483] on button "Aceitar Sugestões" at bounding box center [678, 483] width 163 height 33
checkbox input "false"
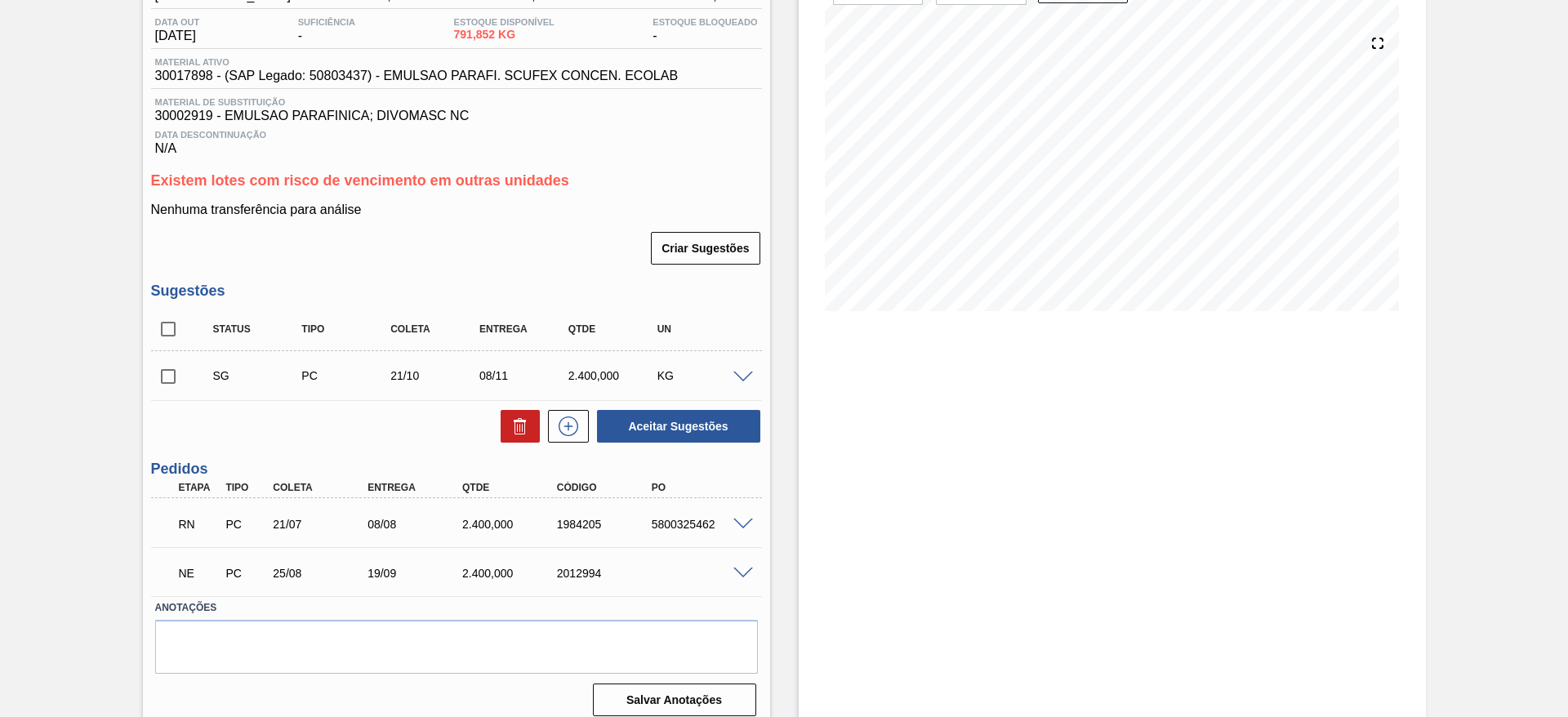
scroll to position [180, 0]
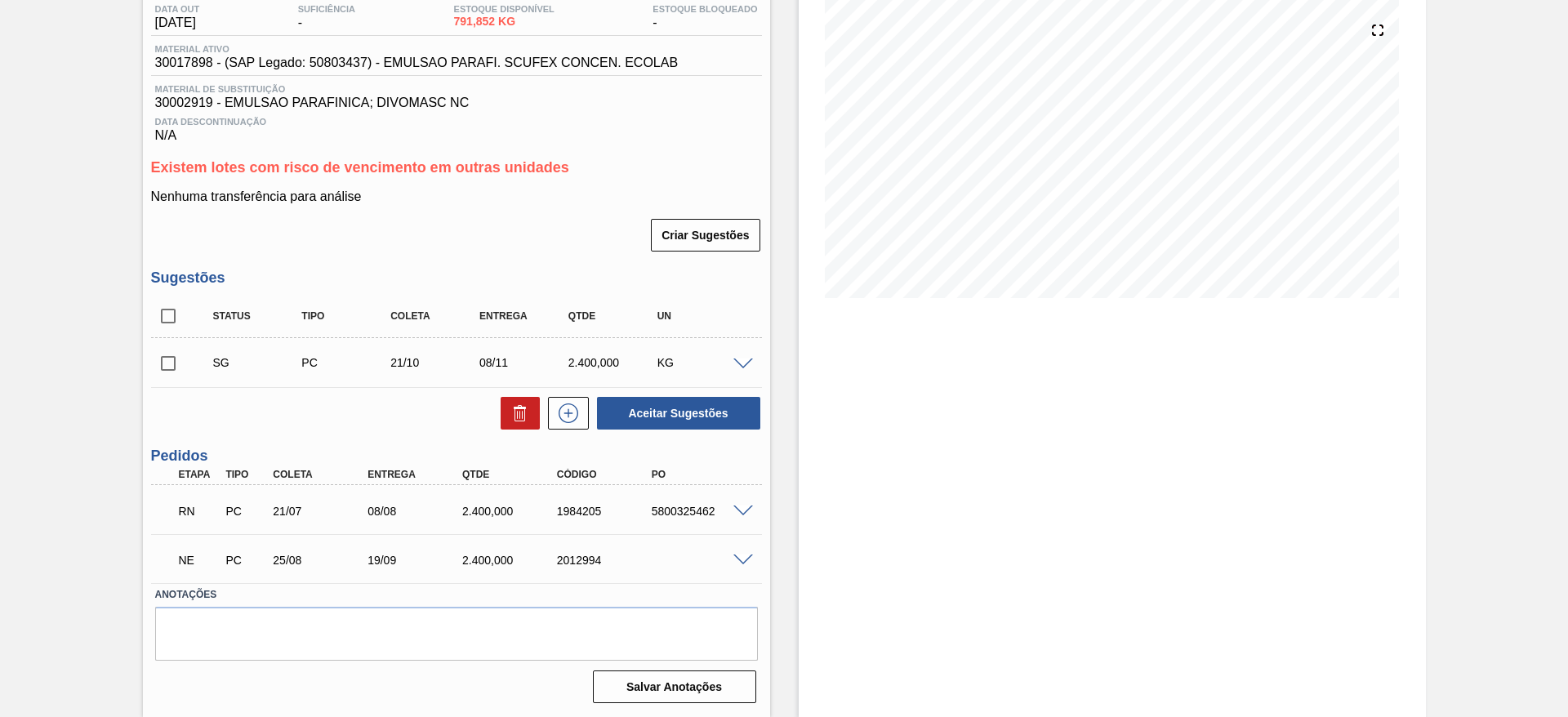
click at [747, 513] on span at bounding box center [743, 512] width 20 height 12
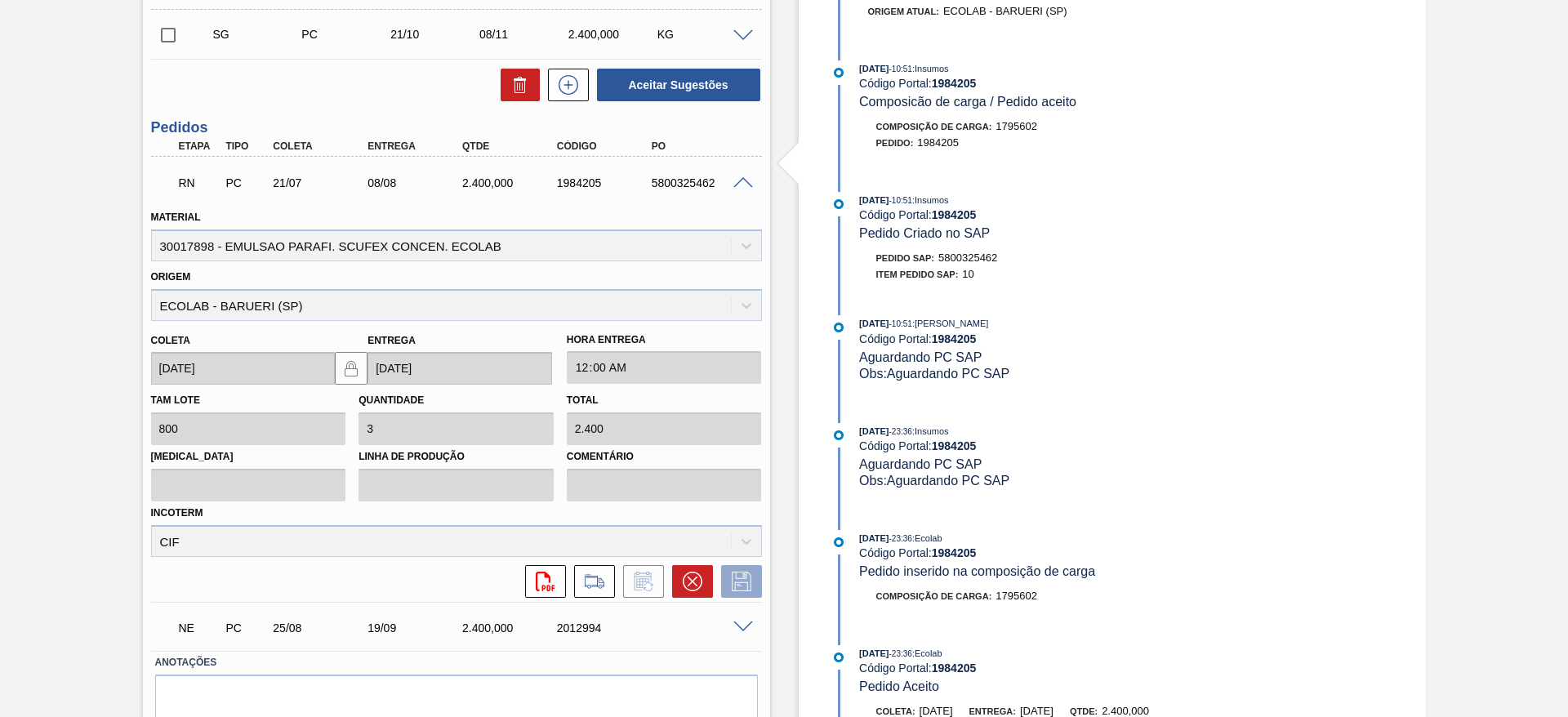
scroll to position [576, 0]
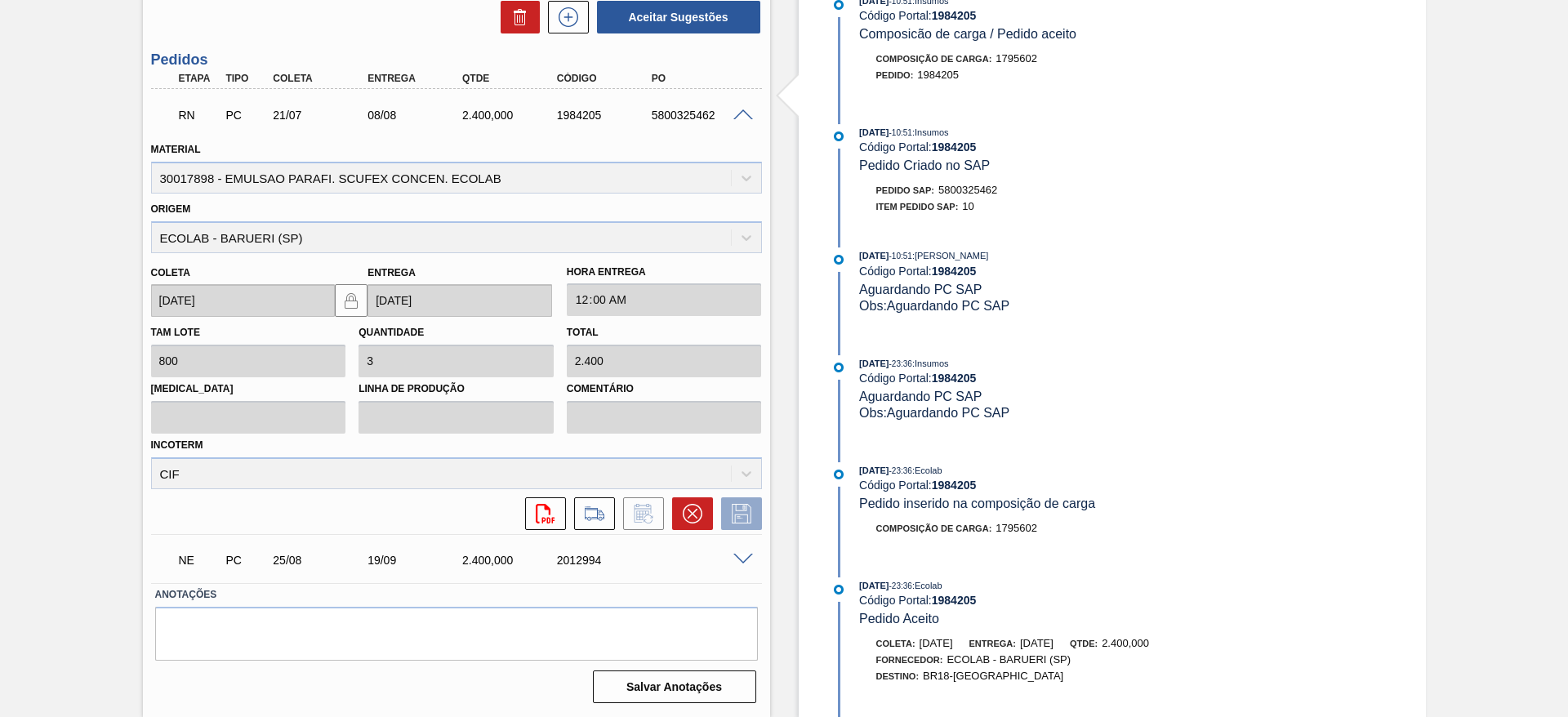
click at [739, 558] on span at bounding box center [743, 560] width 20 height 12
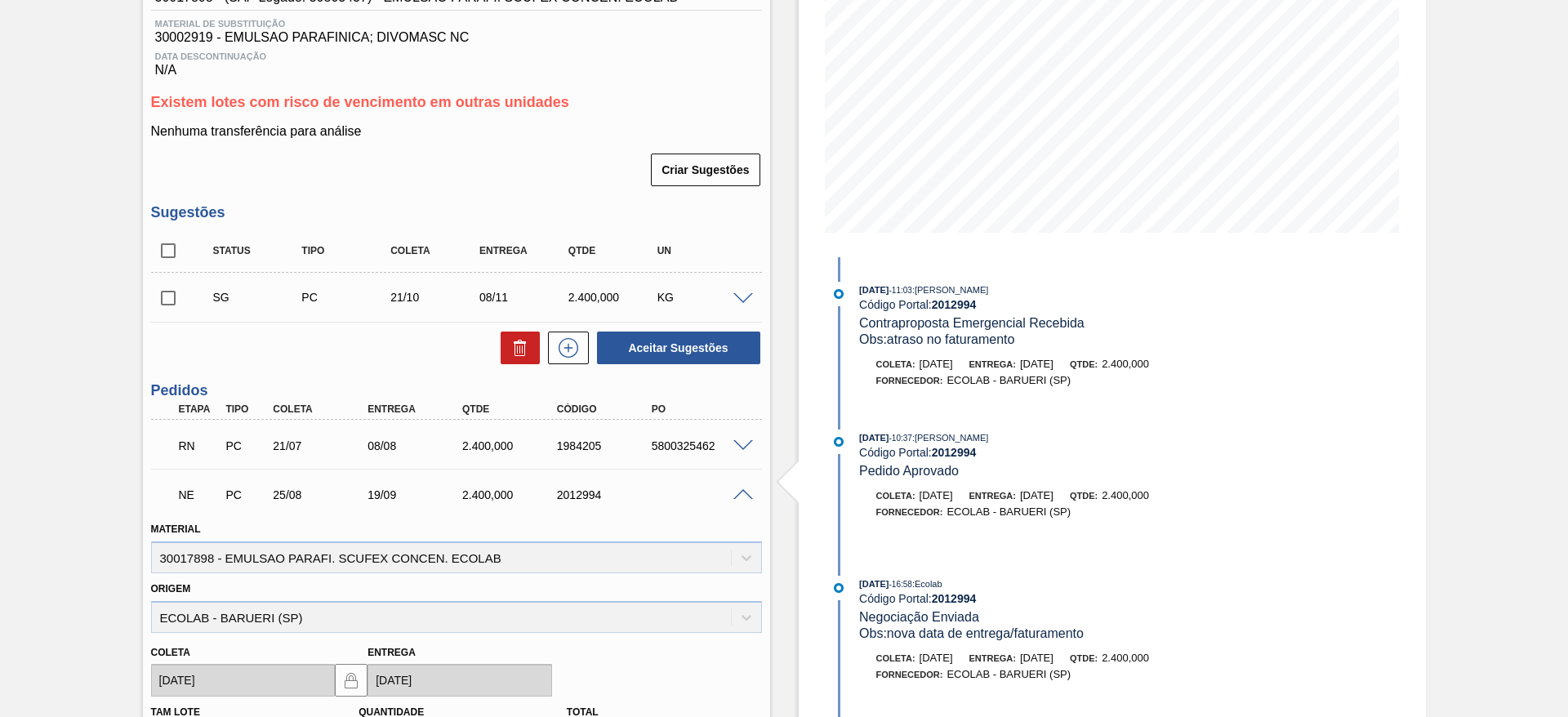
scroll to position [0, 0]
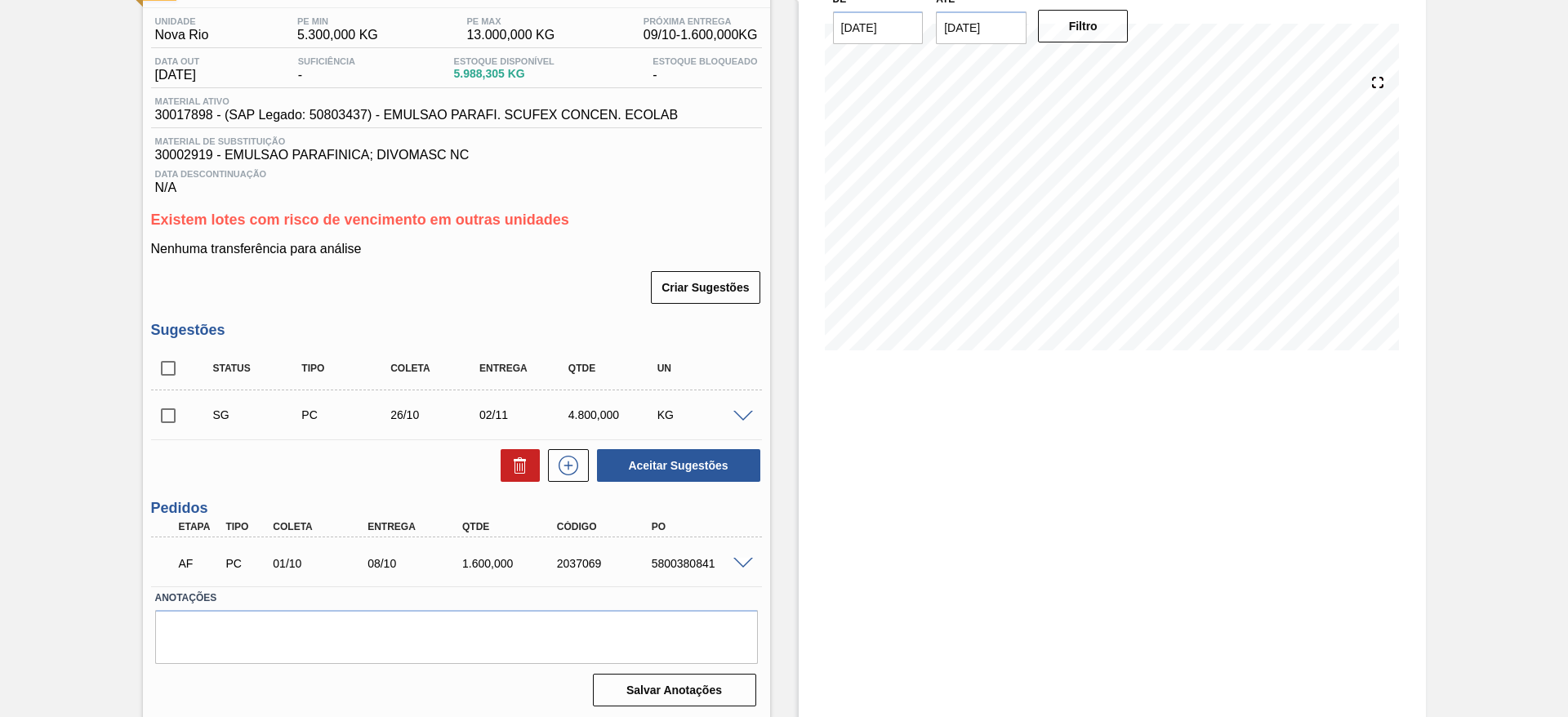
scroll to position [131, 0]
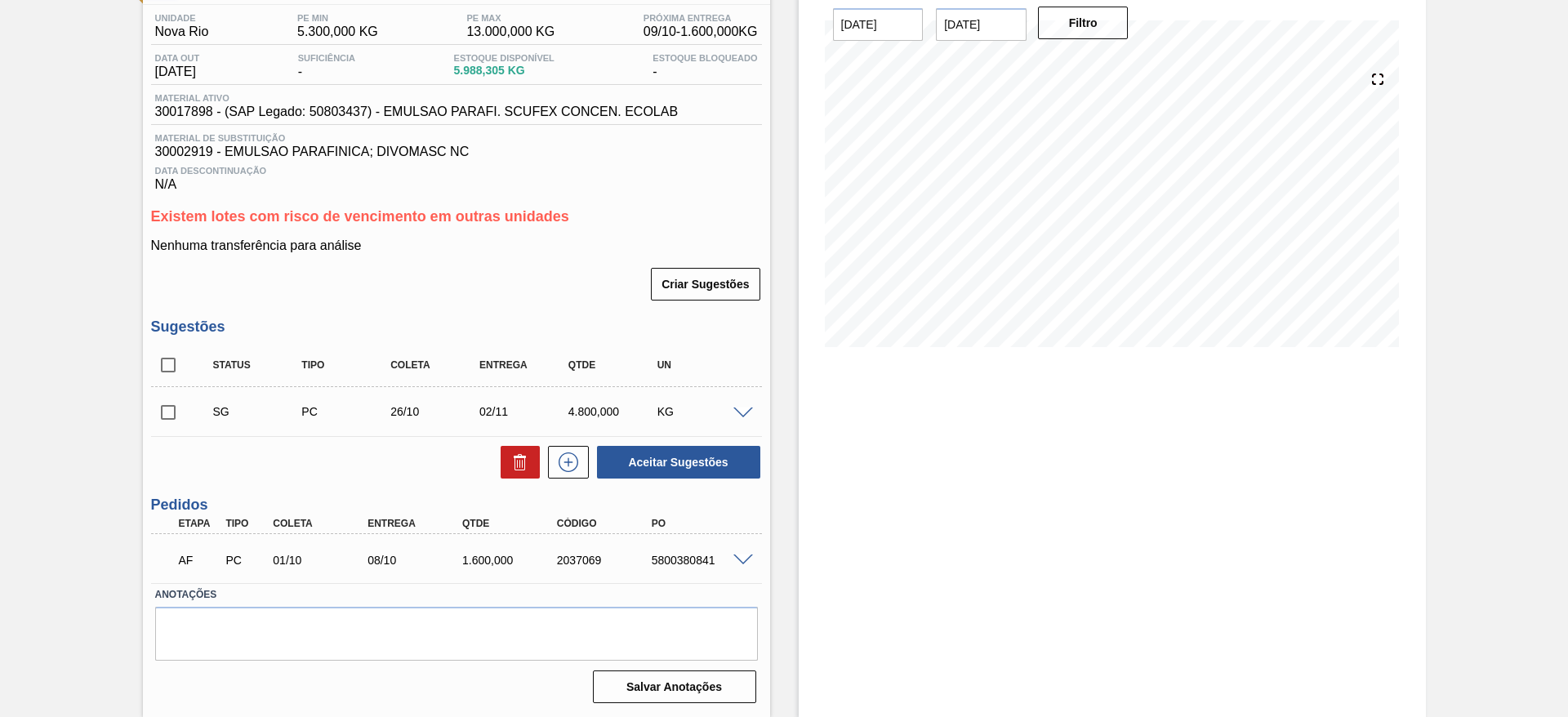
click at [740, 560] on span at bounding box center [743, 560] width 20 height 12
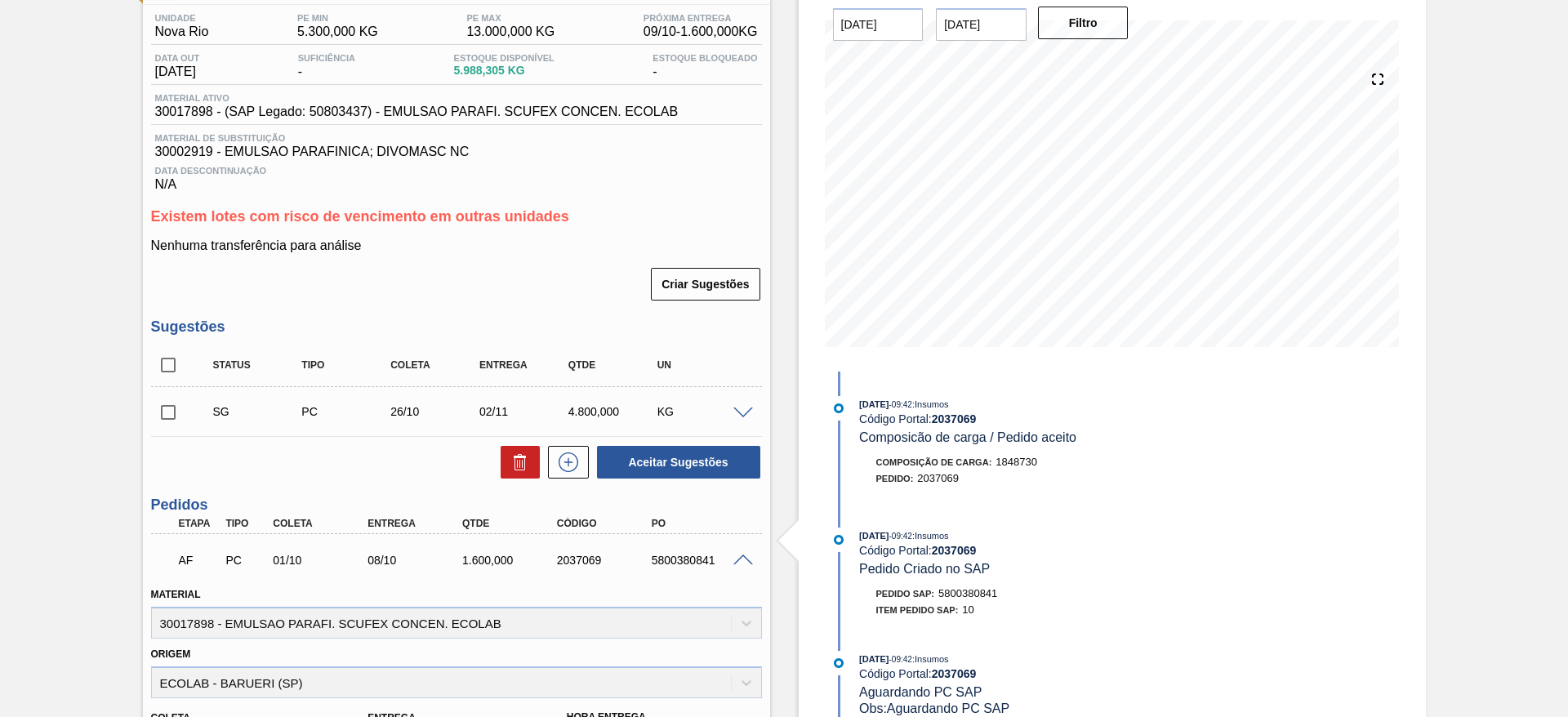
click at [746, 408] on span at bounding box center [743, 413] width 20 height 12
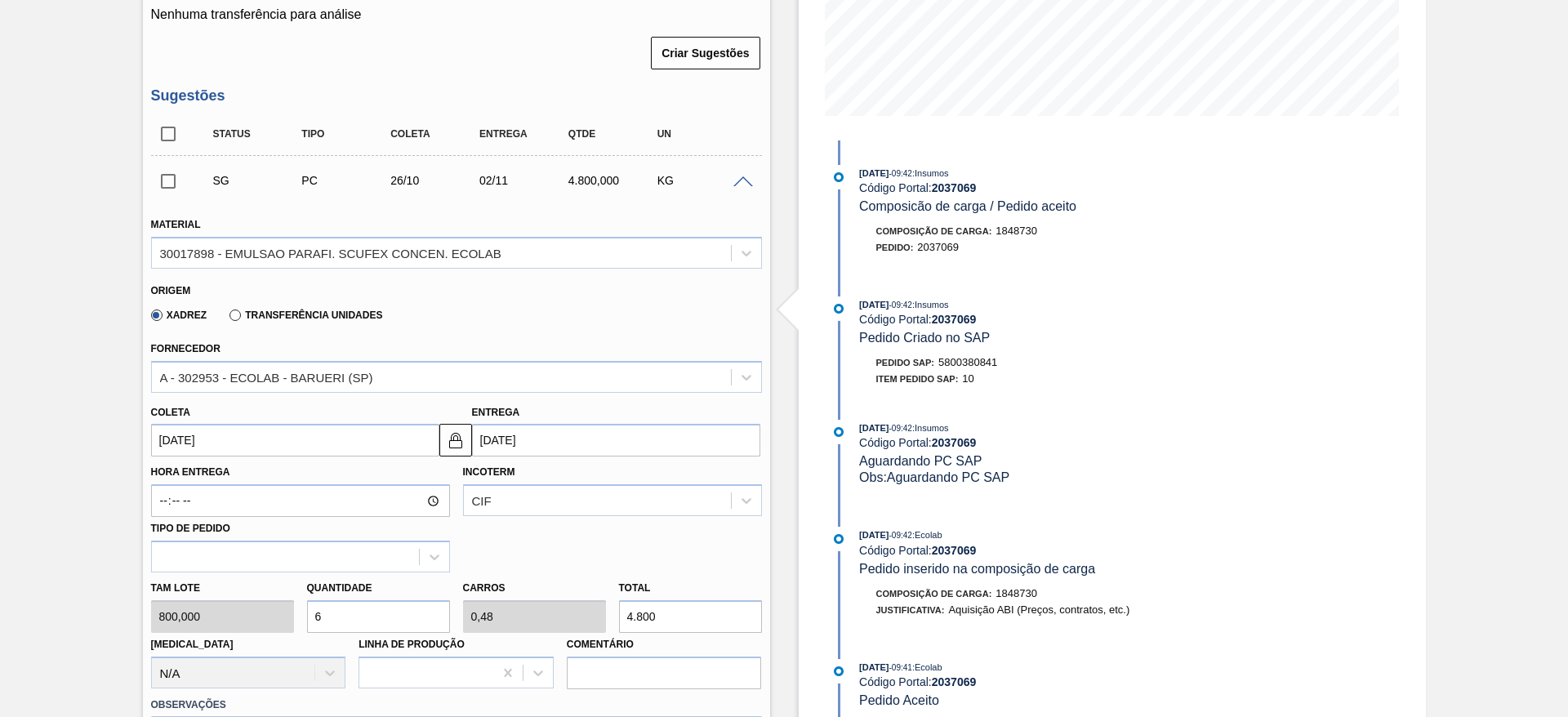
scroll to position [376, 0]
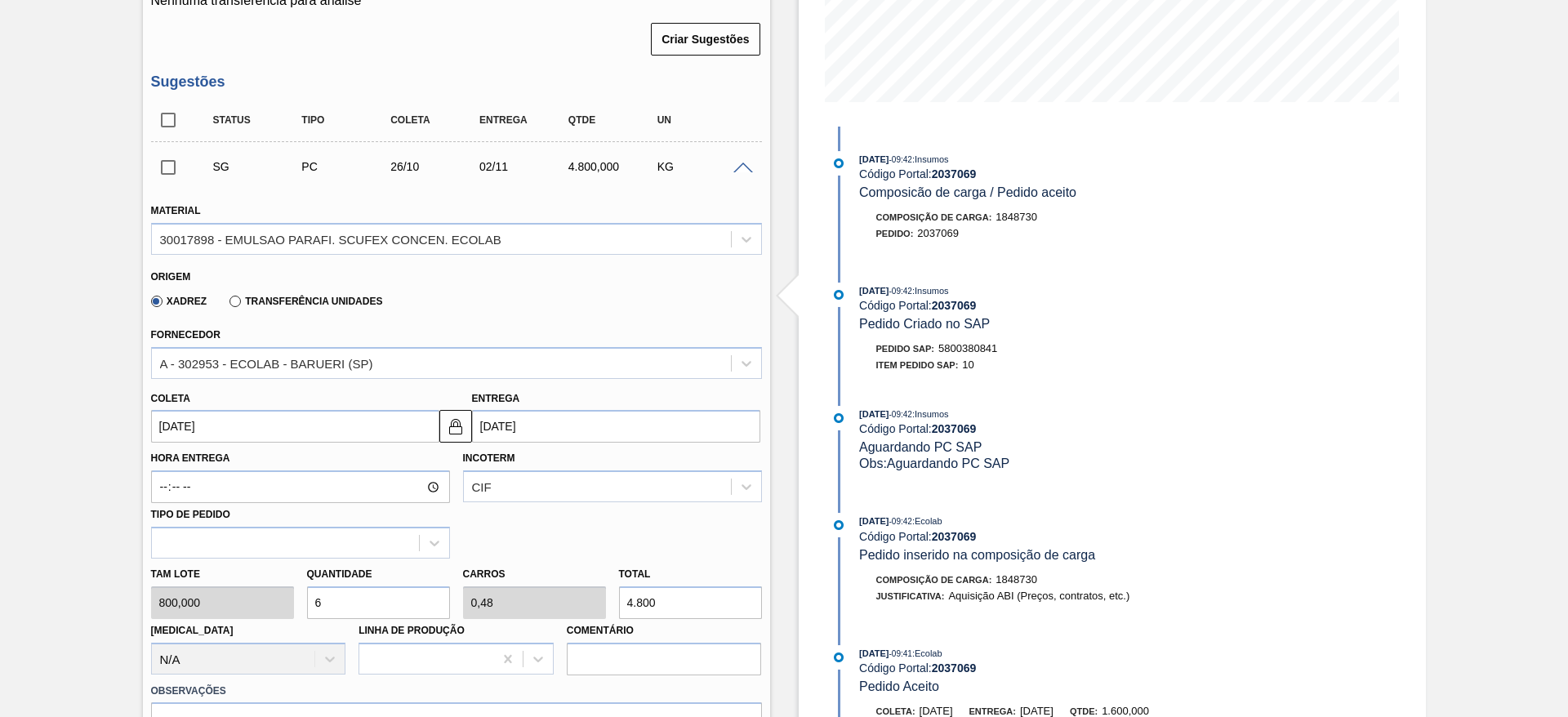
click at [248, 424] on input "26/10/2025" at bounding box center [295, 426] width 288 height 33
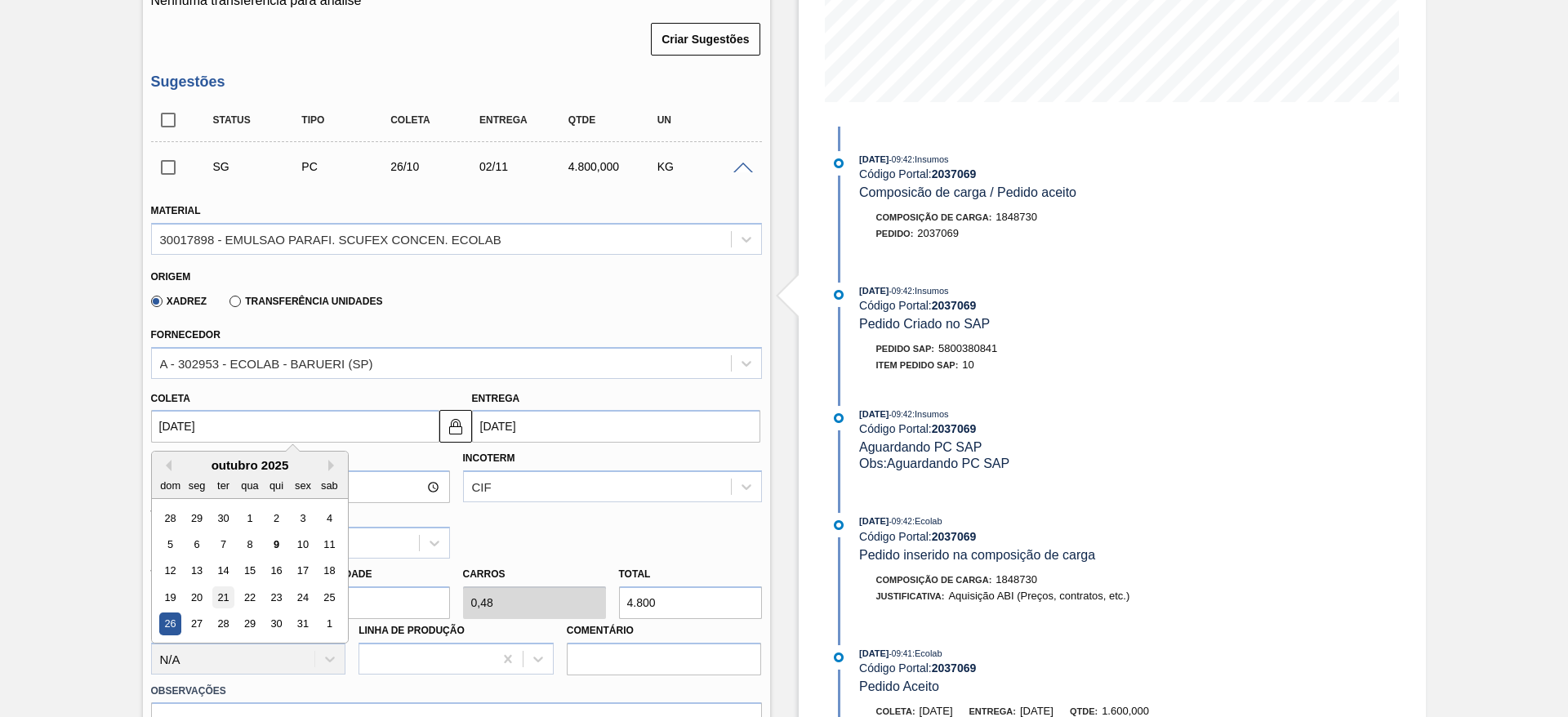
click at [226, 590] on div "21" at bounding box center [223, 597] width 22 height 22
type input "21/10/2025"
type input "28/10/2025"
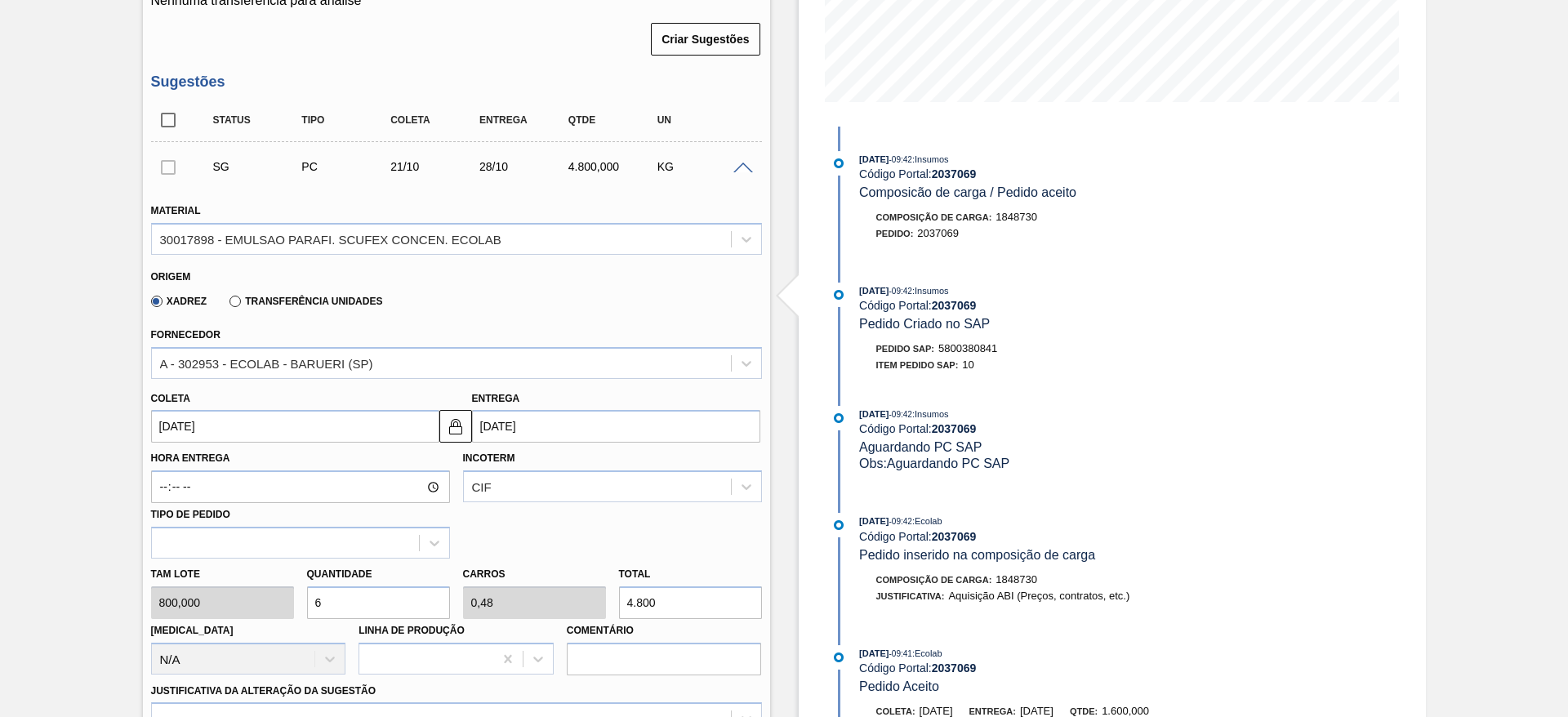
click at [293, 601] on div "Tam lote 800,000 Quantidade 6 Carros 0,48 Total 4.800 Doca N/A Linha de Produçã…" at bounding box center [456, 617] width 624 height 116
type input "3"
type input "0,24"
type input "2.400"
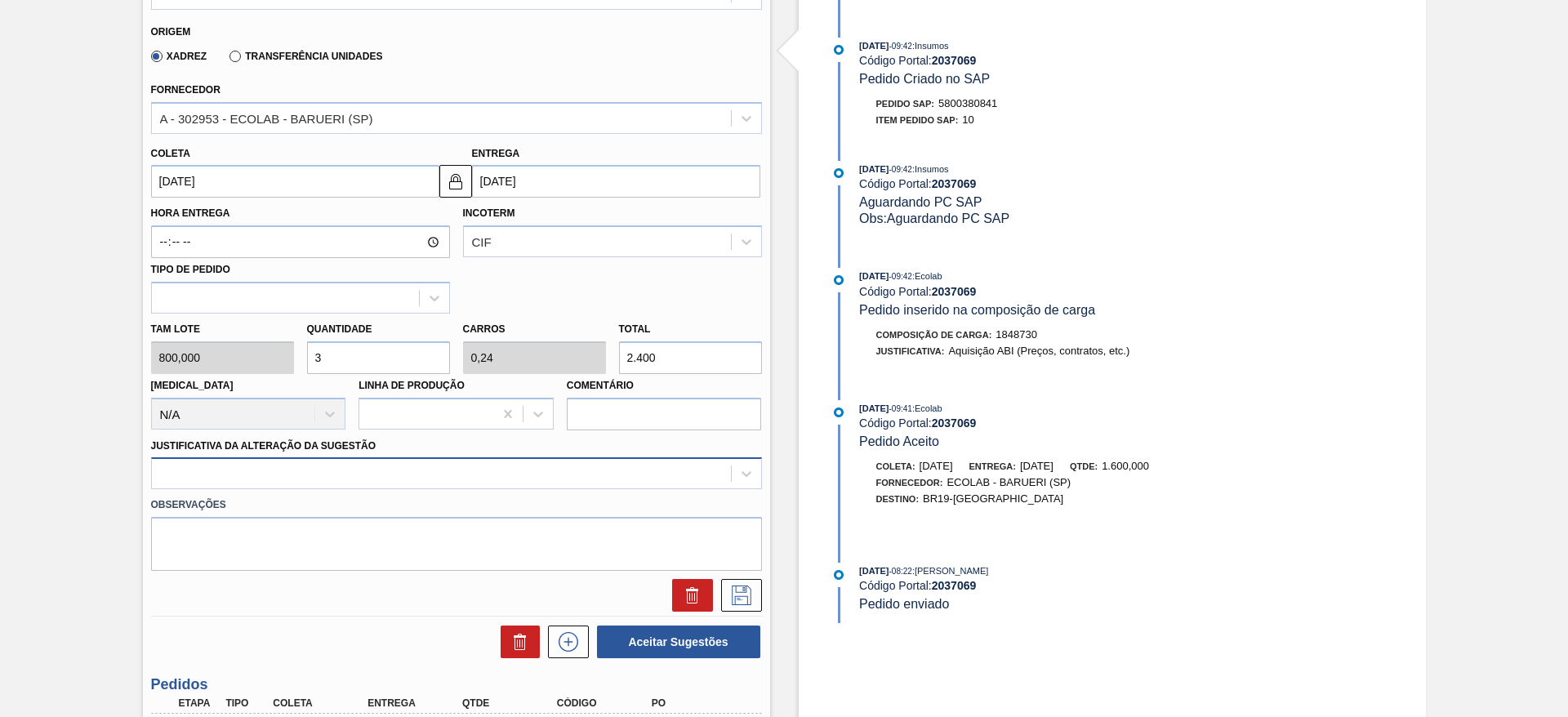
type input "3"
click at [363, 459] on div "Material 30017898 - EMULSAO PARAFI. SCUFEX CONCEN. ECOLAB Origem Xadrez Transfe…" at bounding box center [457, 276] width 611 height 669
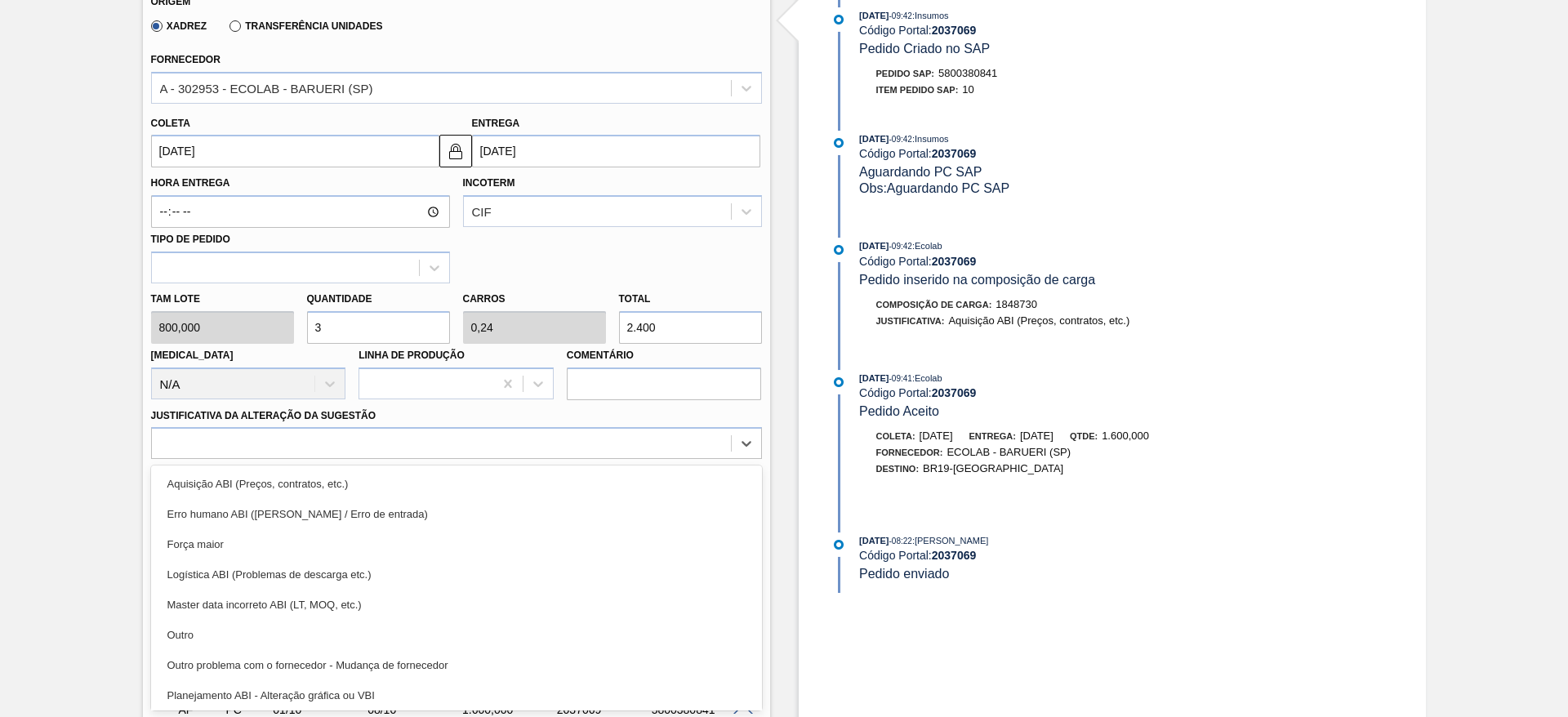
click at [333, 632] on div "Outro" at bounding box center [457, 634] width 611 height 30
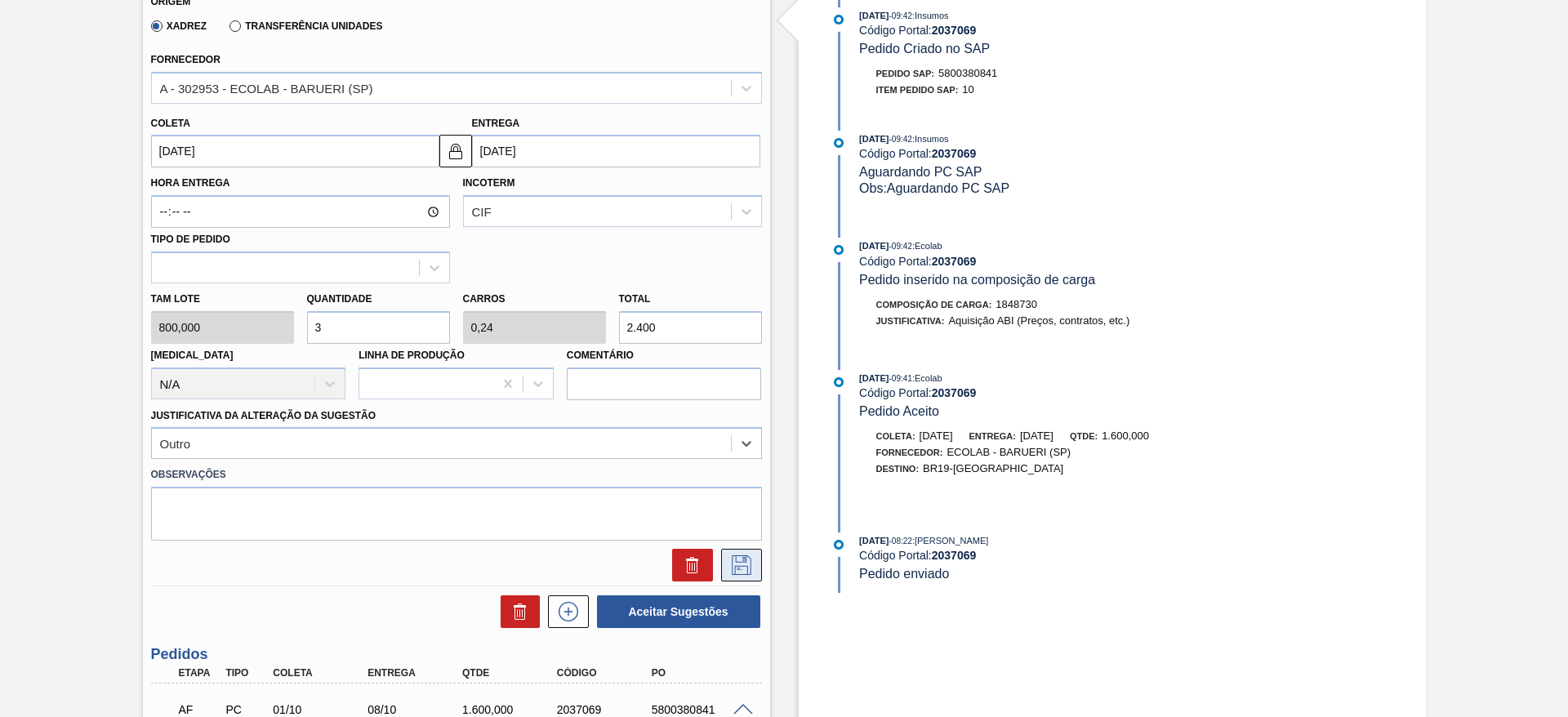
click at [733, 560] on icon at bounding box center [741, 565] width 27 height 20
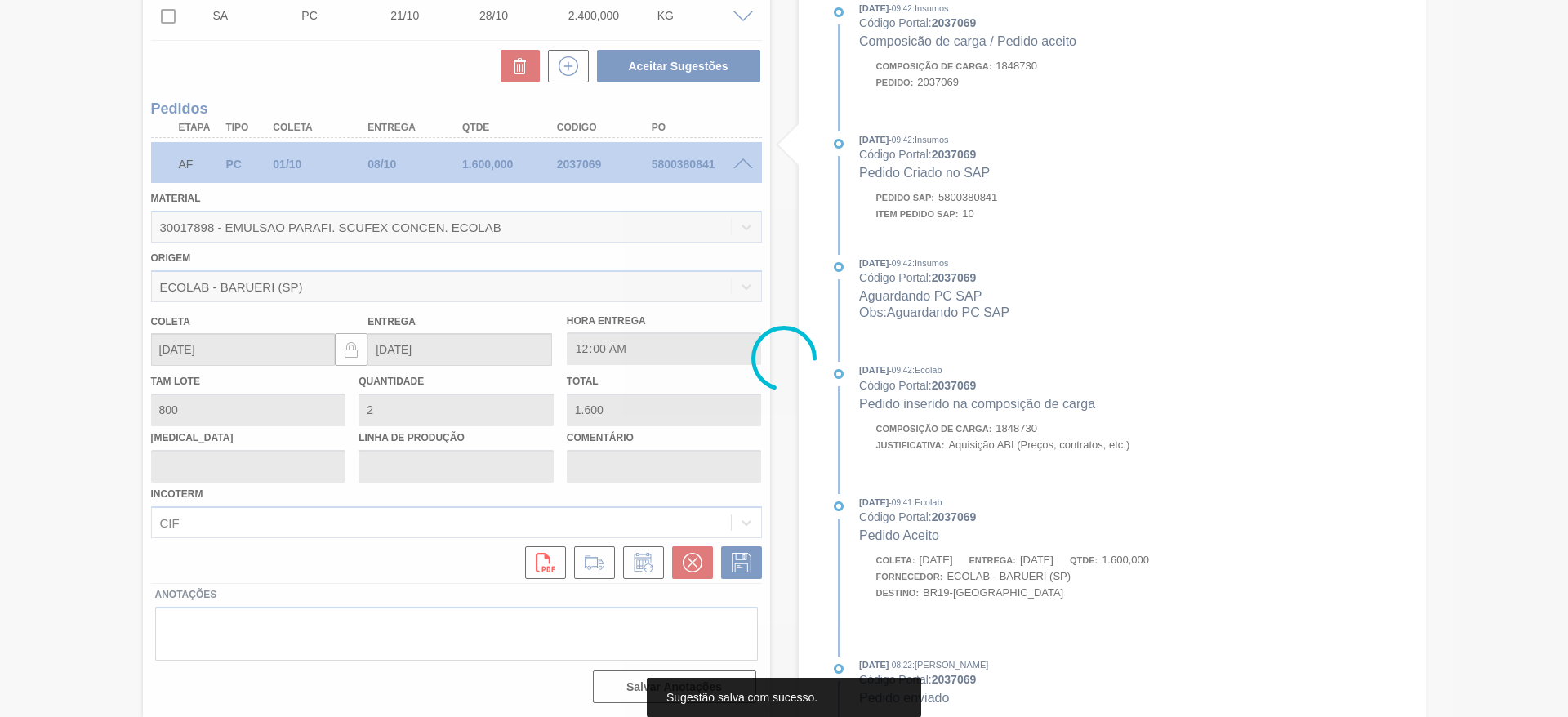
scroll to position [131, 0]
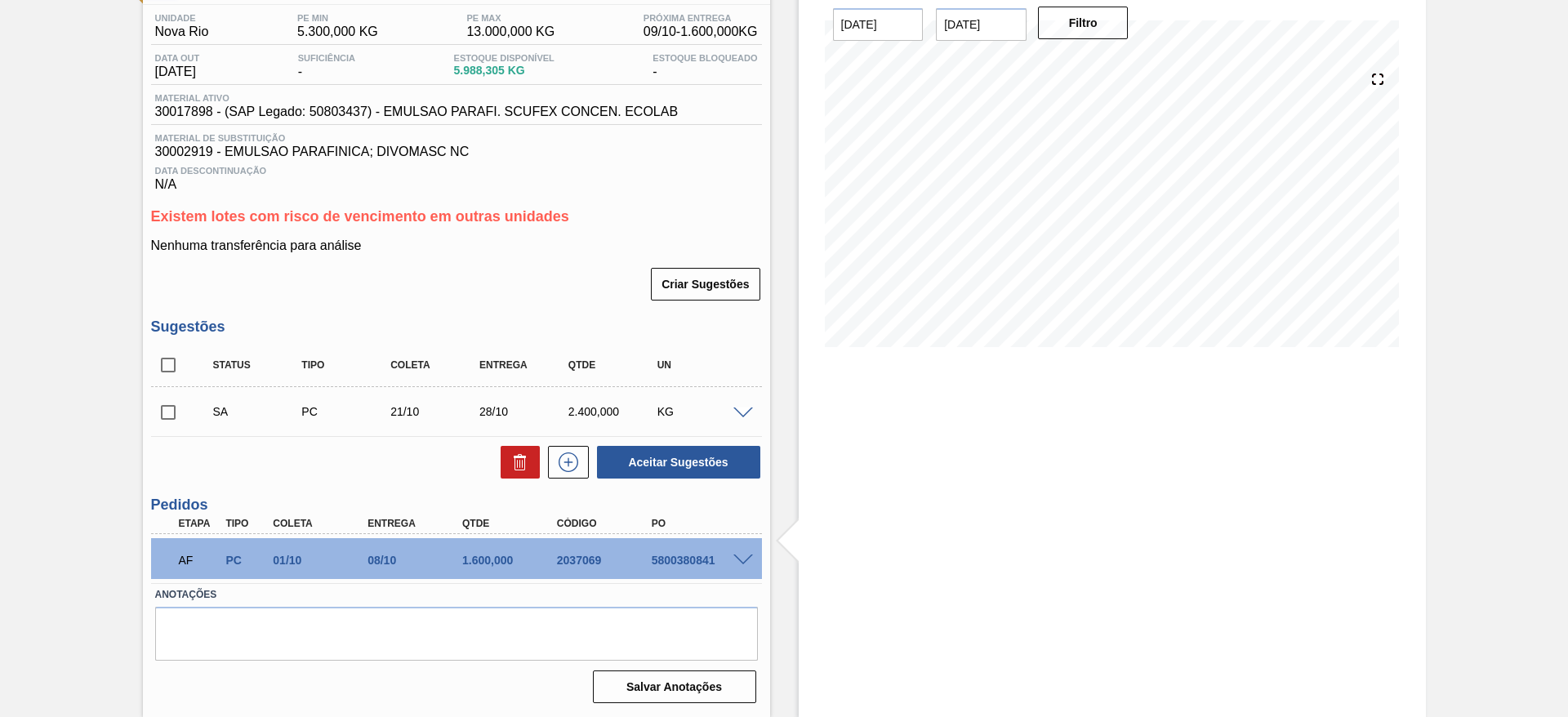
click at [168, 408] on input "checkbox" at bounding box center [169, 412] width 34 height 34
click at [664, 461] on button "Aceitar Sugestões" at bounding box center [678, 462] width 163 height 33
checkbox input "false"
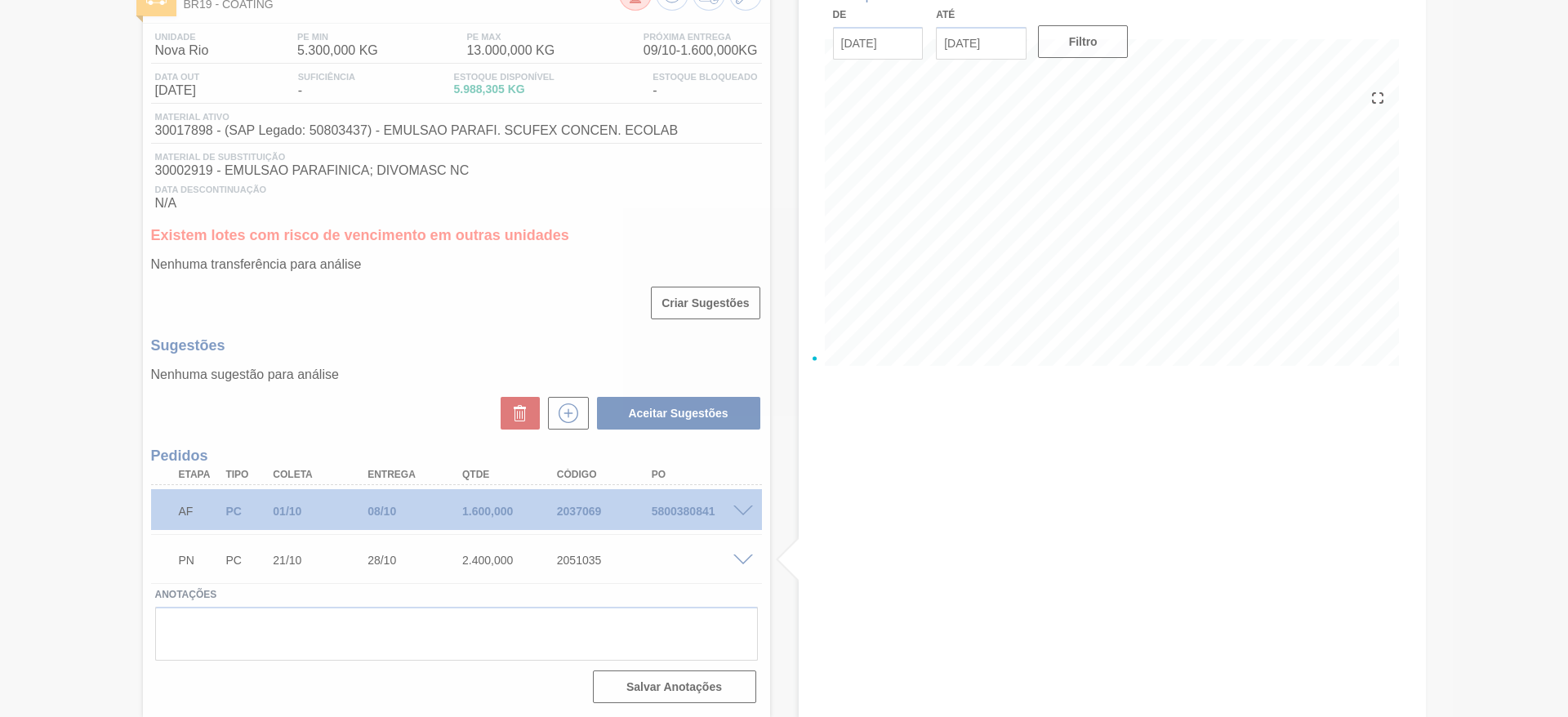
scroll to position [112, 0]
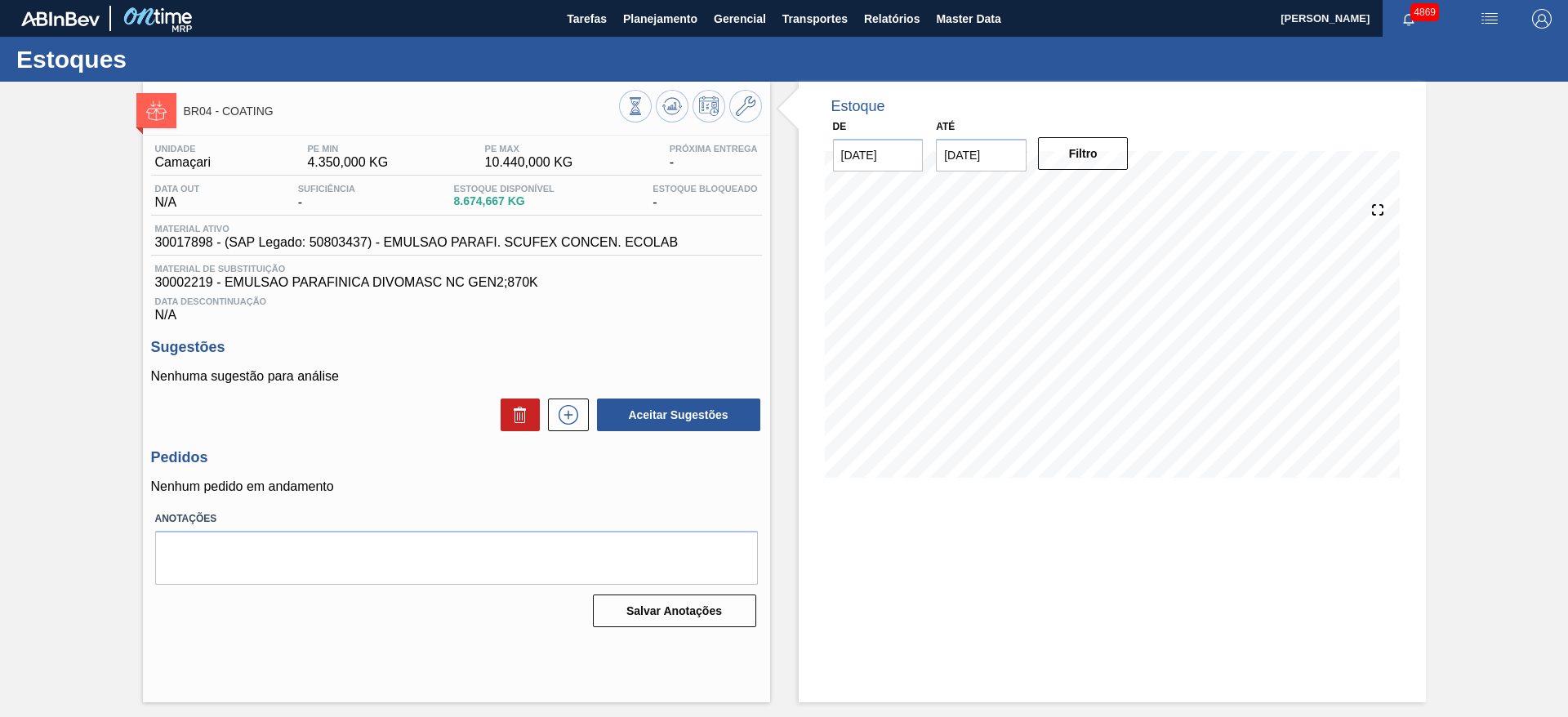
click at [560, 496] on div "Unidade Camaçari PE MIN 4.350,000 KG PE MAX 10.440,000 KG Próxima Entrega - Dat…" at bounding box center [456, 383] width 627 height 497
click at [367, 619] on div "Salvar Anotações" at bounding box center [456, 611] width 603 height 36
click at [563, 412] on icon at bounding box center [568, 414] width 27 height 20
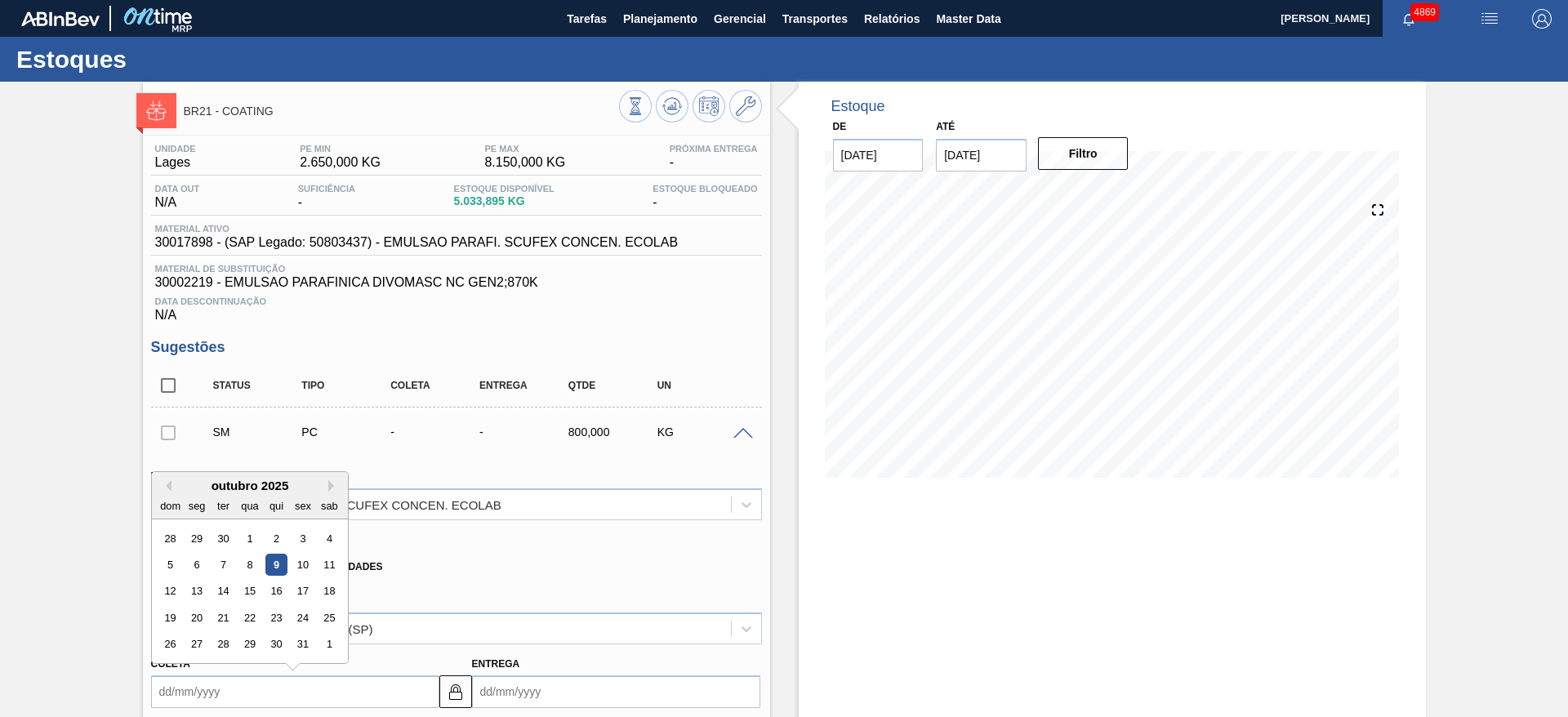
click at [204, 688] on input "Coleta" at bounding box center [295, 691] width 288 height 33
click at [225, 593] on div "14" at bounding box center [223, 591] width 22 height 22
type input "[DATE]"
type input "24/10/2025"
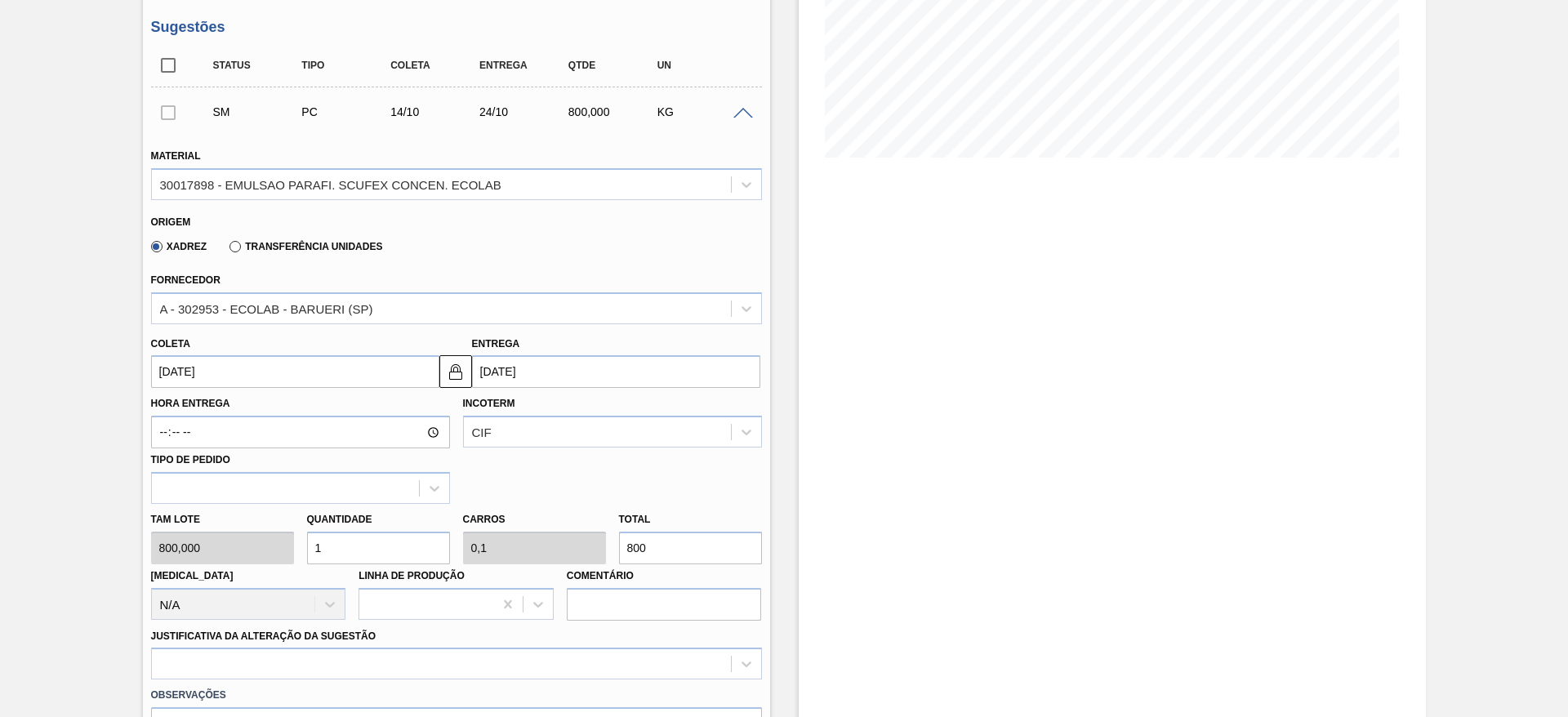
scroll to position [367, 0]
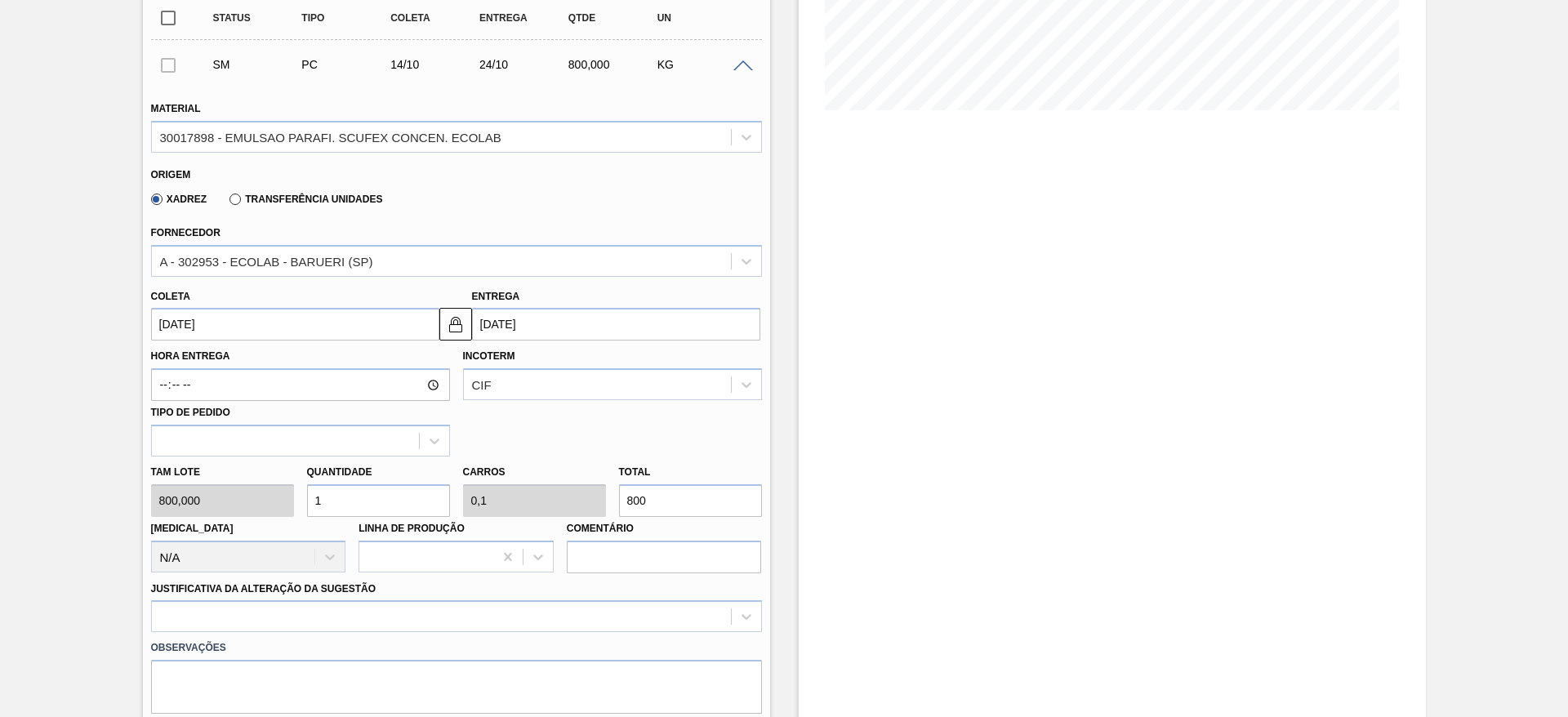
drag, startPoint x: 326, startPoint y: 500, endPoint x: 285, endPoint y: 475, distance: 48.0
click at [285, 475] on div "Tam lote 800,000 Quantidade 1 Carros 0,1 Total 800 Doca N/A Linha de Produção C…" at bounding box center [456, 514] width 624 height 116
type input "2"
type input "0,2"
type input "1.600"
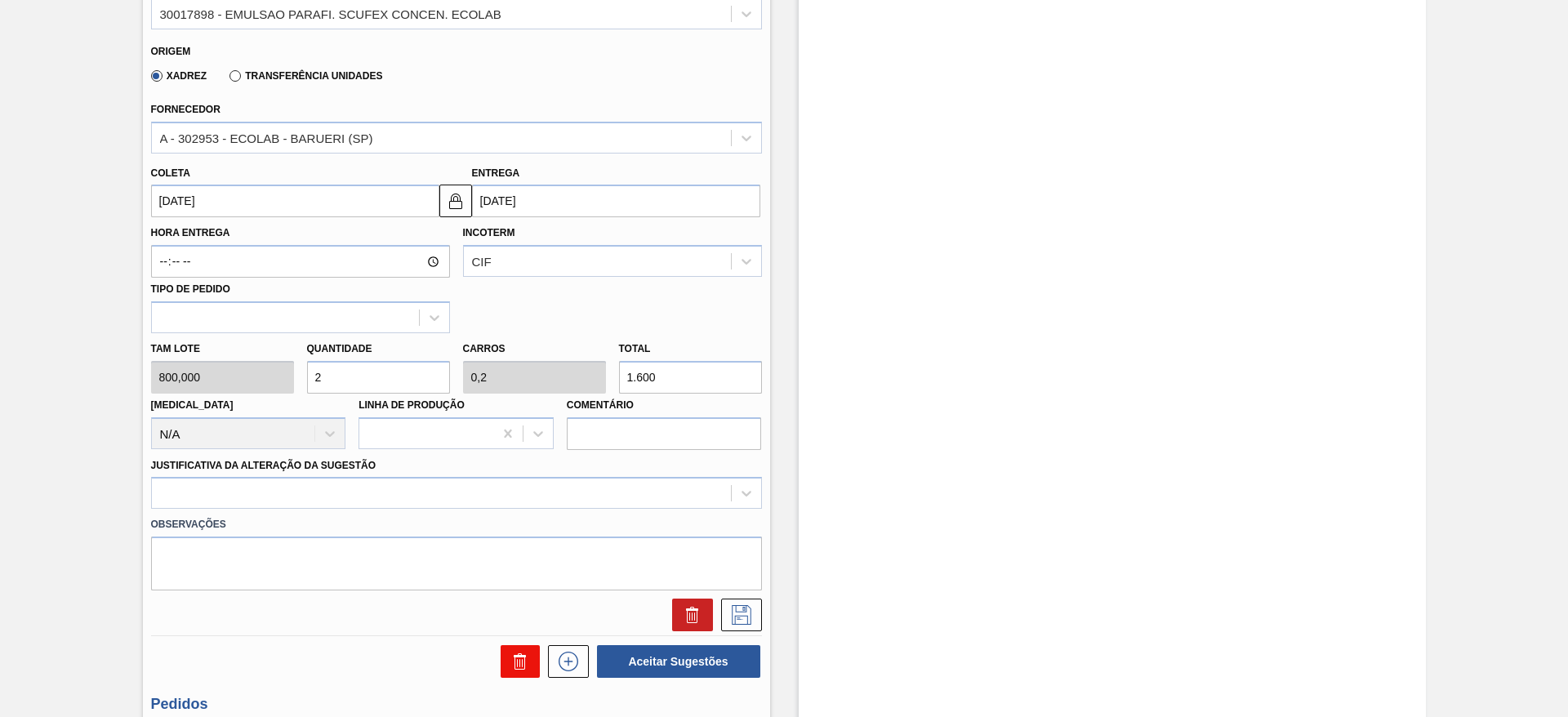
scroll to position [613, 0]
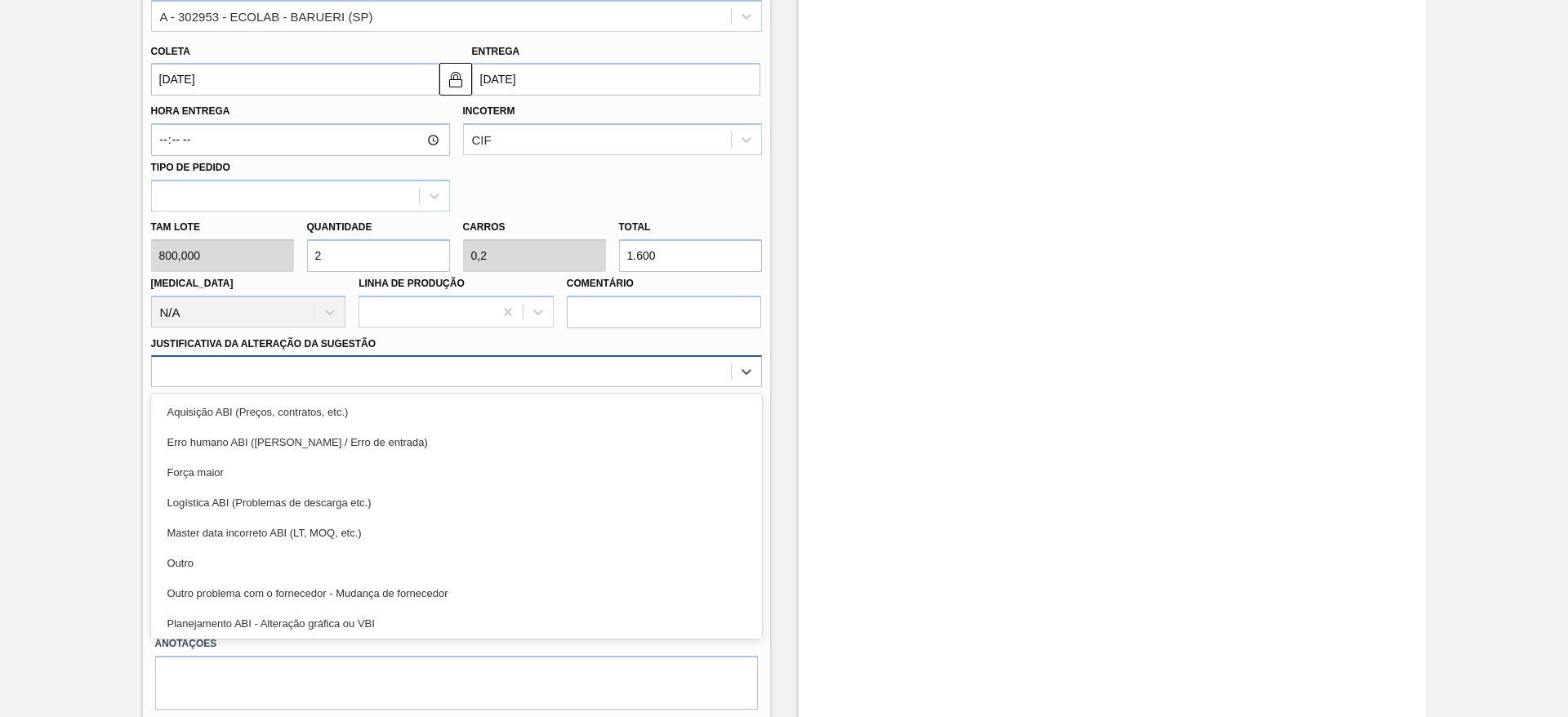
click at [507, 364] on div at bounding box center [441, 372] width 579 height 24
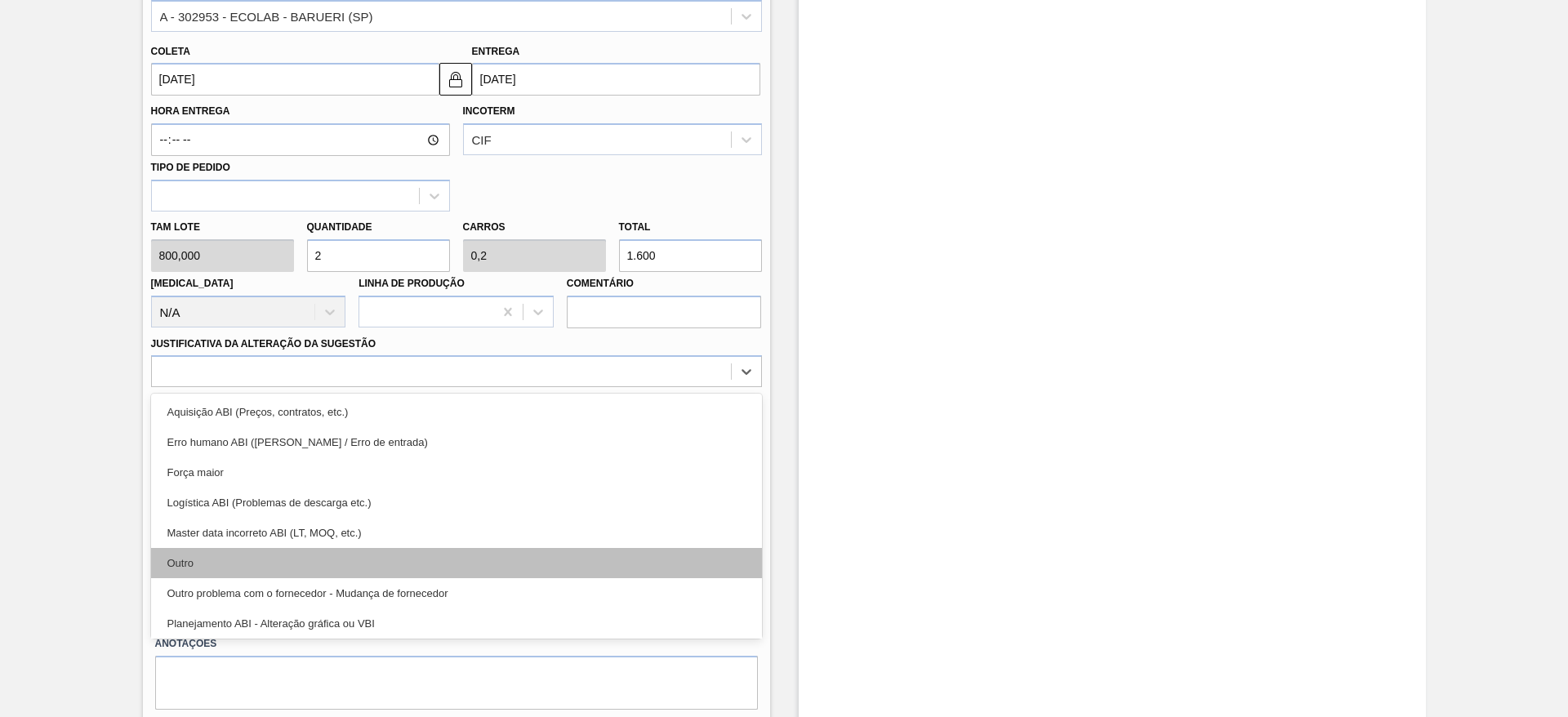
click at [511, 563] on div "Outro" at bounding box center [457, 562] width 611 height 30
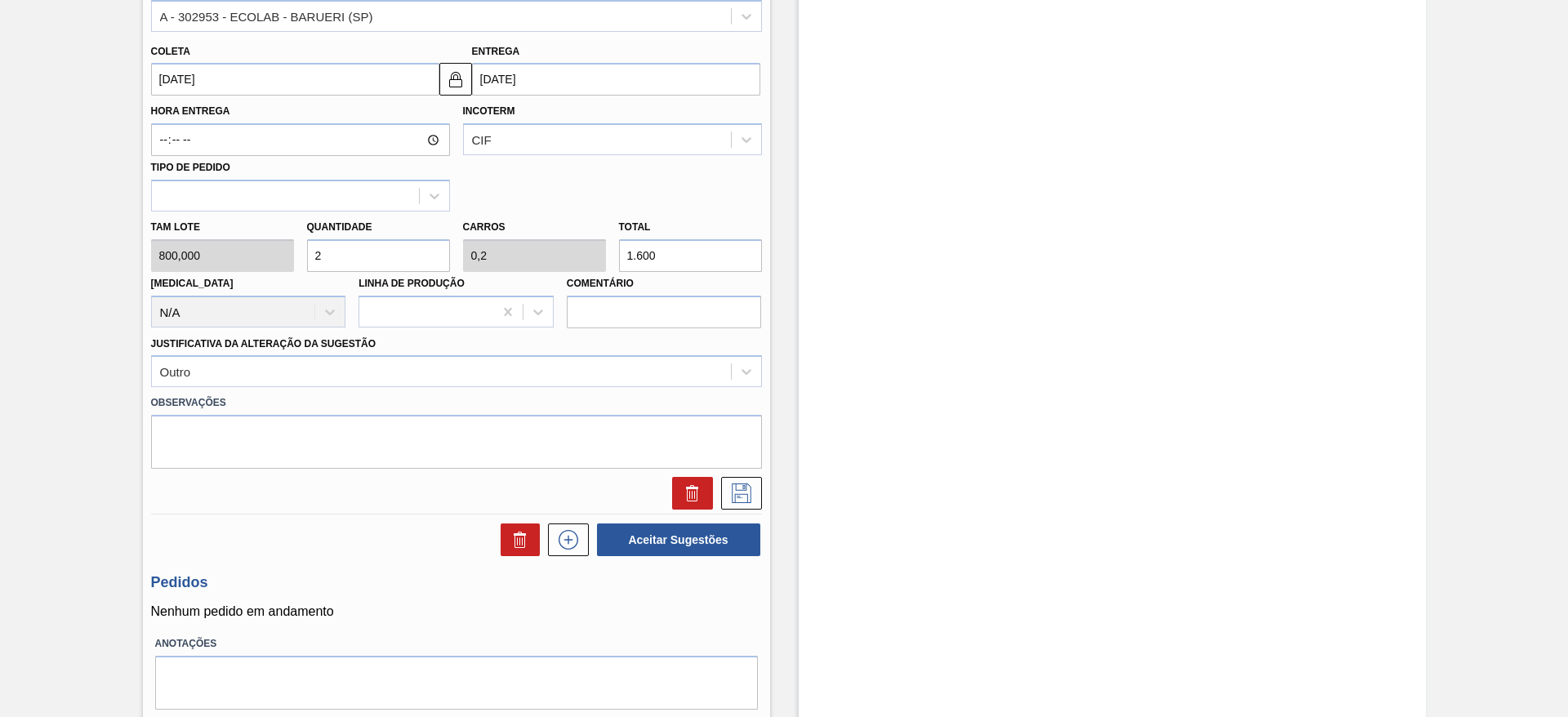
drag, startPoint x: 332, startPoint y: 254, endPoint x: 299, endPoint y: 257, distance: 33.1
click at [300, 257] on div "Quantidade 2" at bounding box center [378, 244] width 156 height 56
type input "3"
type input "0,3"
type input "2.400"
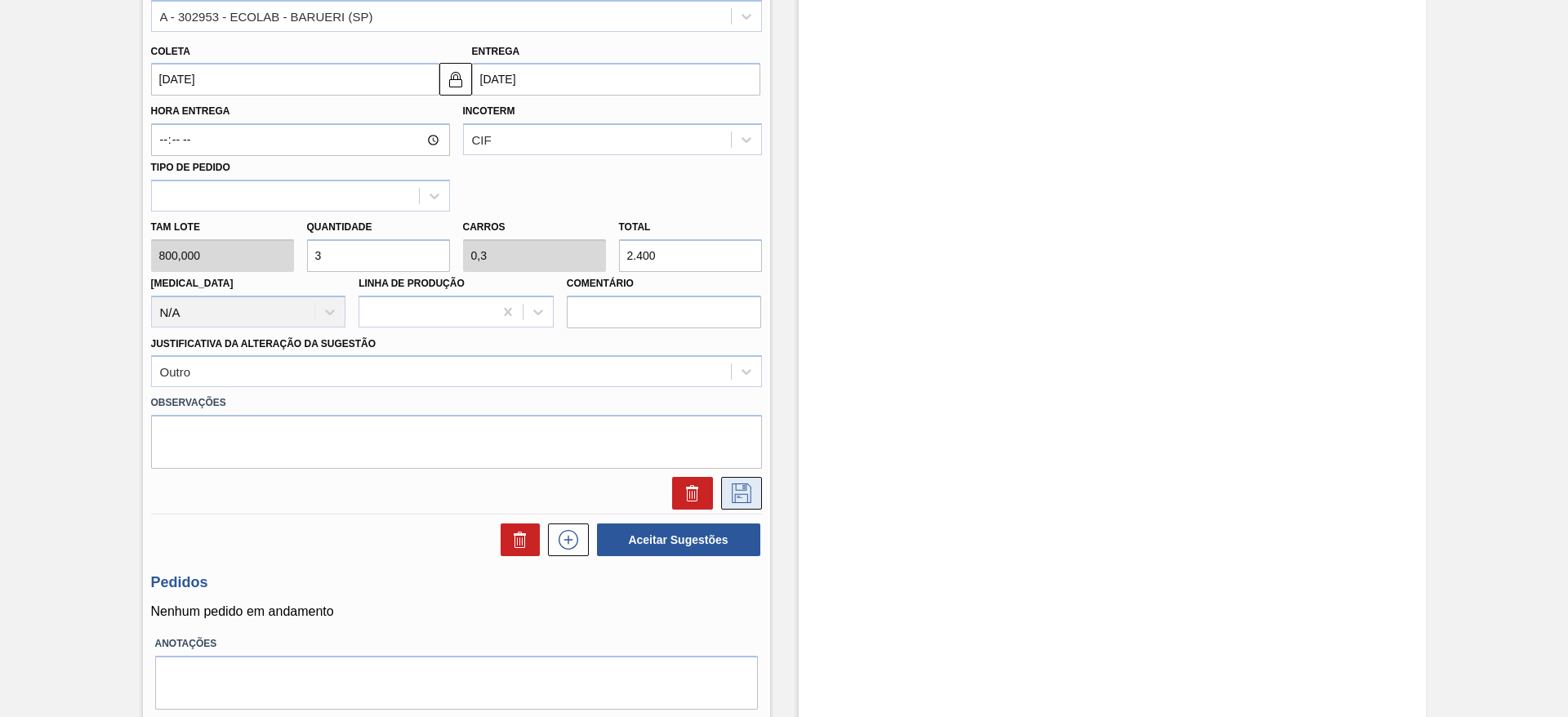
type input "3"
click at [739, 491] on icon at bounding box center [741, 493] width 27 height 20
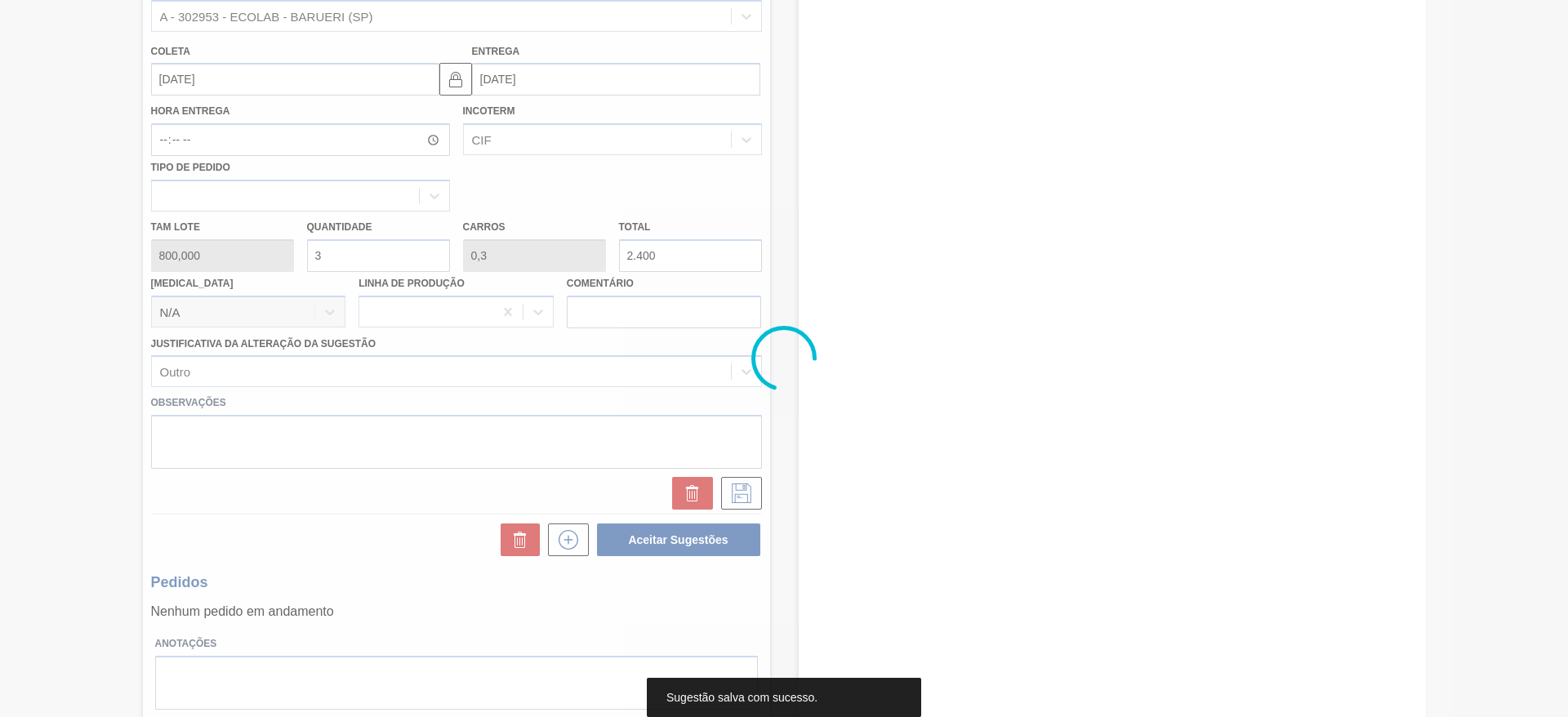
scroll to position [0, 0]
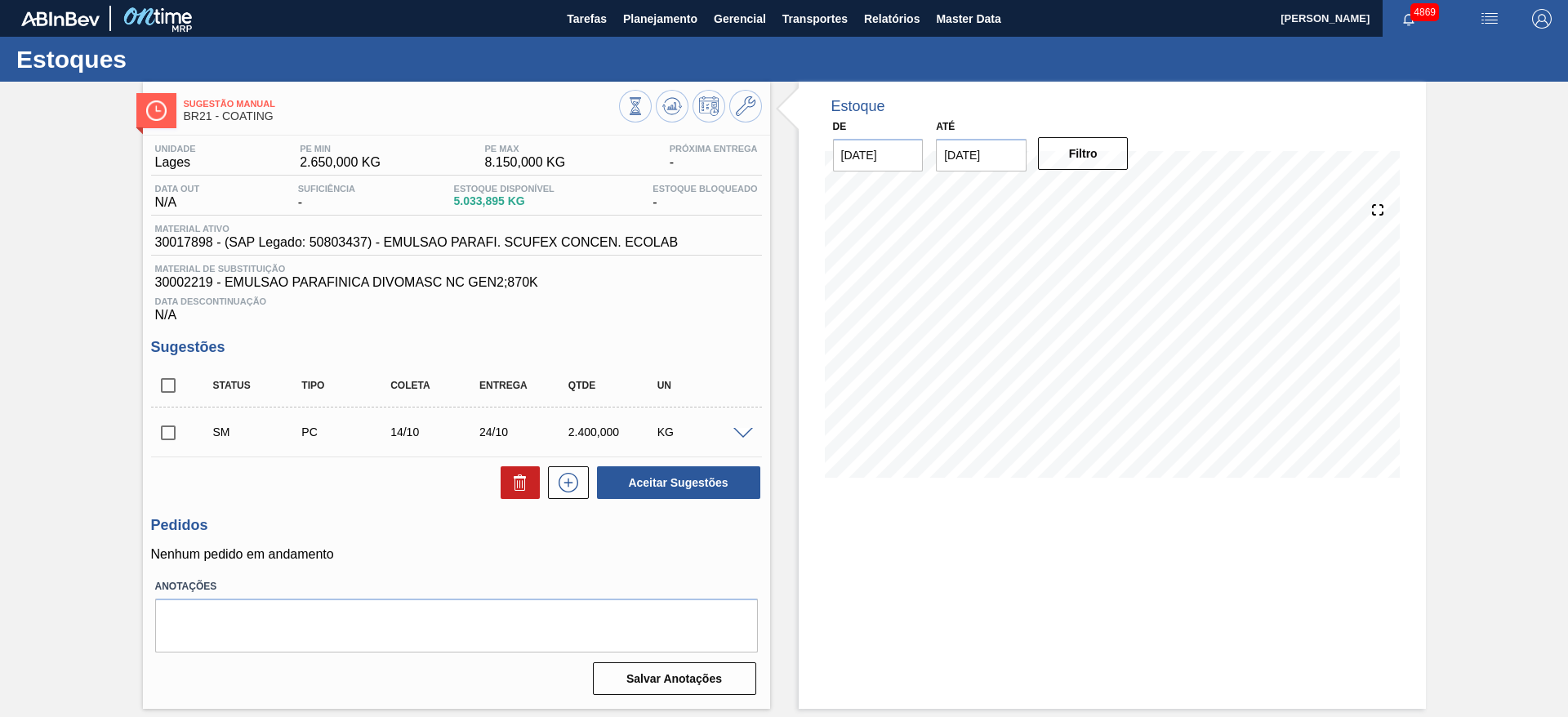
click at [179, 430] on input "checkbox" at bounding box center [169, 433] width 34 height 34
click at [631, 482] on button "Aceitar Sugestões" at bounding box center [678, 483] width 163 height 33
checkbox input "false"
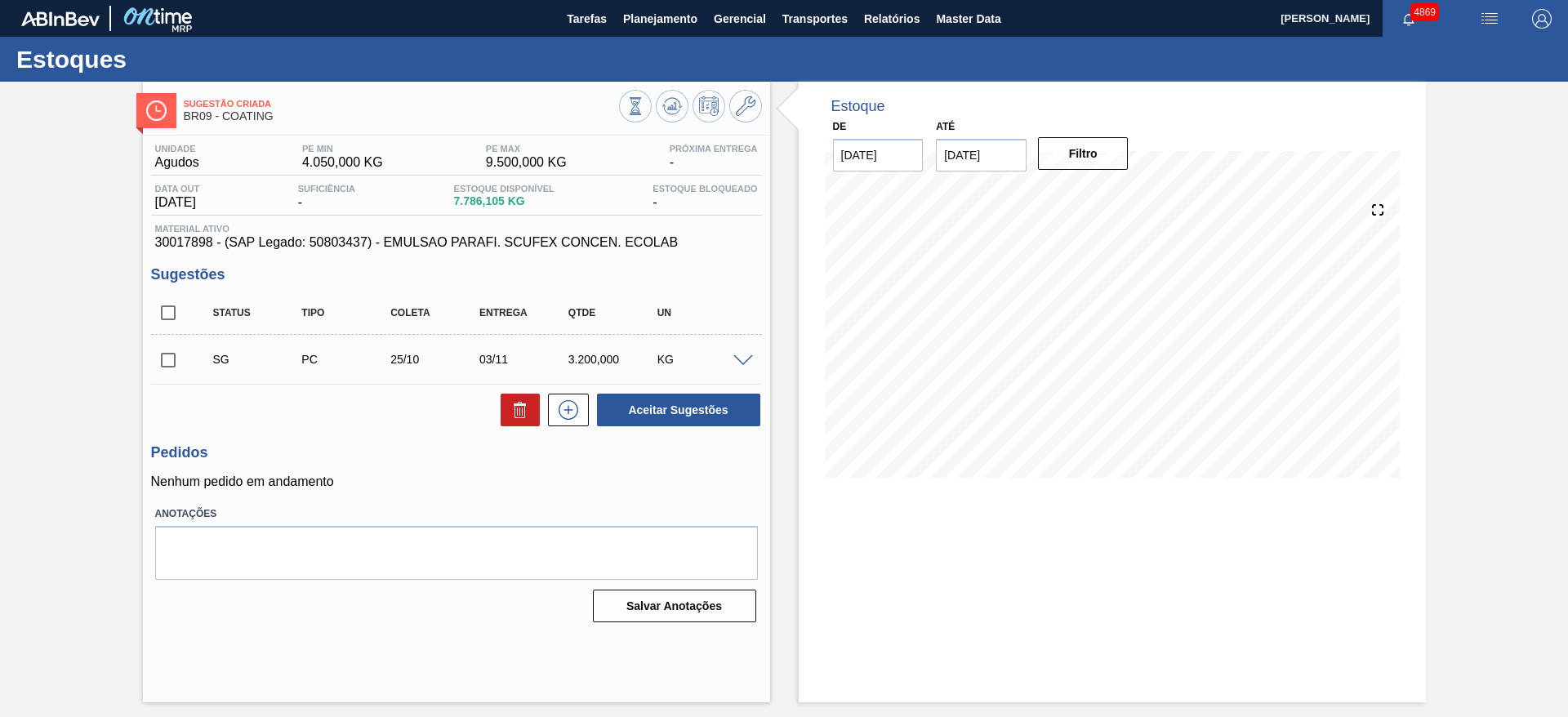
click at [750, 359] on span at bounding box center [743, 361] width 20 height 12
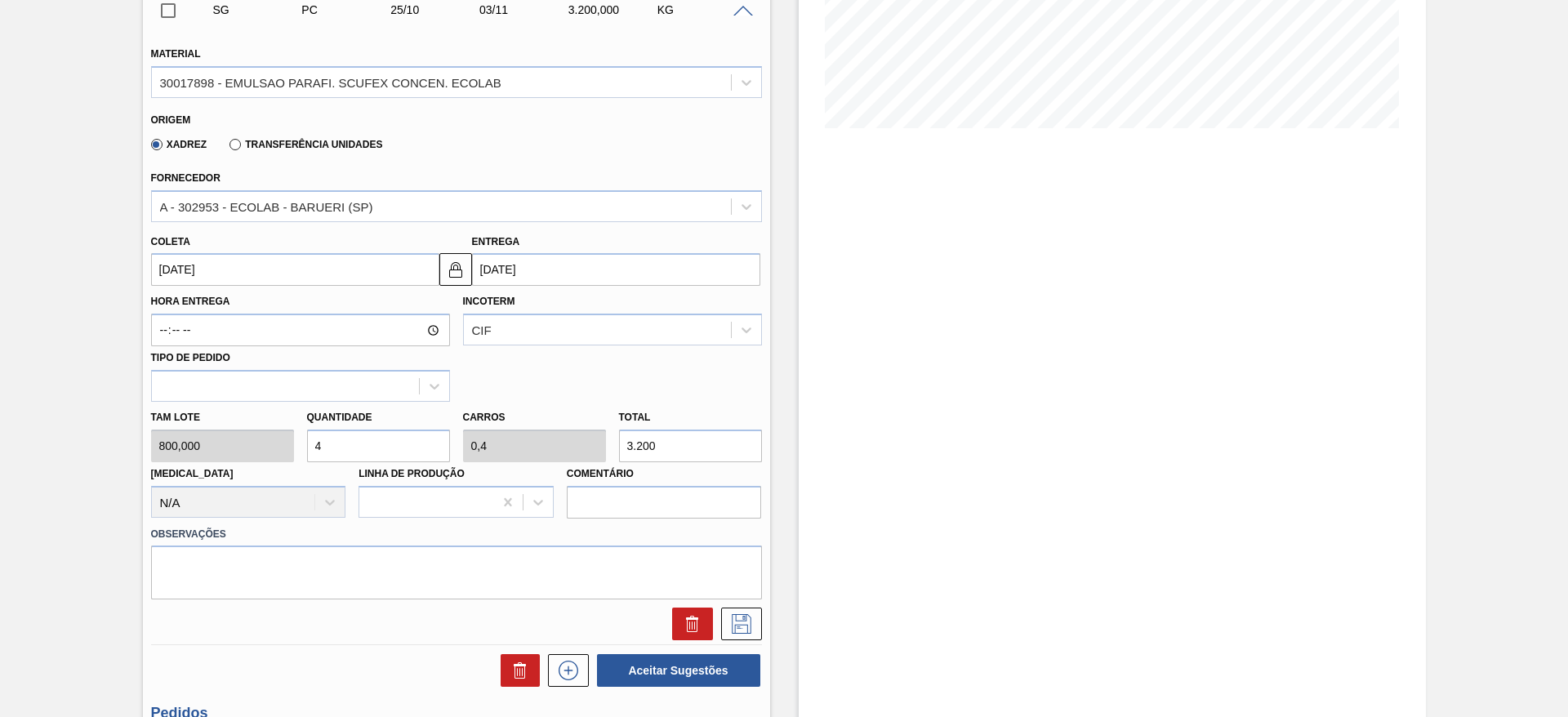
scroll to position [489, 0]
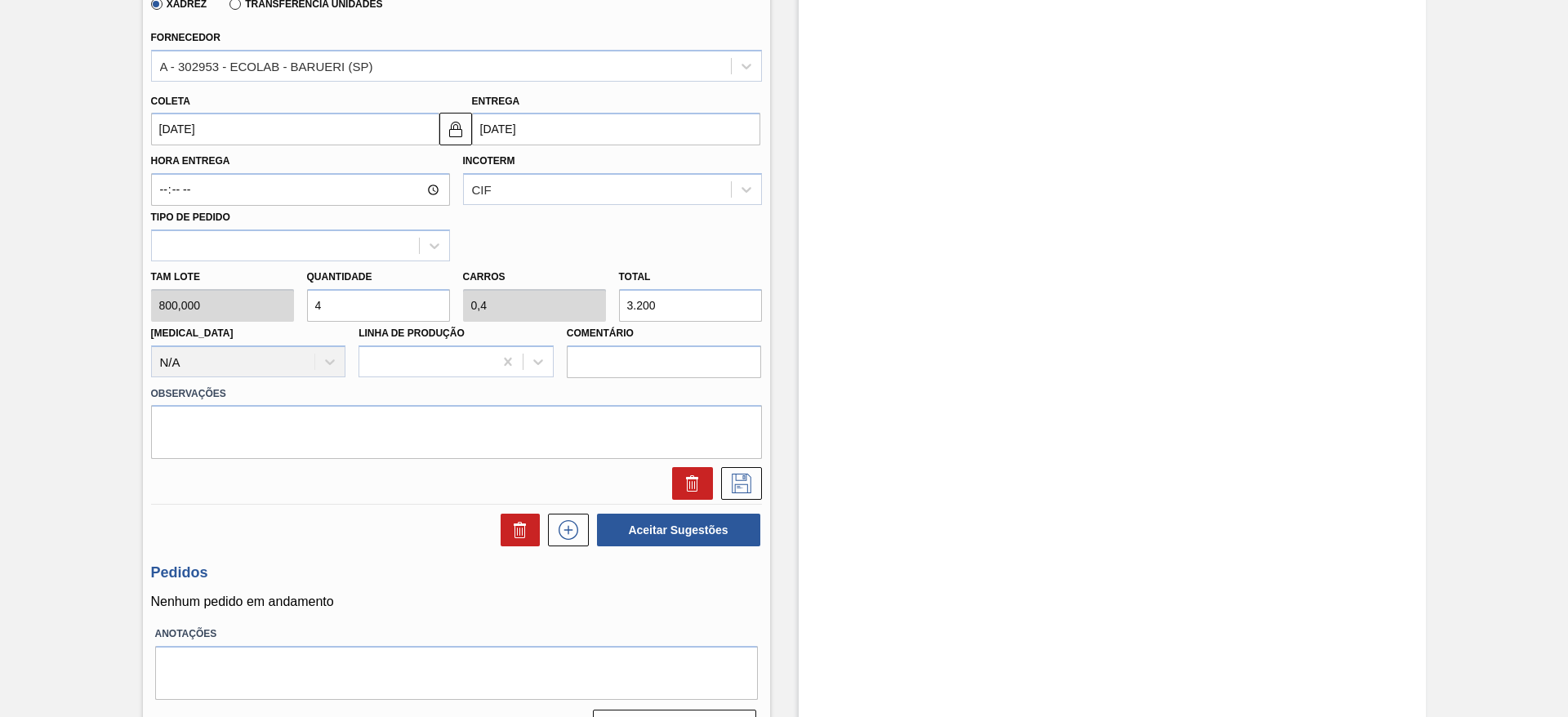
drag, startPoint x: 334, startPoint y: 312, endPoint x: 294, endPoint y: 302, distance: 41.2
click at [294, 302] on div "Tam lote 800,000 Quantidade 4 Carros 0,4 Total 3.200 [MEDICAL_DATA] N/A Linha d…" at bounding box center [456, 319] width 624 height 116
type input "2"
type input "0,2"
type input "1.600"
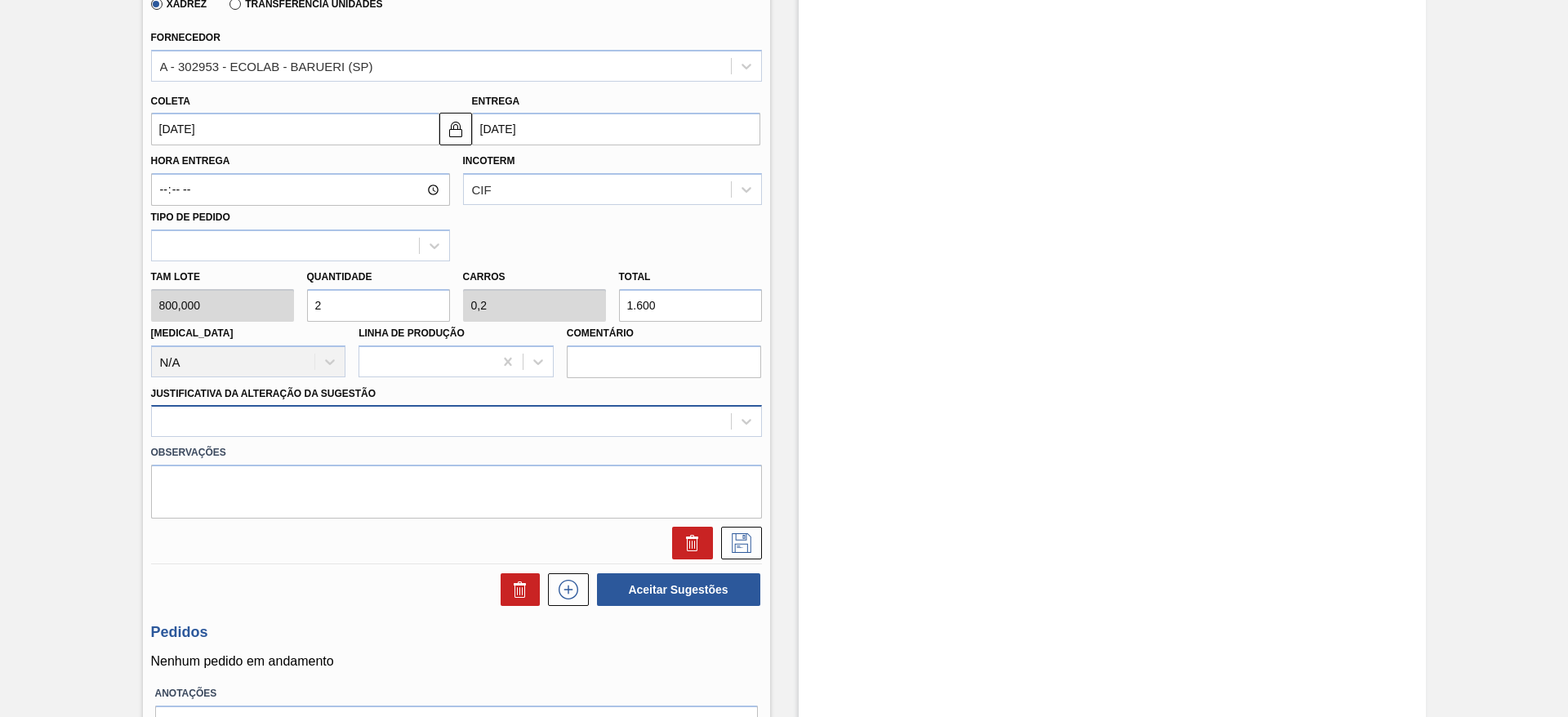
type input "2"
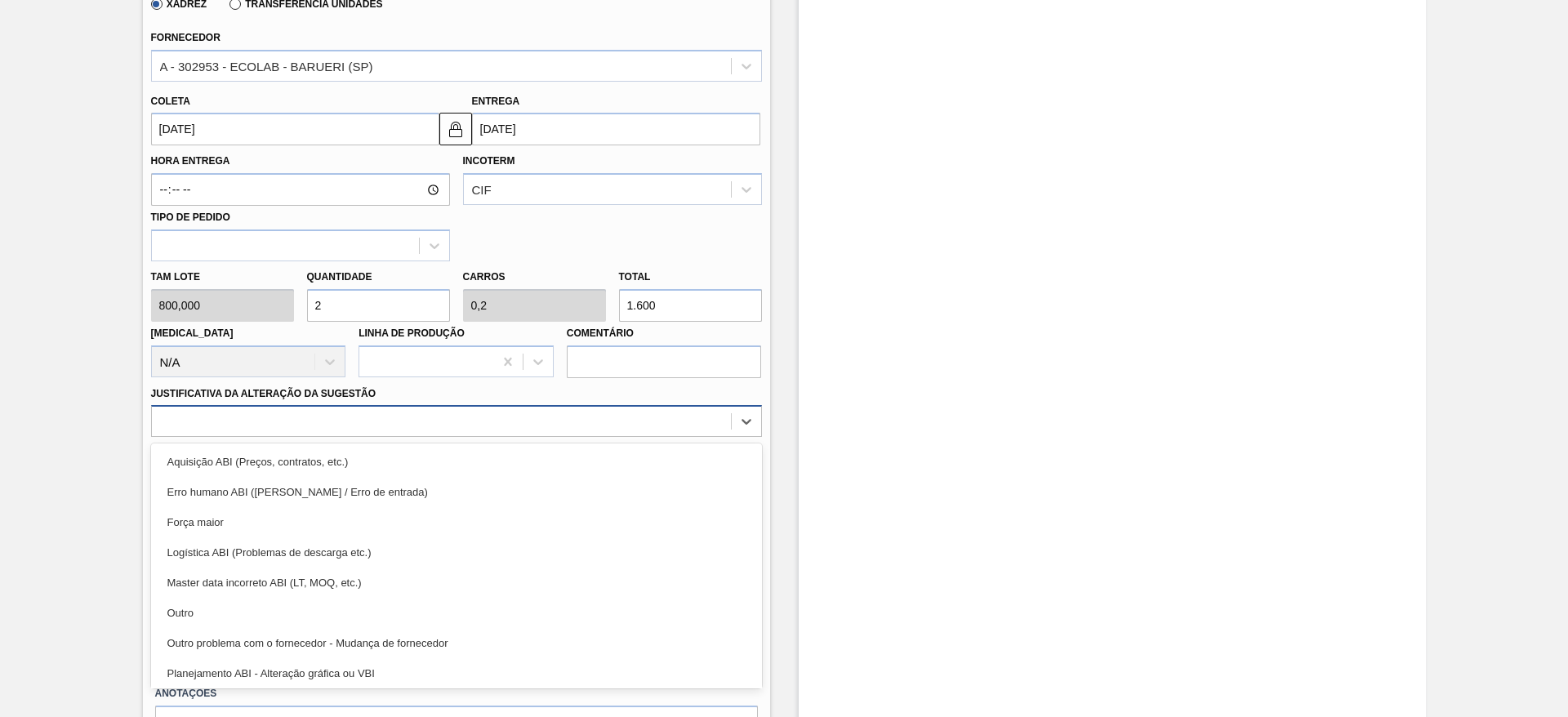
click at [667, 422] on div at bounding box center [441, 422] width 579 height 24
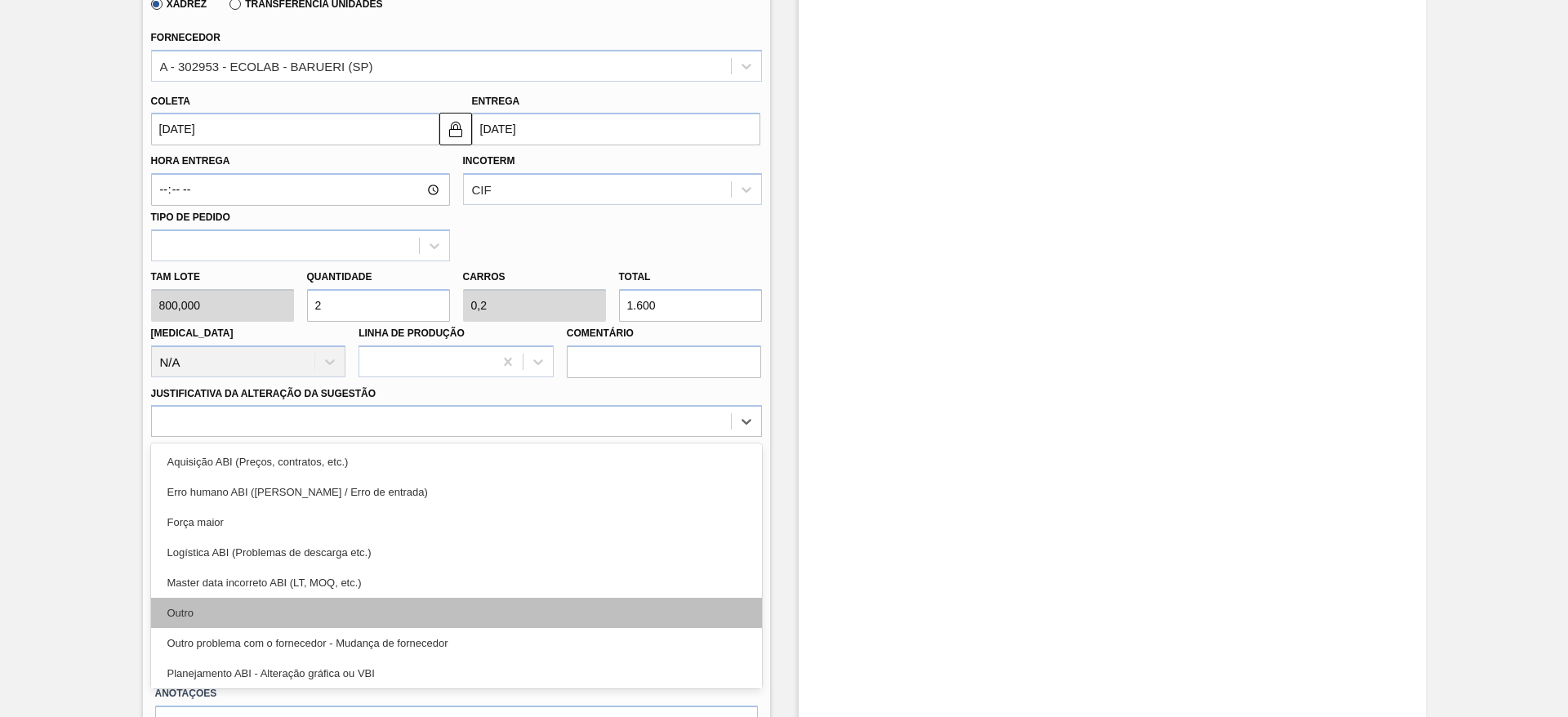
click at [419, 610] on div "Outro" at bounding box center [457, 612] width 611 height 30
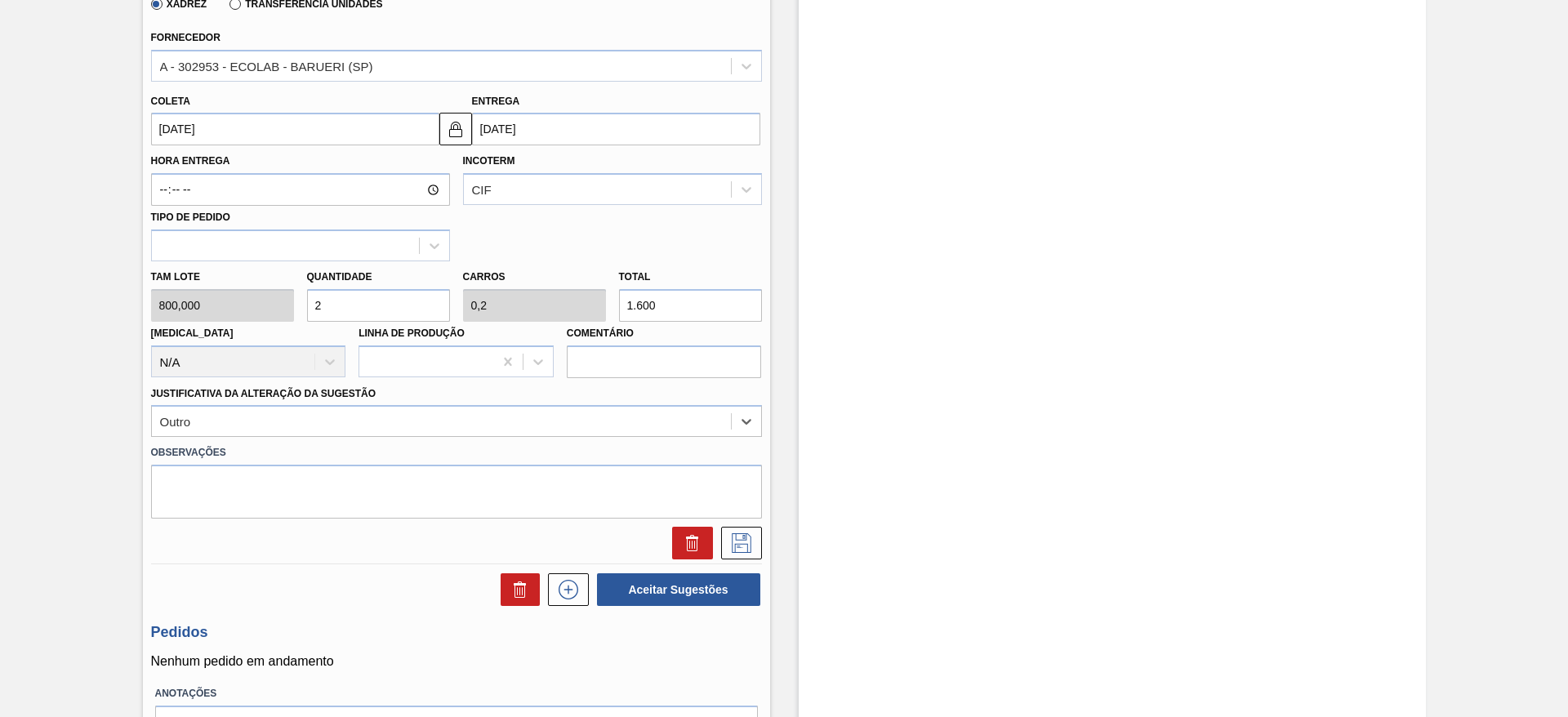
click at [389, 126] on input "[DATE]" at bounding box center [295, 129] width 288 height 33
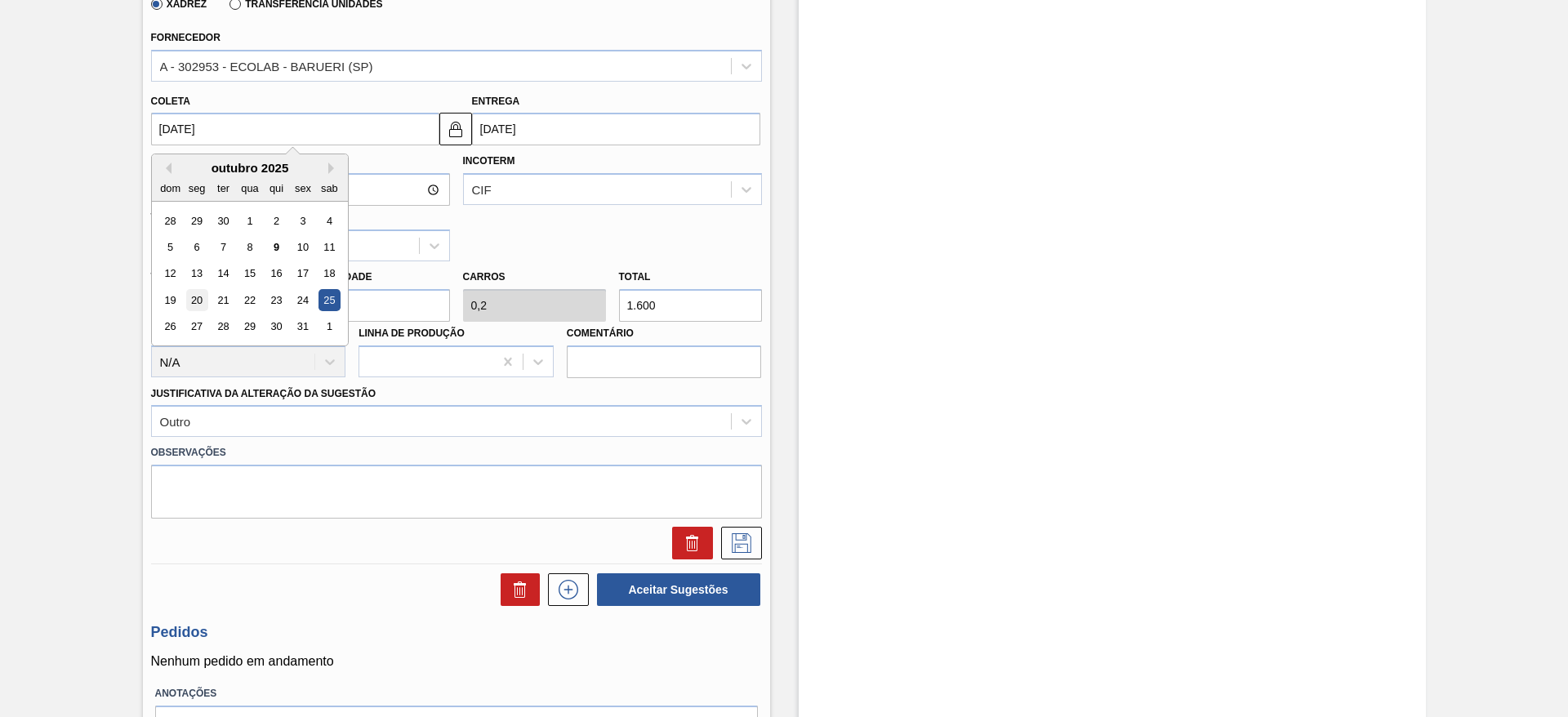
click at [205, 299] on div "20" at bounding box center [197, 300] width 22 height 22
type input "[DATE]"
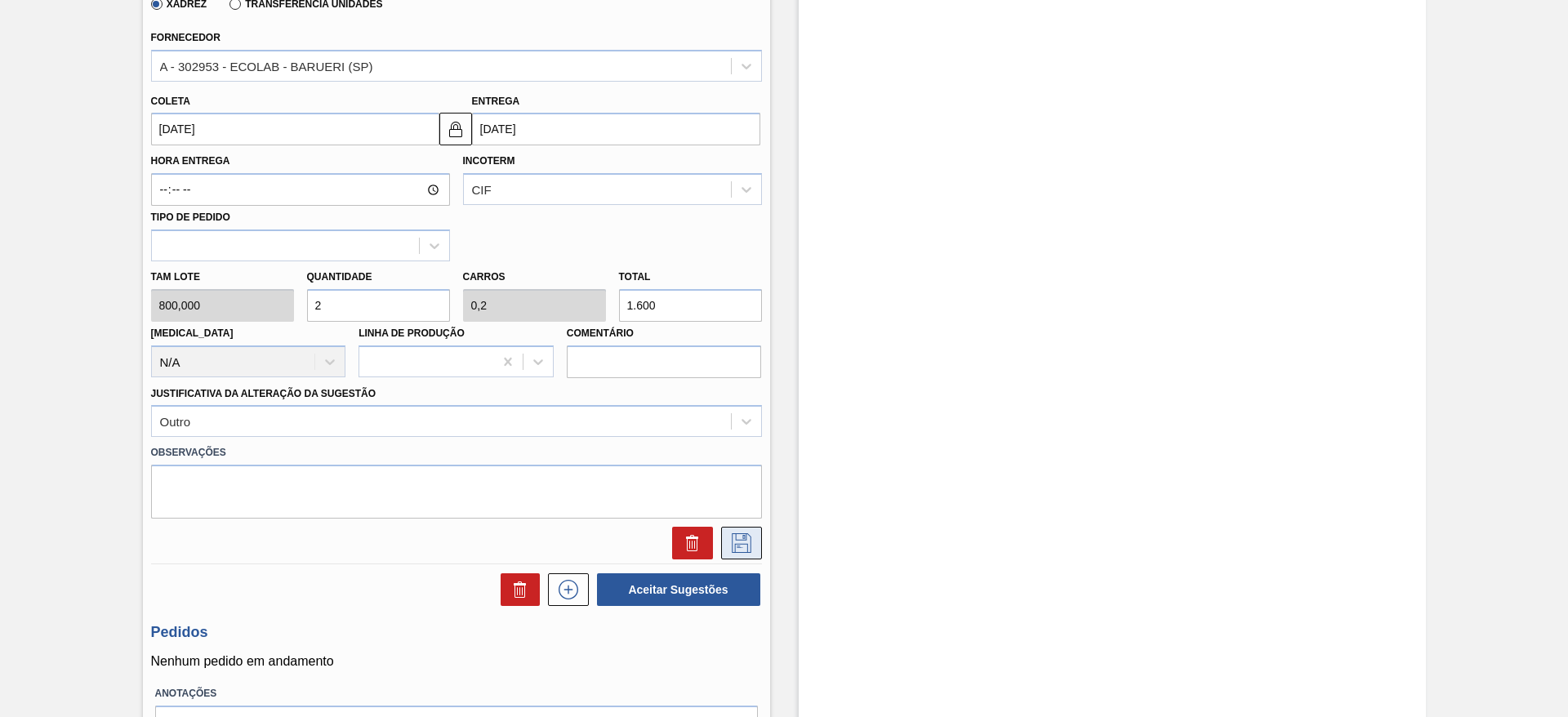
click at [739, 540] on icon at bounding box center [741, 542] width 20 height 20
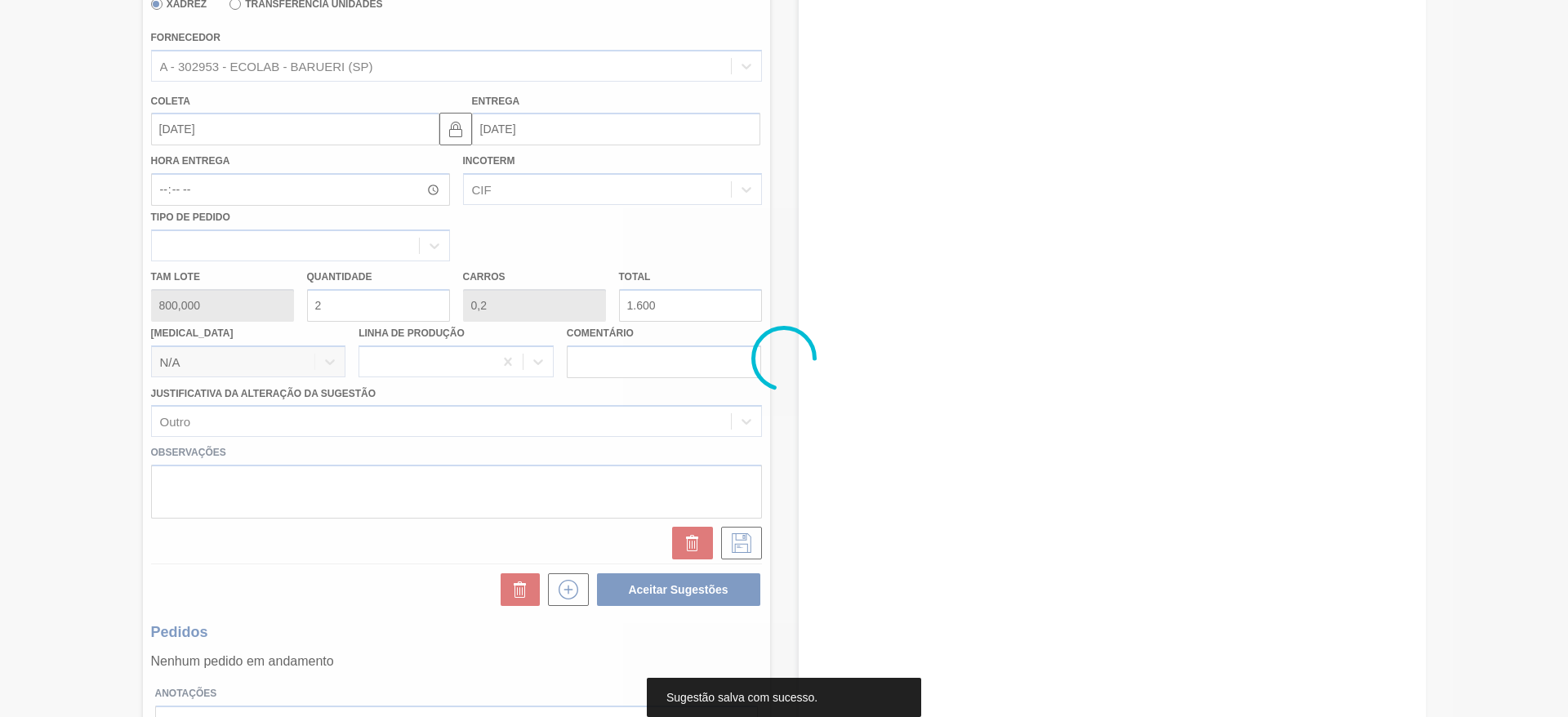
scroll to position [0, 0]
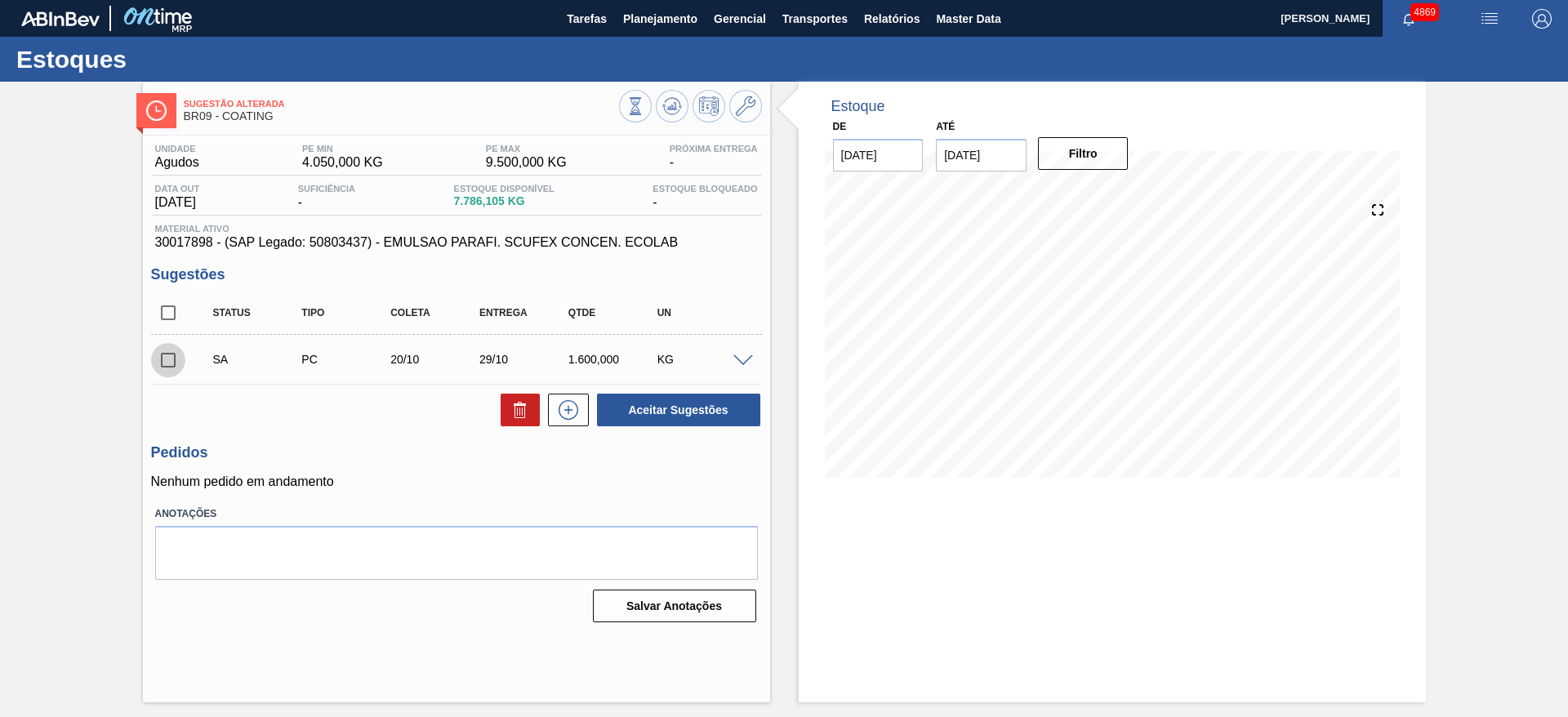
click at [171, 347] on input "checkbox" at bounding box center [169, 360] width 34 height 34
click at [720, 417] on button "Aceitar Sugestões" at bounding box center [678, 410] width 163 height 33
checkbox input "false"
